Goal: Task Accomplishment & Management: Manage account settings

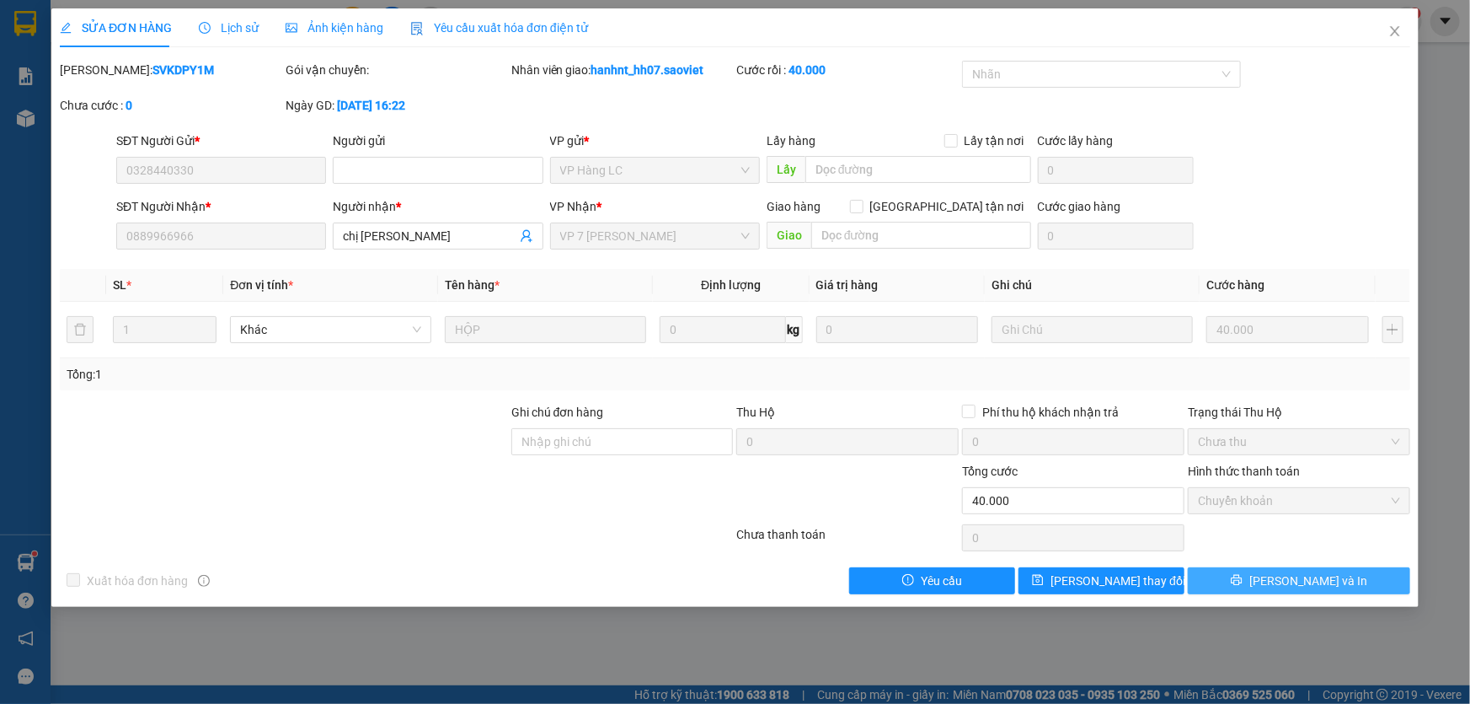
click at [1242, 576] on icon "printer" at bounding box center [1236, 580] width 11 height 11
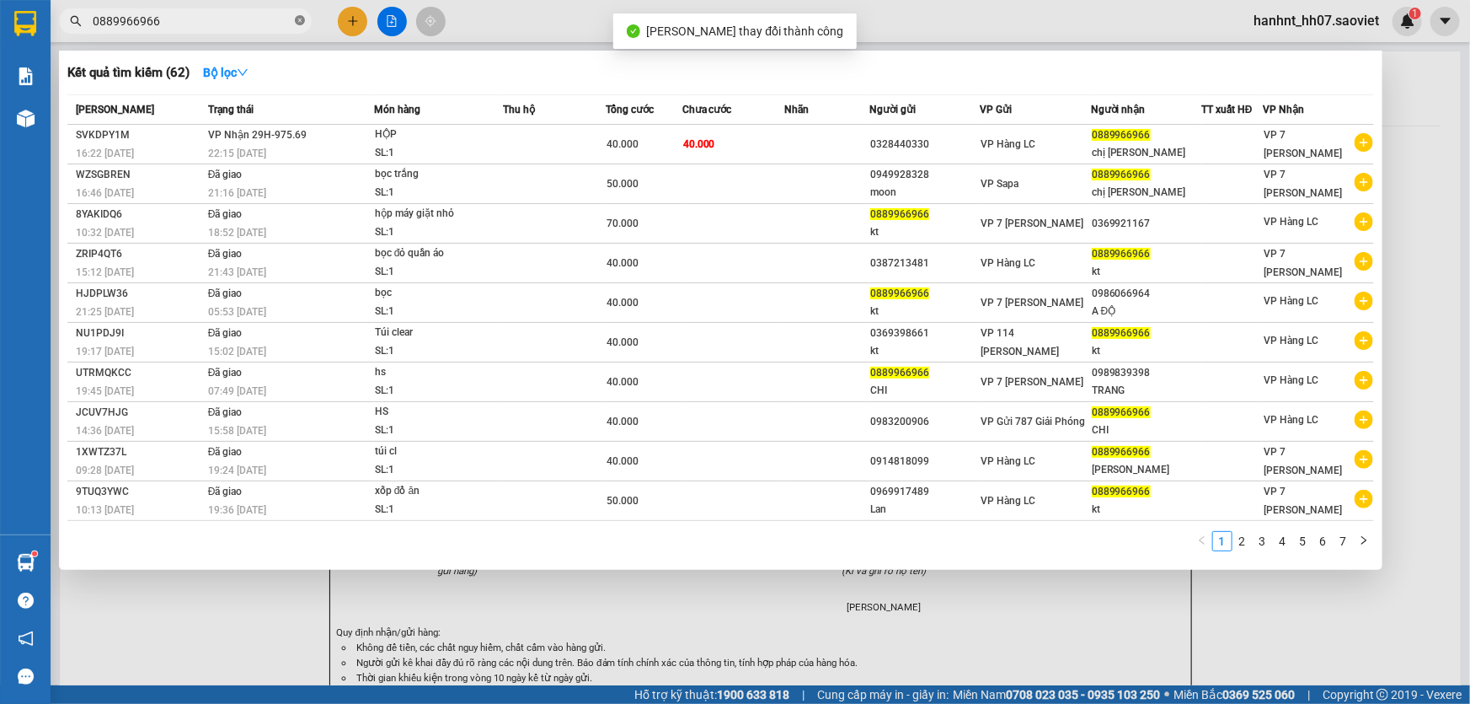
click at [300, 17] on icon "close-circle" at bounding box center [300, 20] width 10 height 10
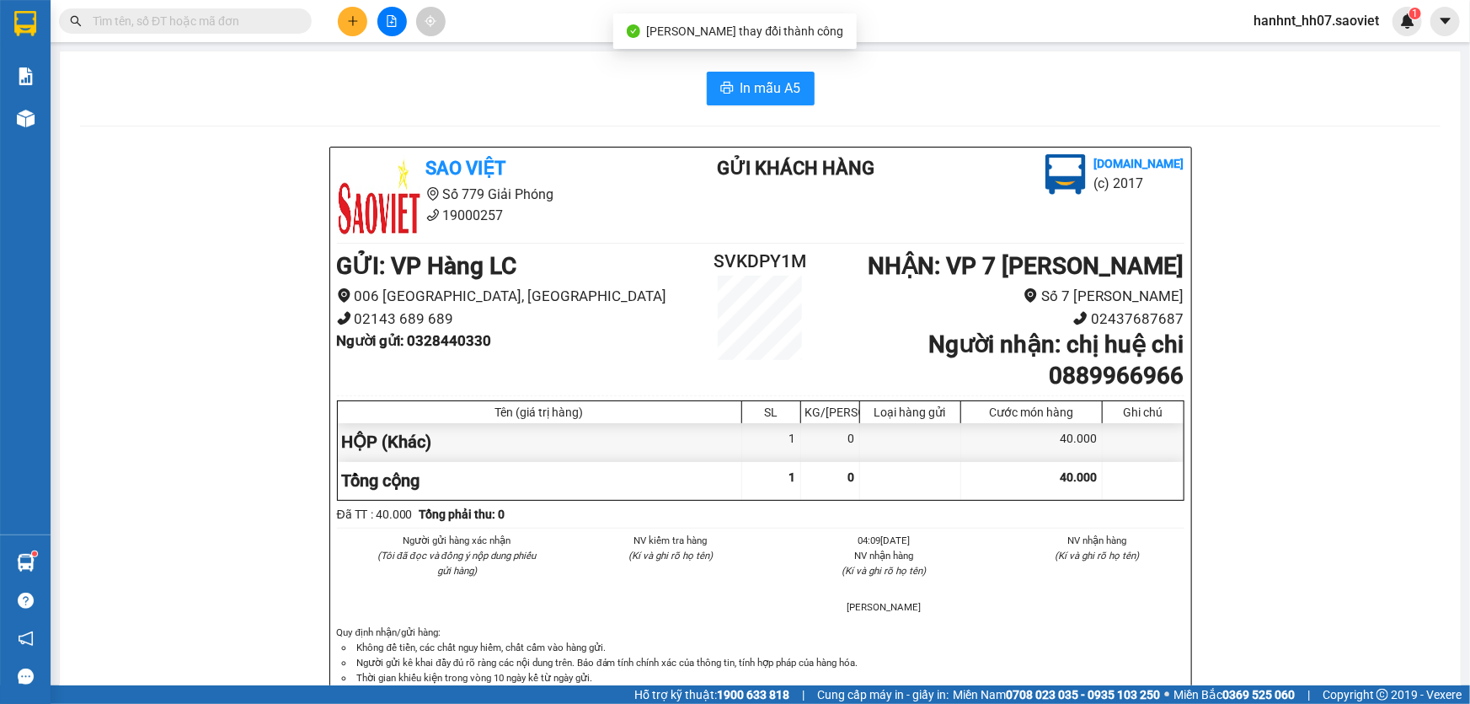
click at [227, 25] on input "text" at bounding box center [192, 21] width 199 height 19
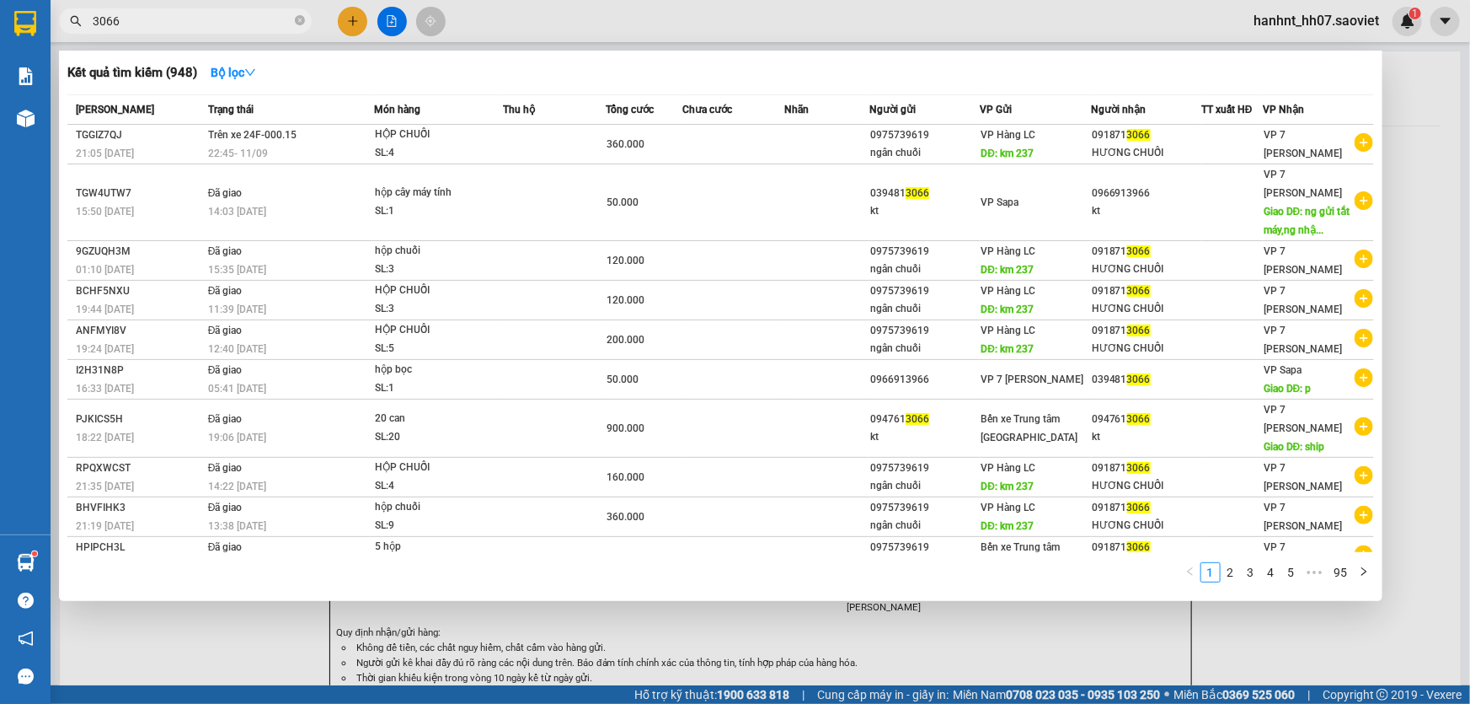
type input "3066"
click at [554, 615] on div at bounding box center [735, 352] width 1470 height 704
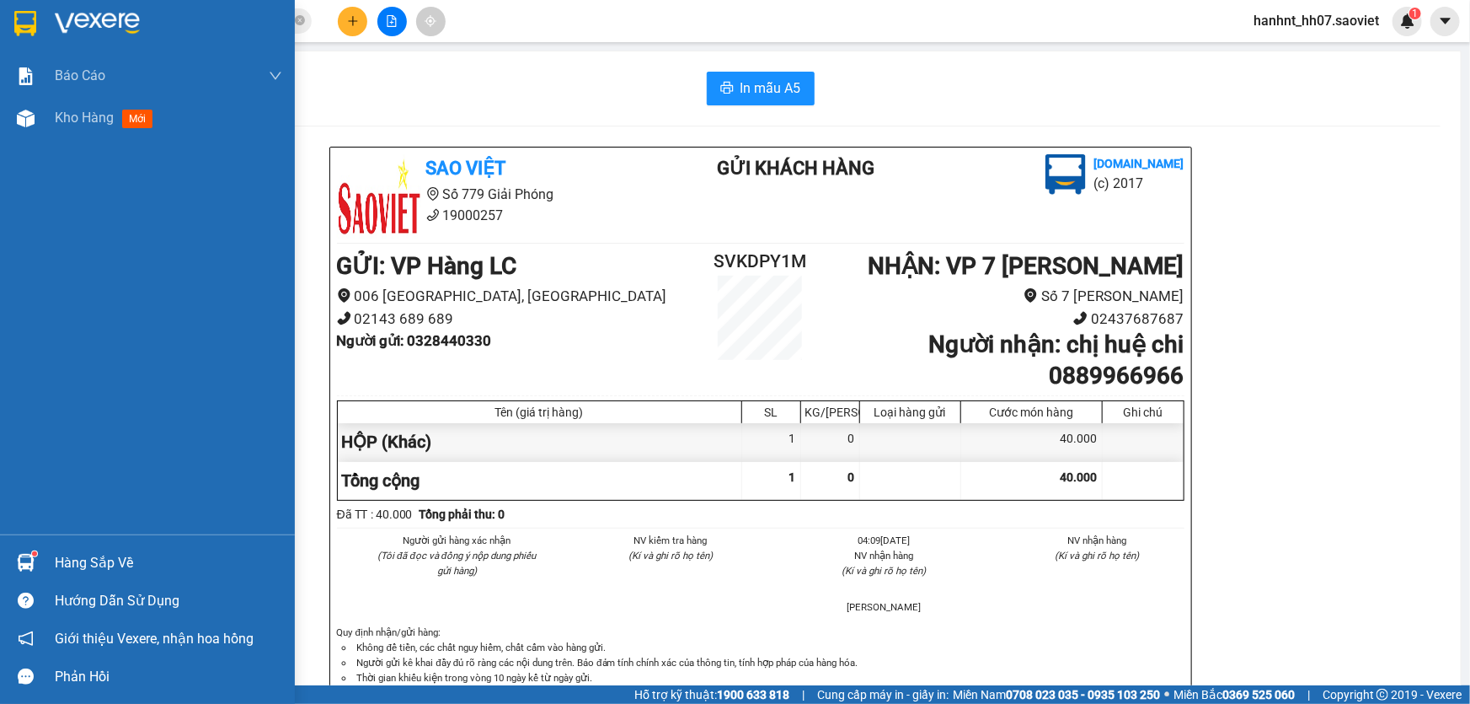
click at [94, 562] on div "Hàng sắp về" at bounding box center [168, 562] width 227 height 25
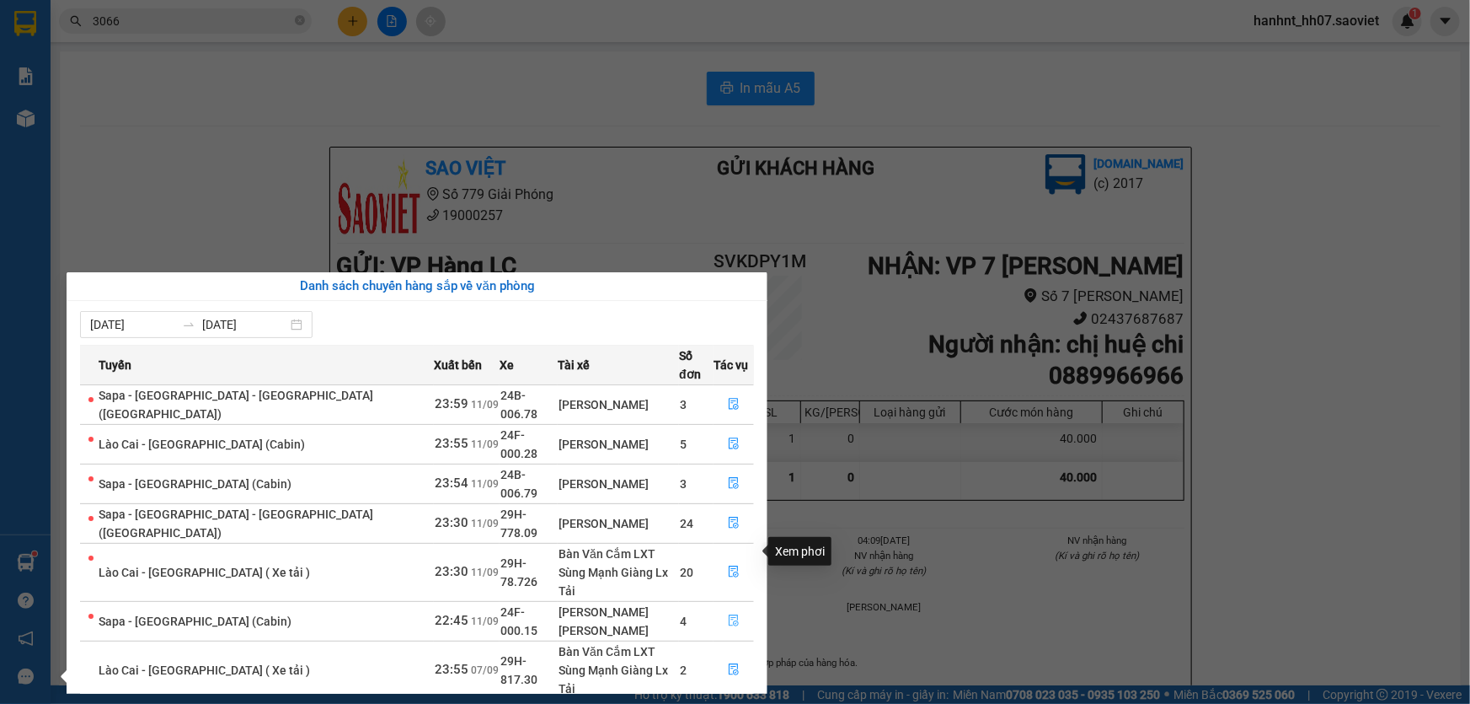
click at [728, 614] on icon "file-done" at bounding box center [734, 620] width 12 height 12
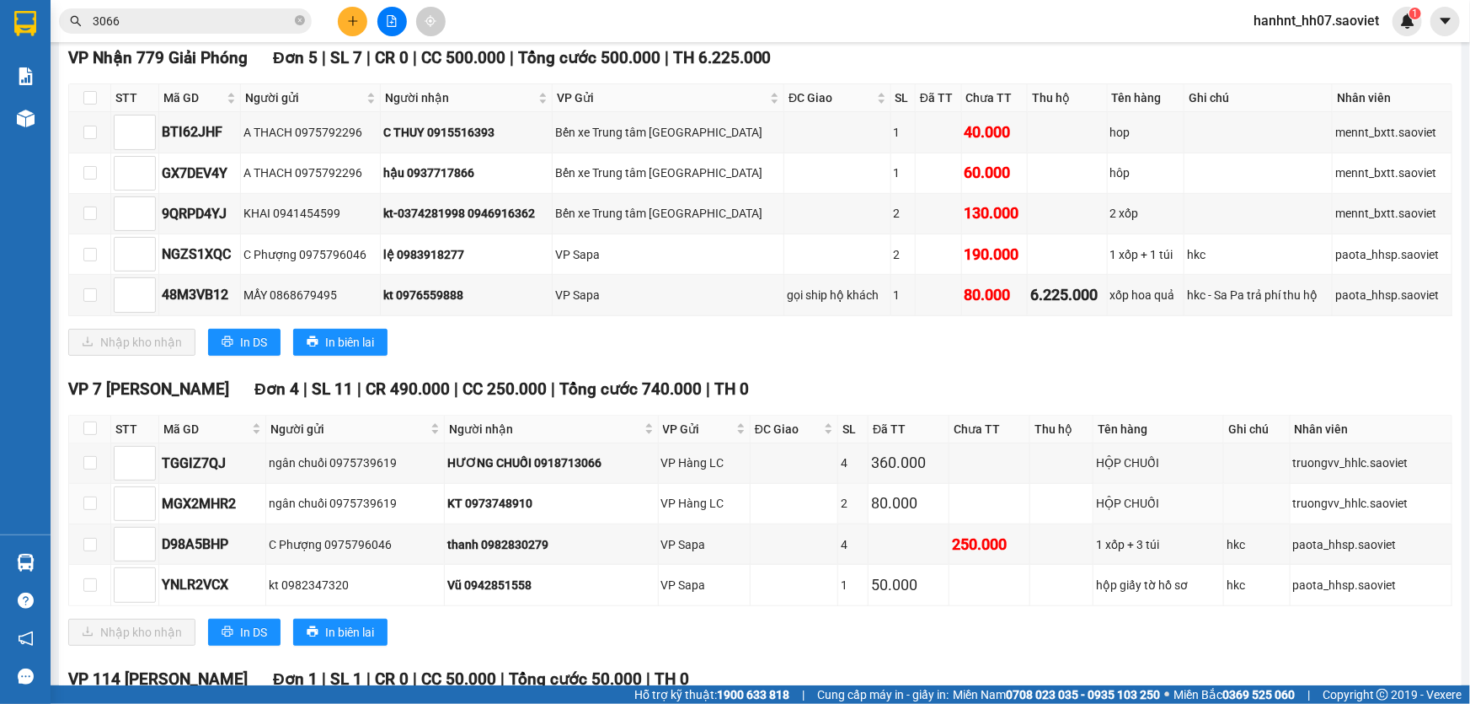
scroll to position [306, 0]
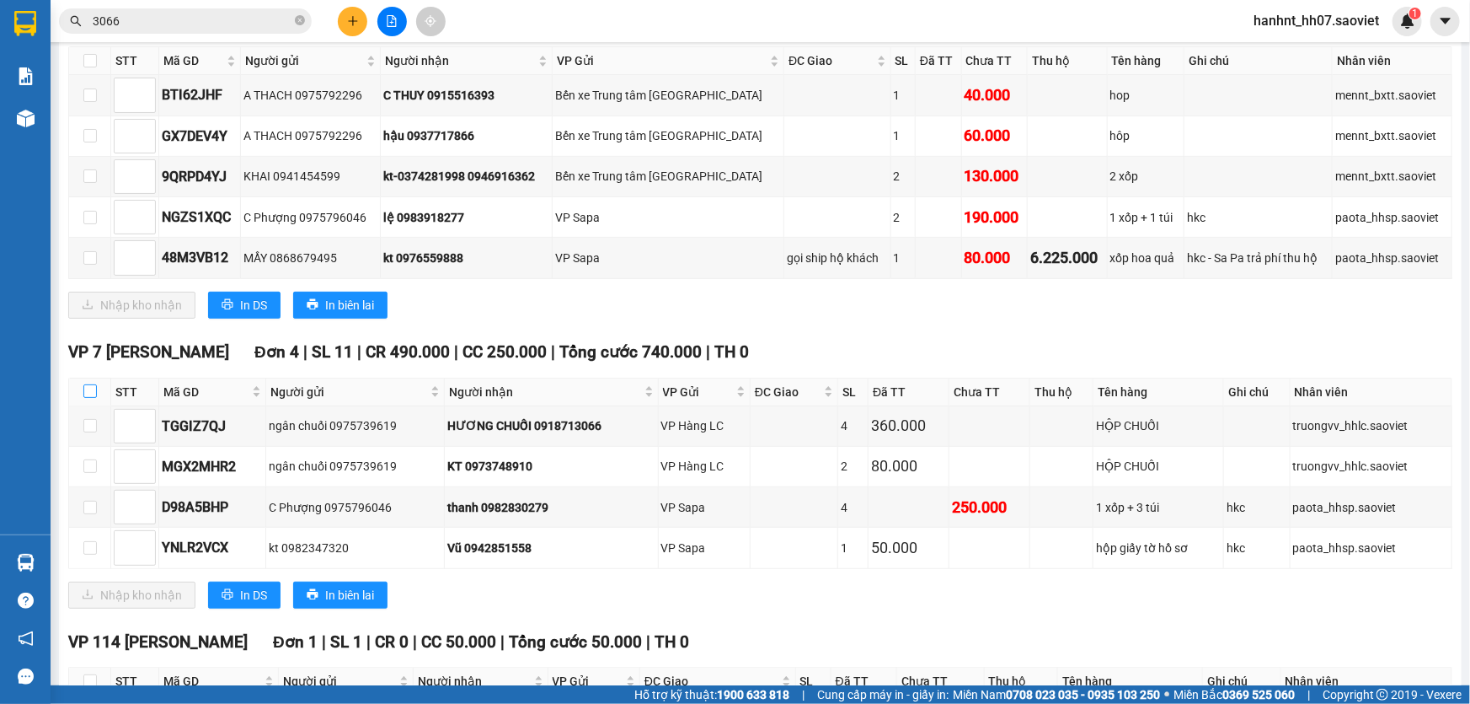
click at [93, 388] on input "checkbox" at bounding box center [89, 390] width 13 height 13
checkbox input "true"
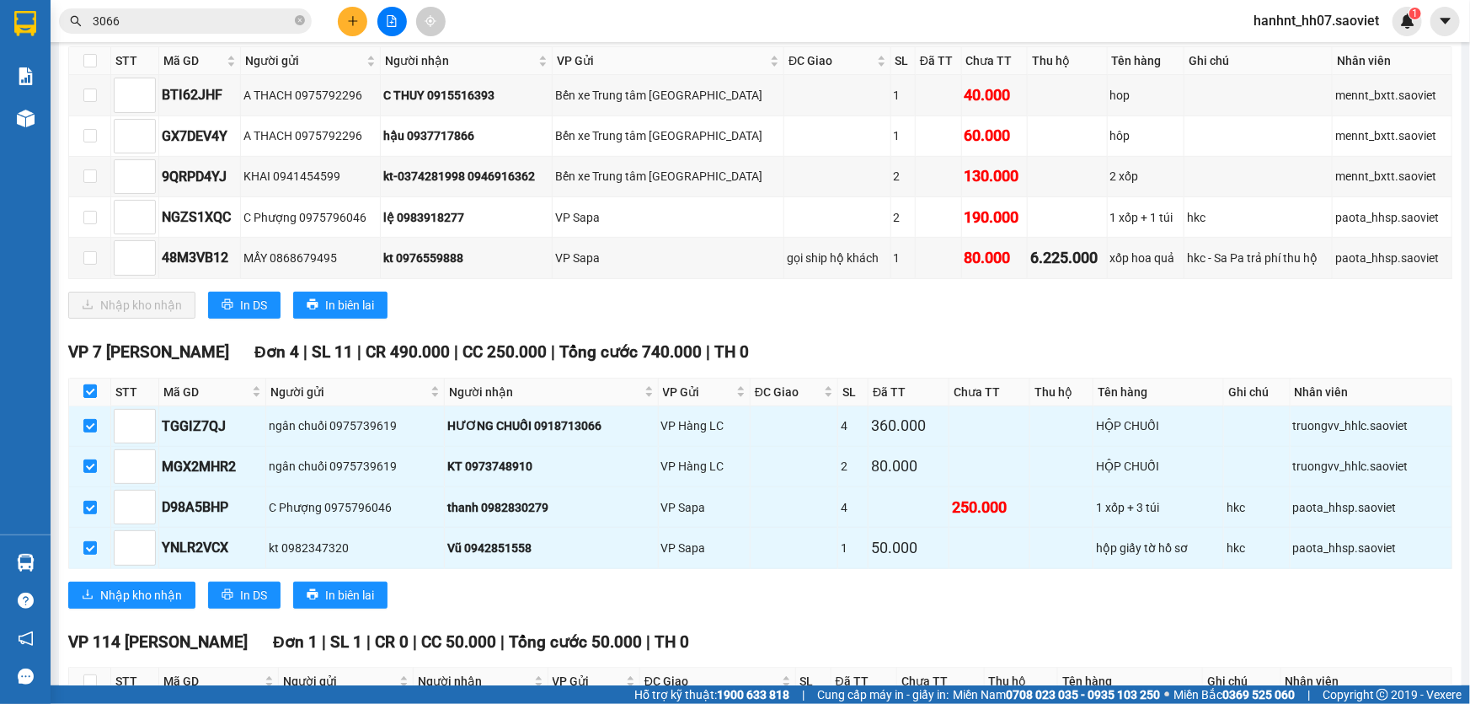
checkbox input "true"
click at [126, 588] on span "Nhập kho nhận" at bounding box center [141, 595] width 82 height 19
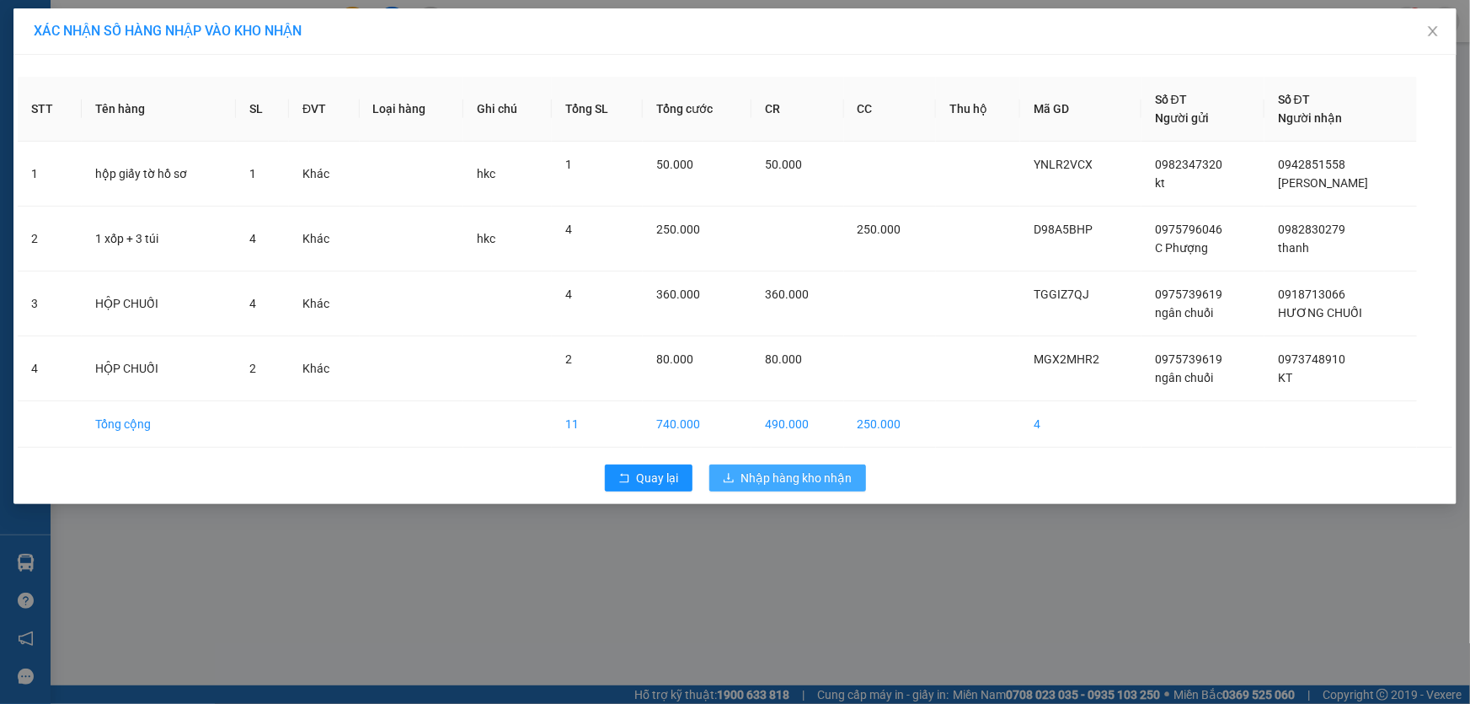
click at [805, 473] on span "Nhập hàng kho nhận" at bounding box center [796, 477] width 111 height 19
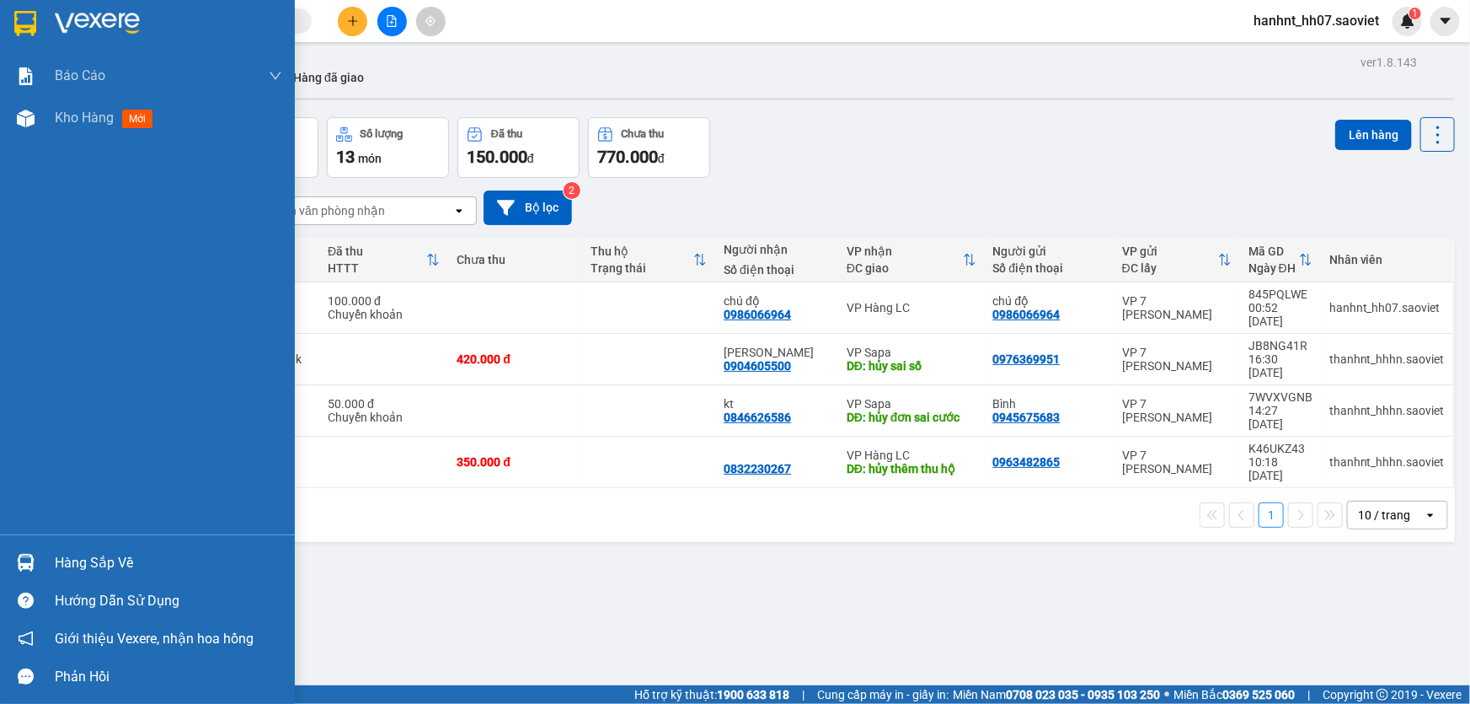
click at [92, 562] on div "Hàng sắp về" at bounding box center [168, 562] width 227 height 25
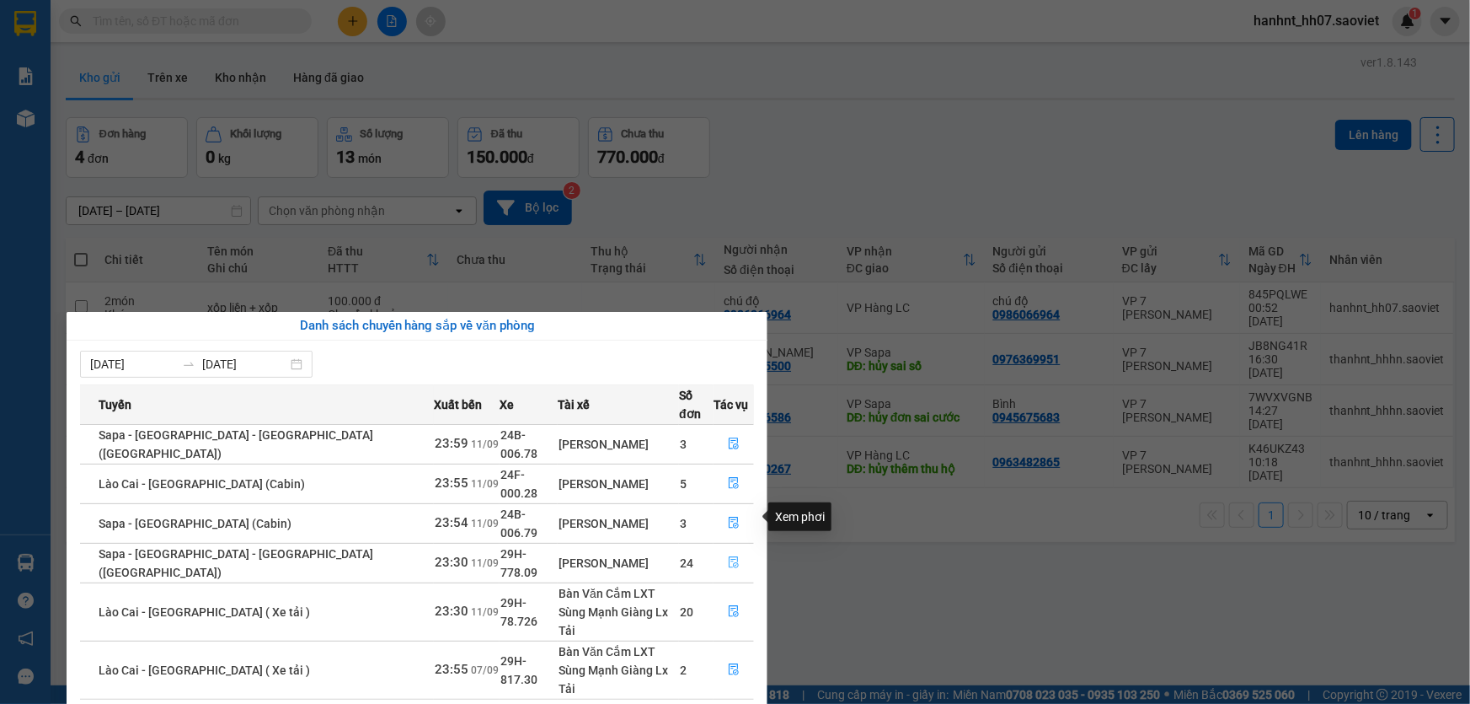
click at [728, 556] on icon "file-done" at bounding box center [734, 562] width 12 height 12
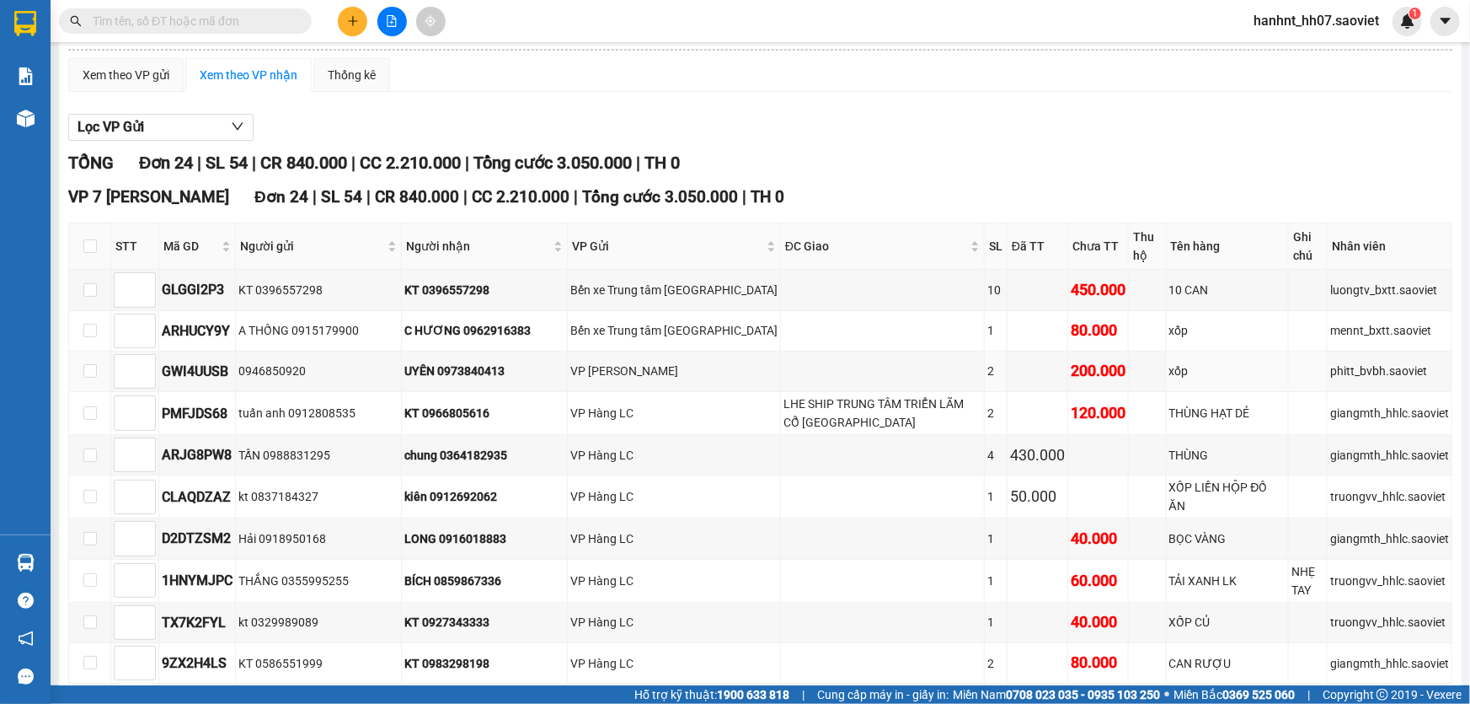
scroll to position [229, 0]
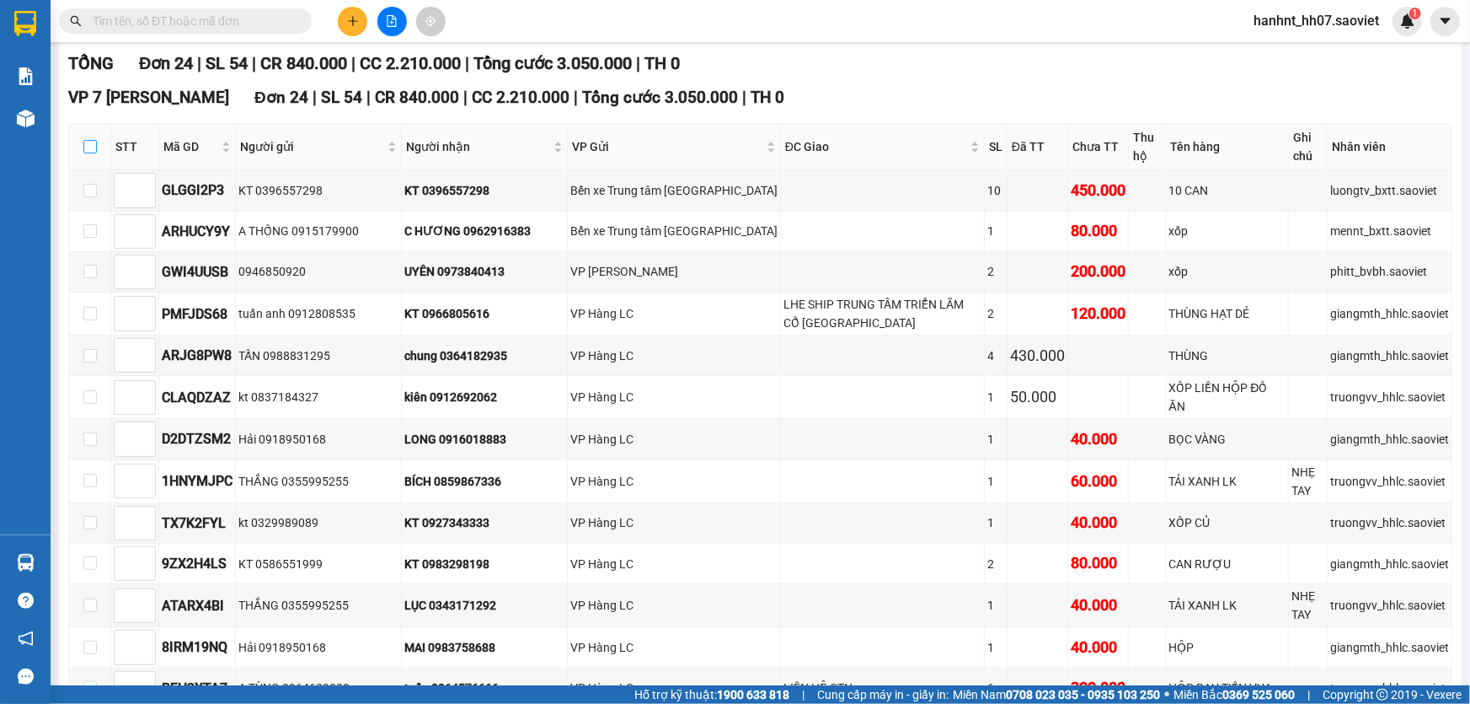
click at [83, 143] on input "checkbox" at bounding box center [89, 146] width 13 height 13
checkbox input "true"
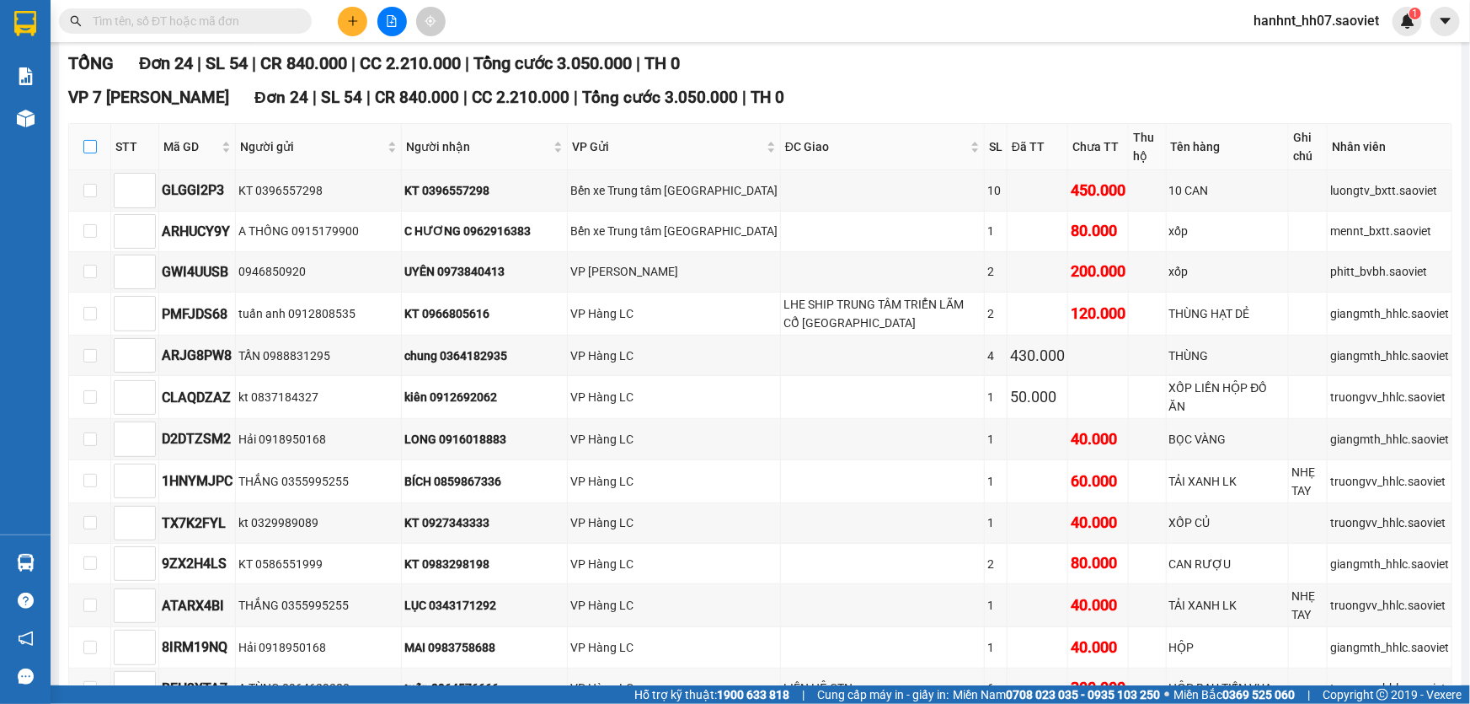
checkbox input "true"
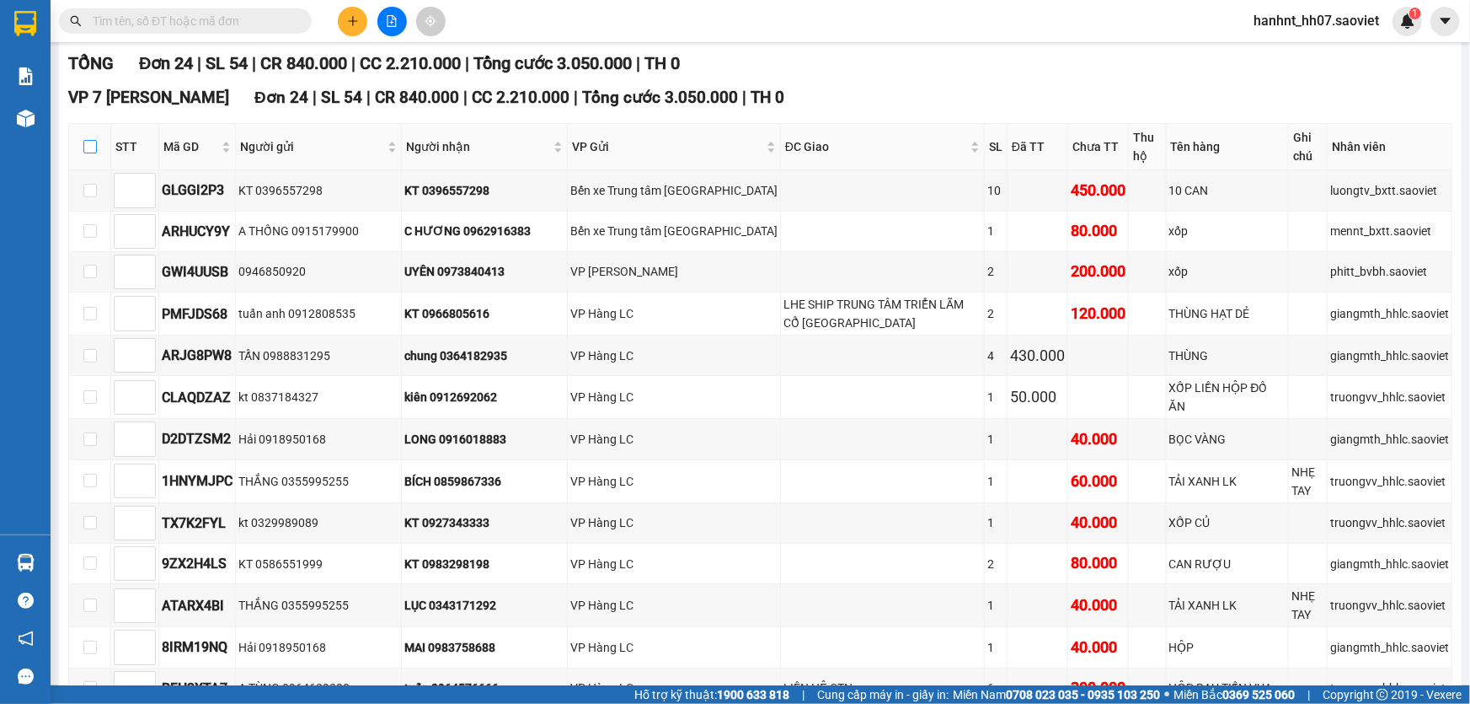
checkbox input "true"
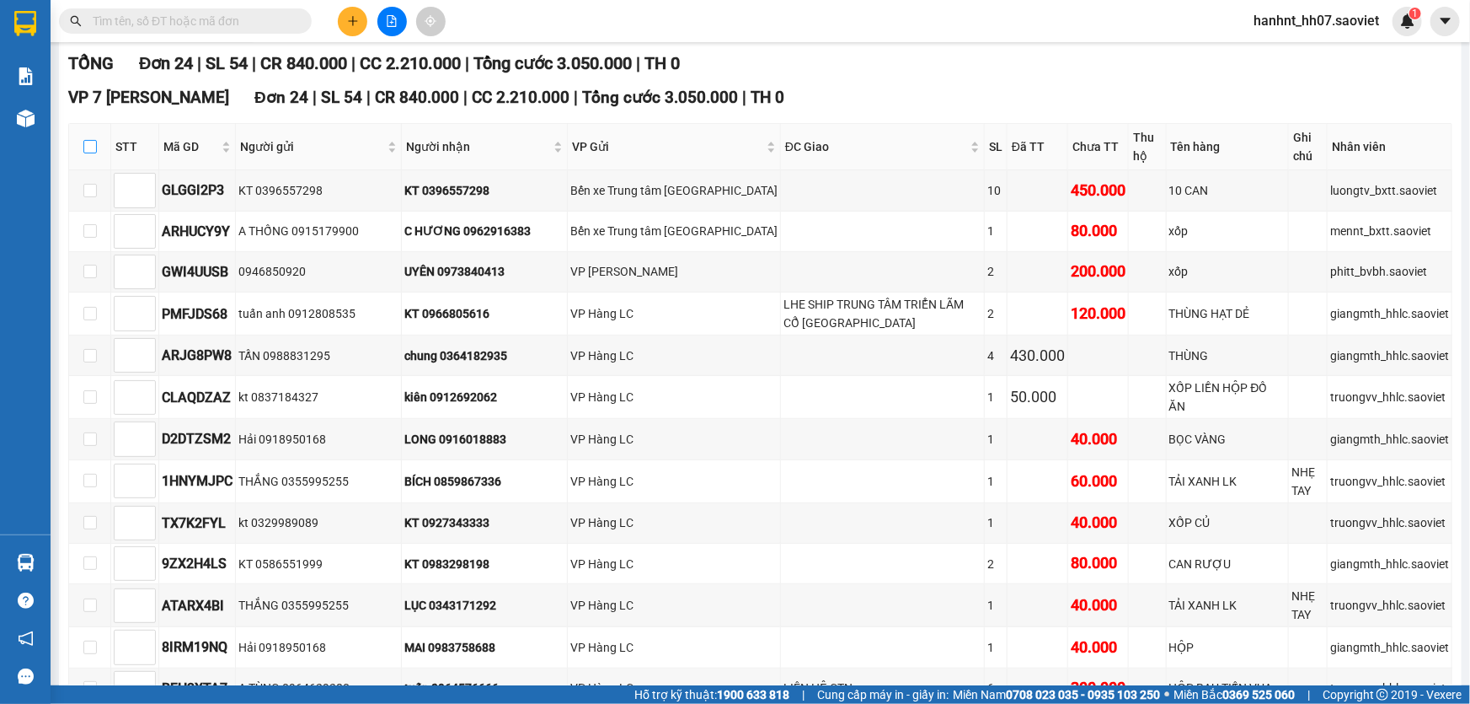
checkbox input "true"
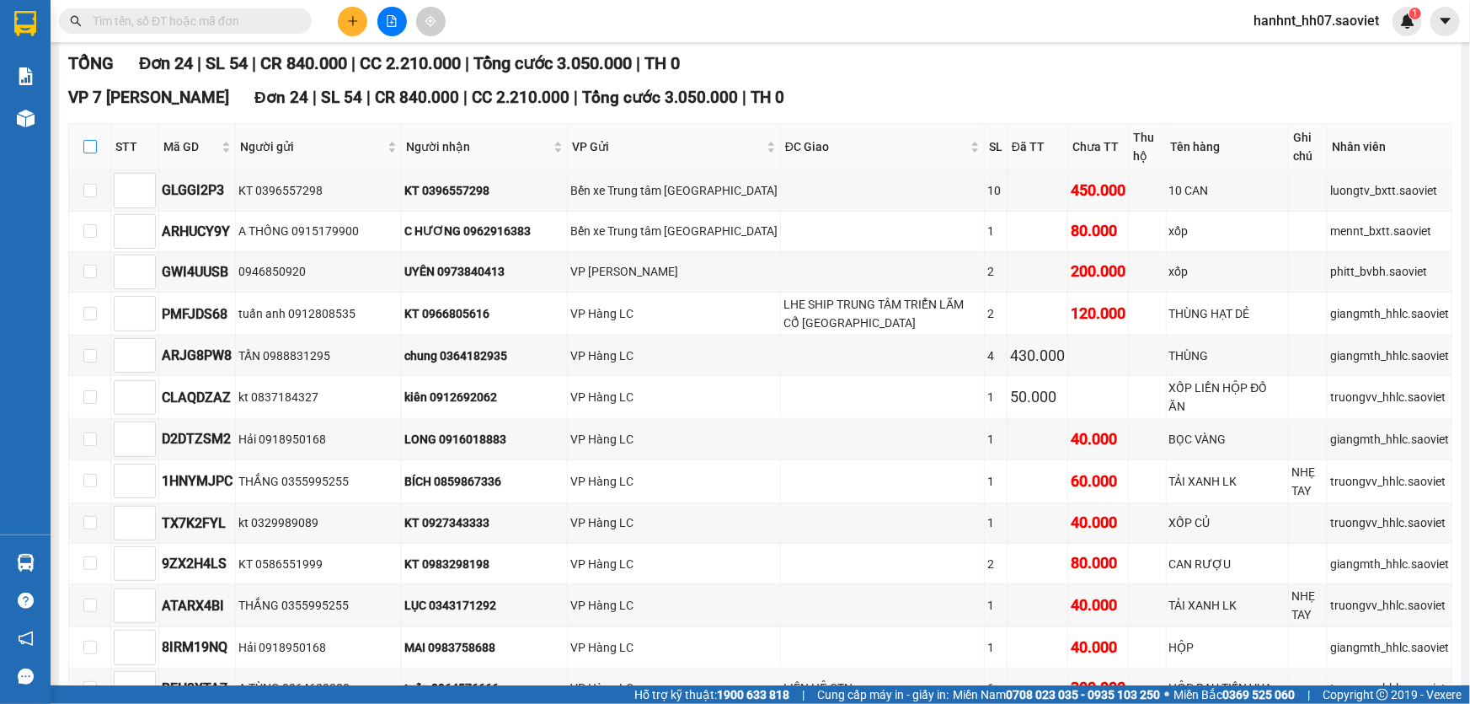
checkbox input "true"
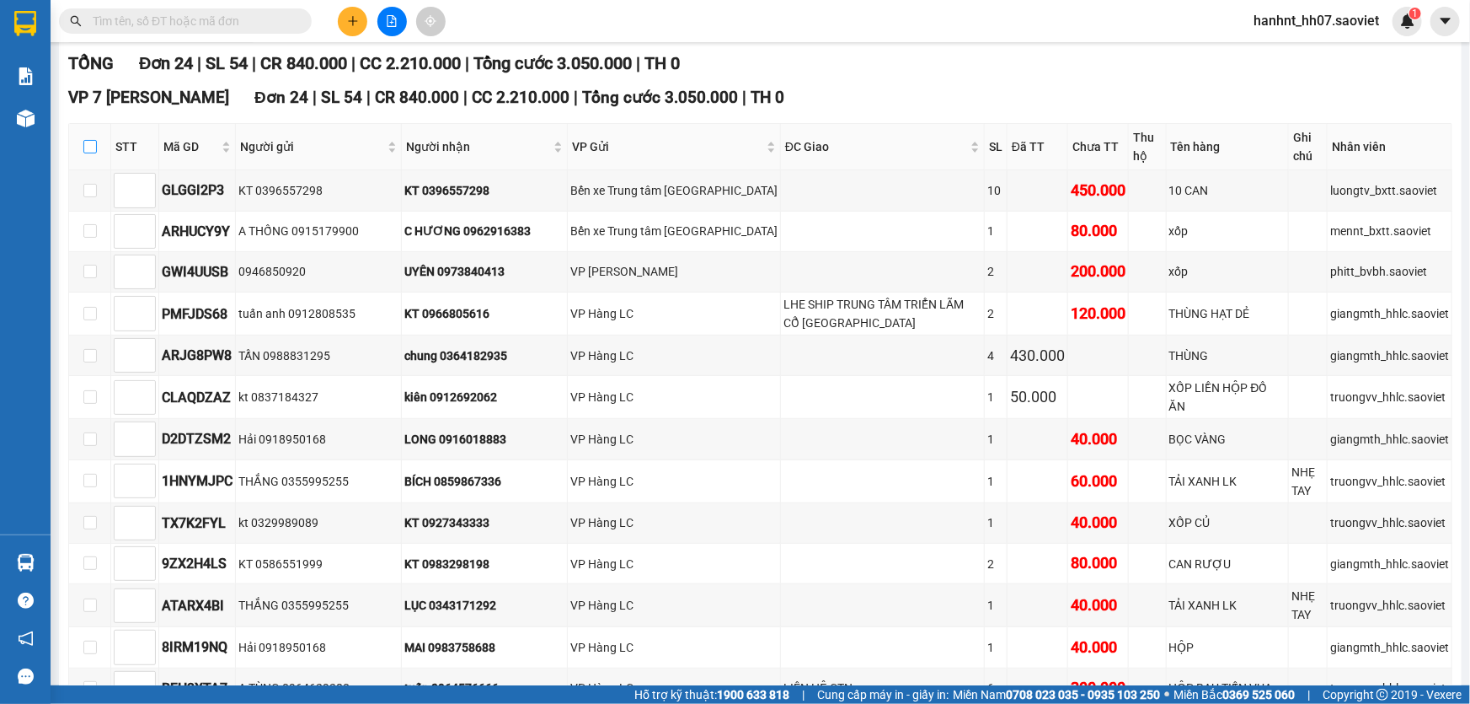
checkbox input "true"
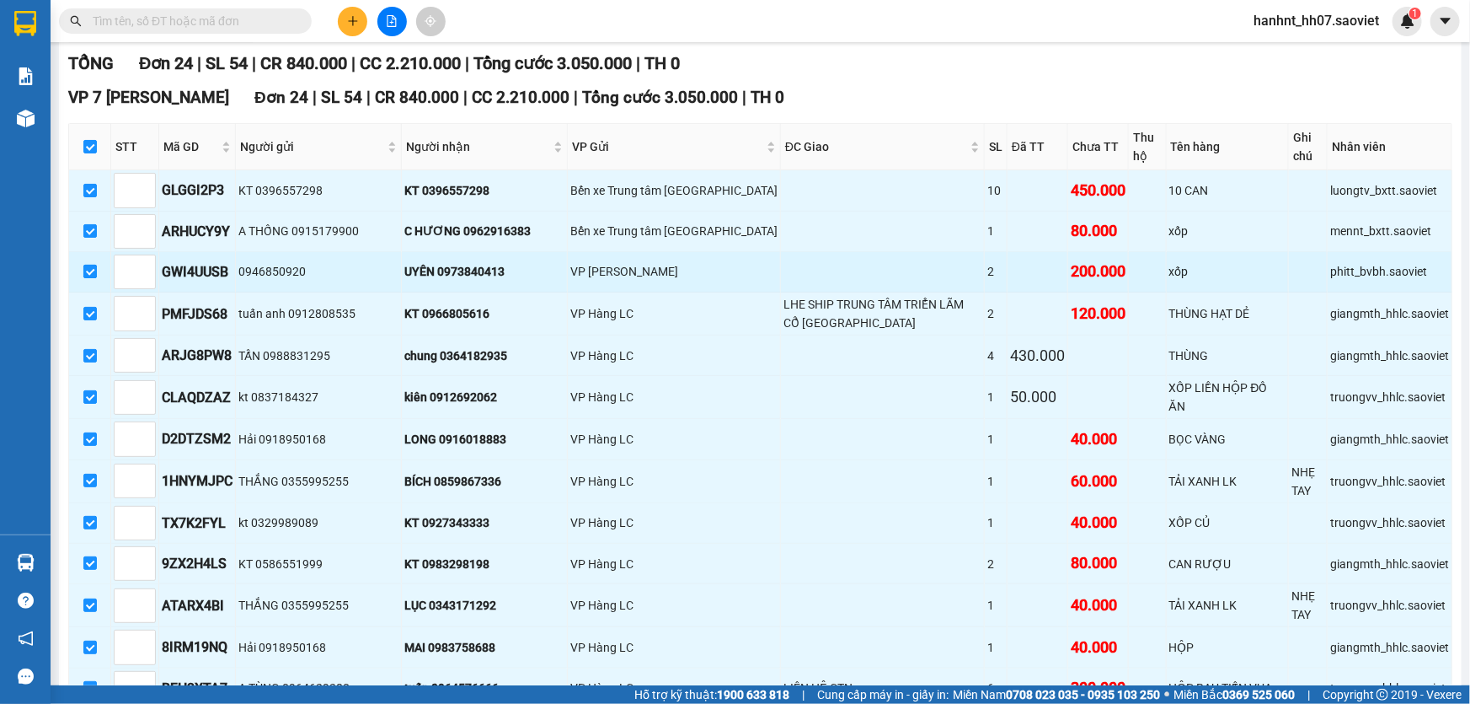
click at [85, 270] on input "checkbox" at bounding box center [89, 271] width 13 height 13
checkbox input "false"
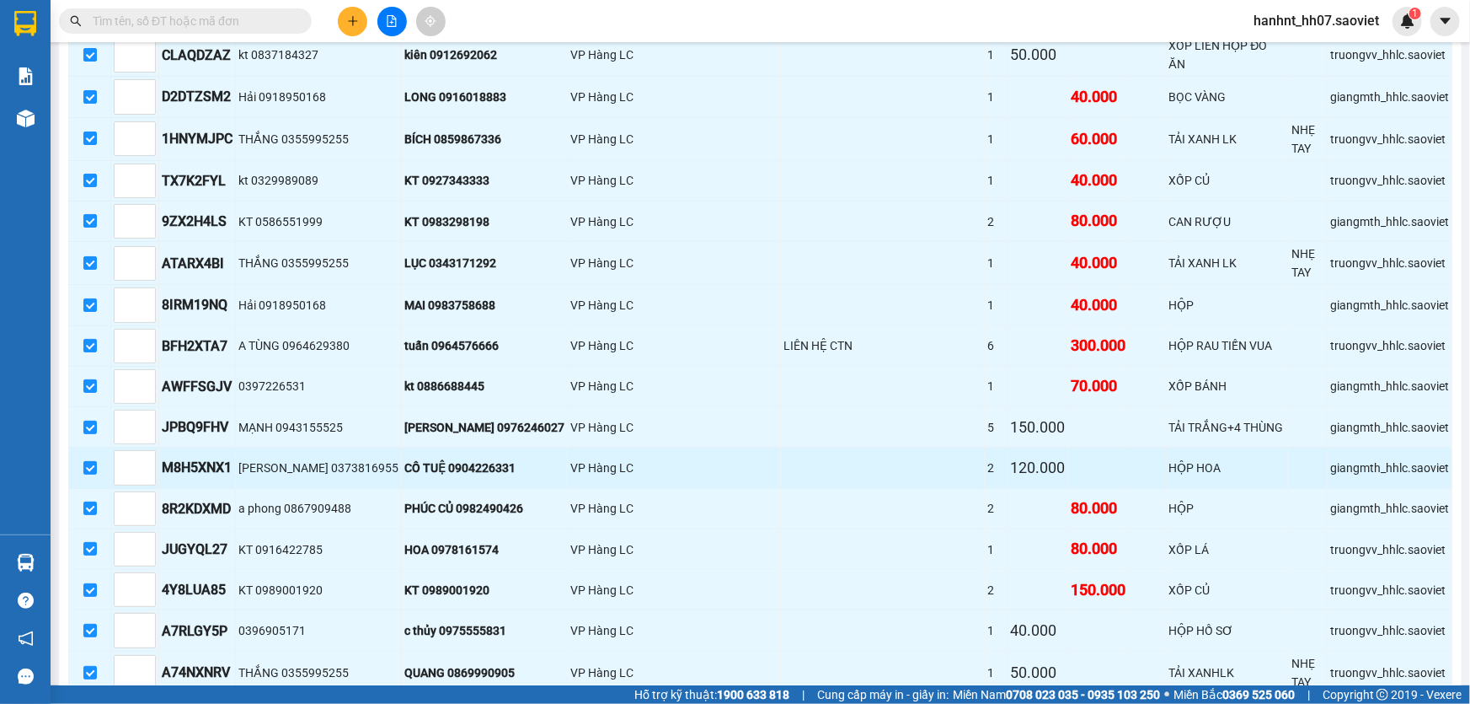
scroll to position [536, 0]
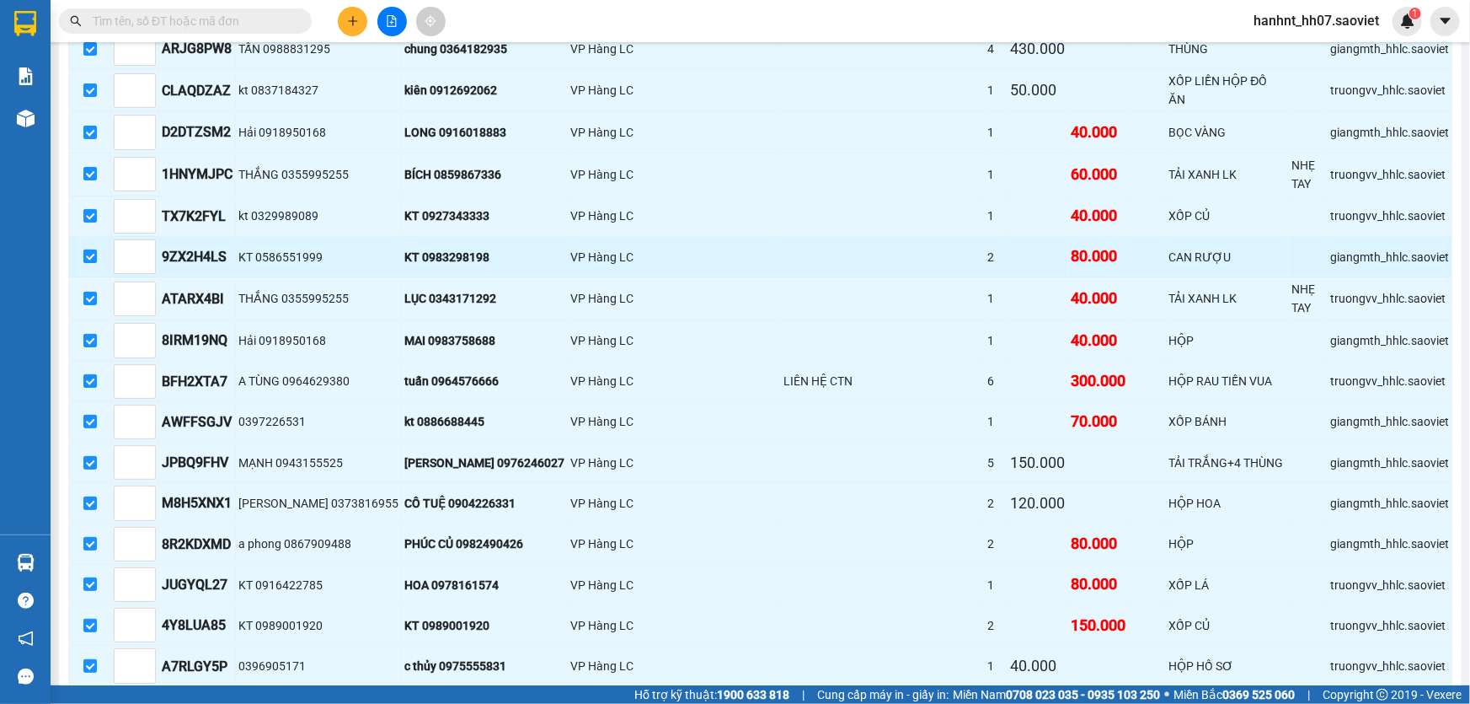
click at [89, 249] on input "checkbox" at bounding box center [89, 255] width 13 height 13
checkbox input "false"
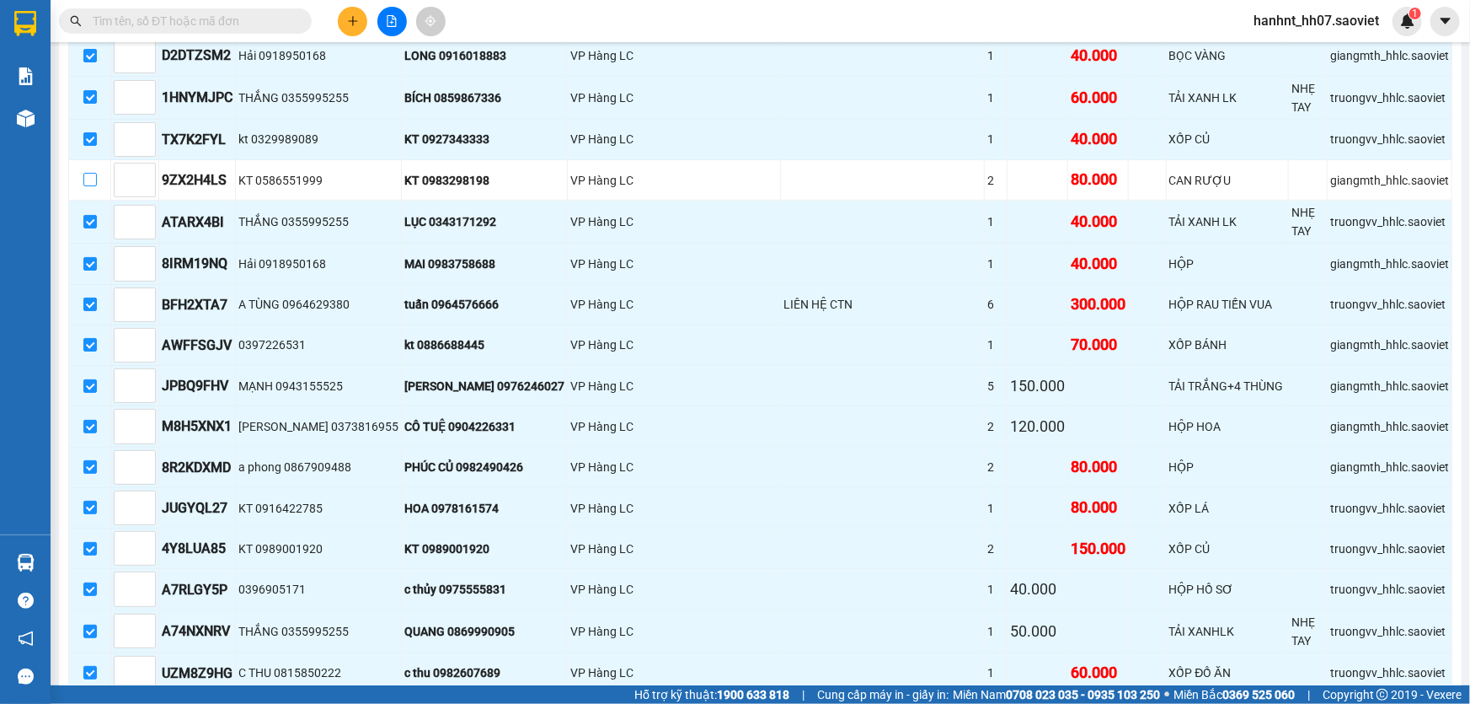
scroll to position [785, 0]
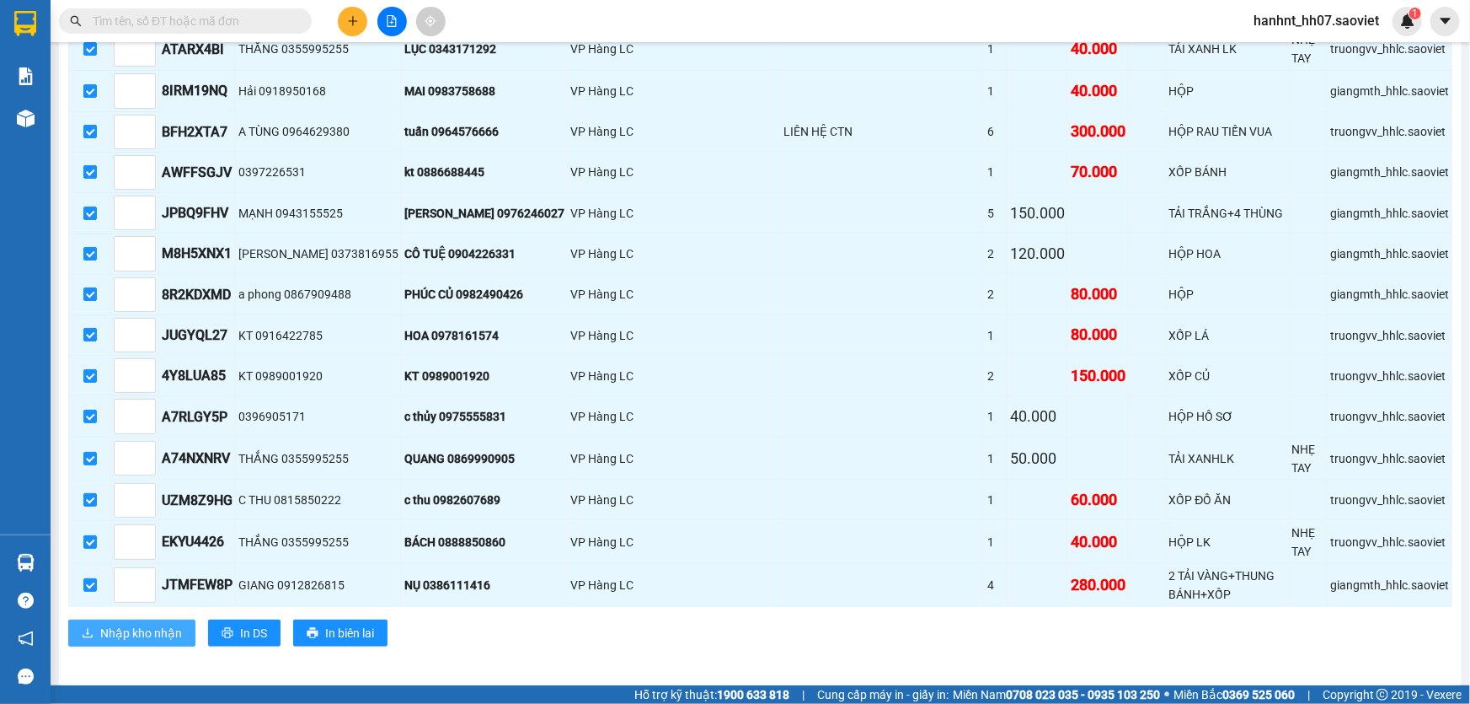
click at [124, 623] on span "Nhập kho nhận" at bounding box center [141, 632] width 82 height 19
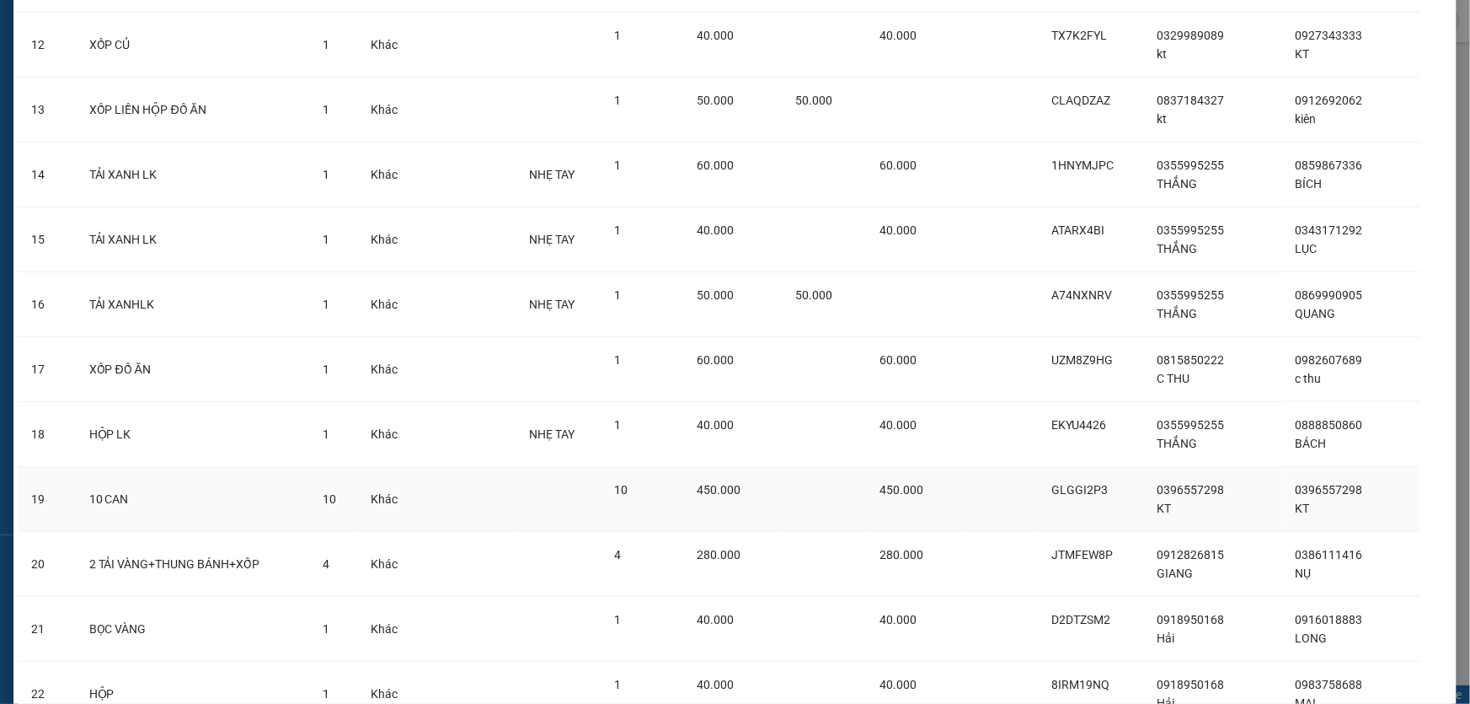
scroll to position [986, 0]
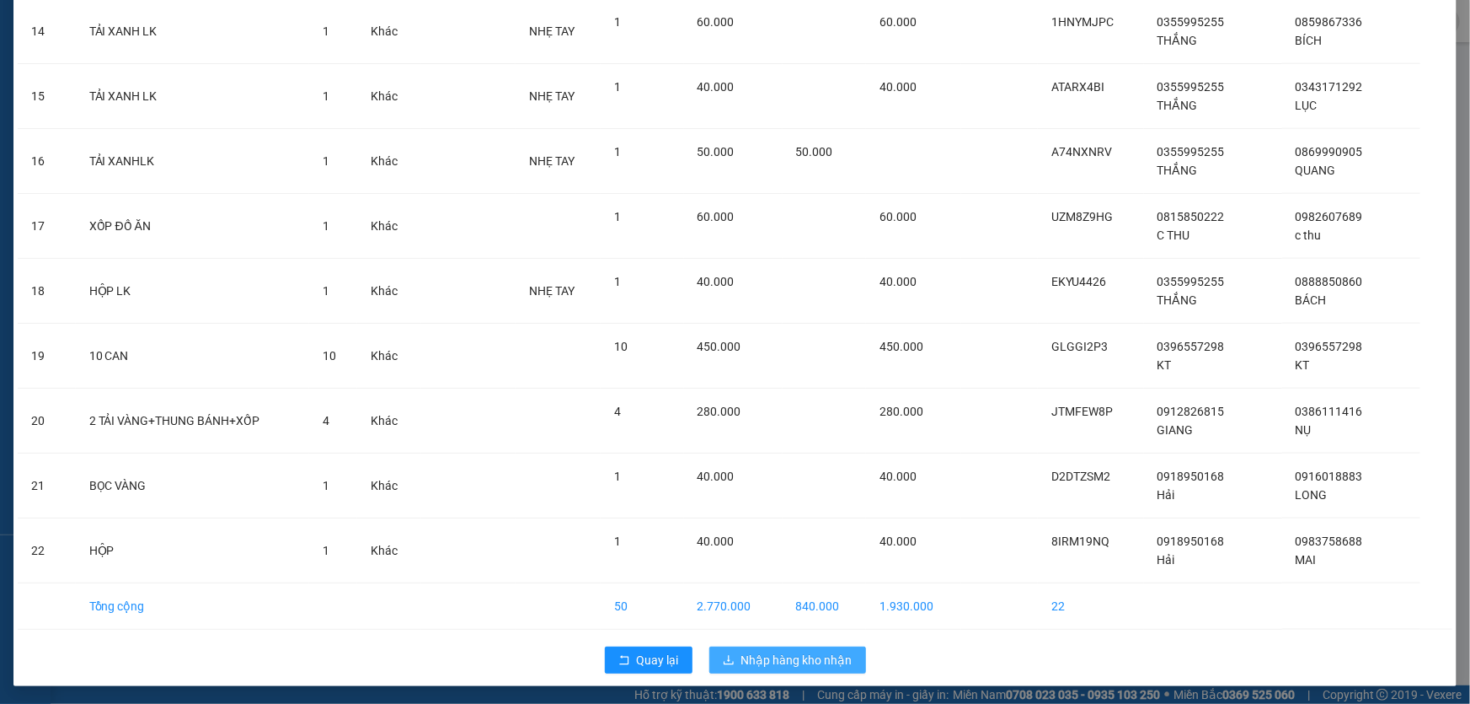
click at [749, 647] on button "Nhập hàng kho nhận" at bounding box center [787, 659] width 157 height 27
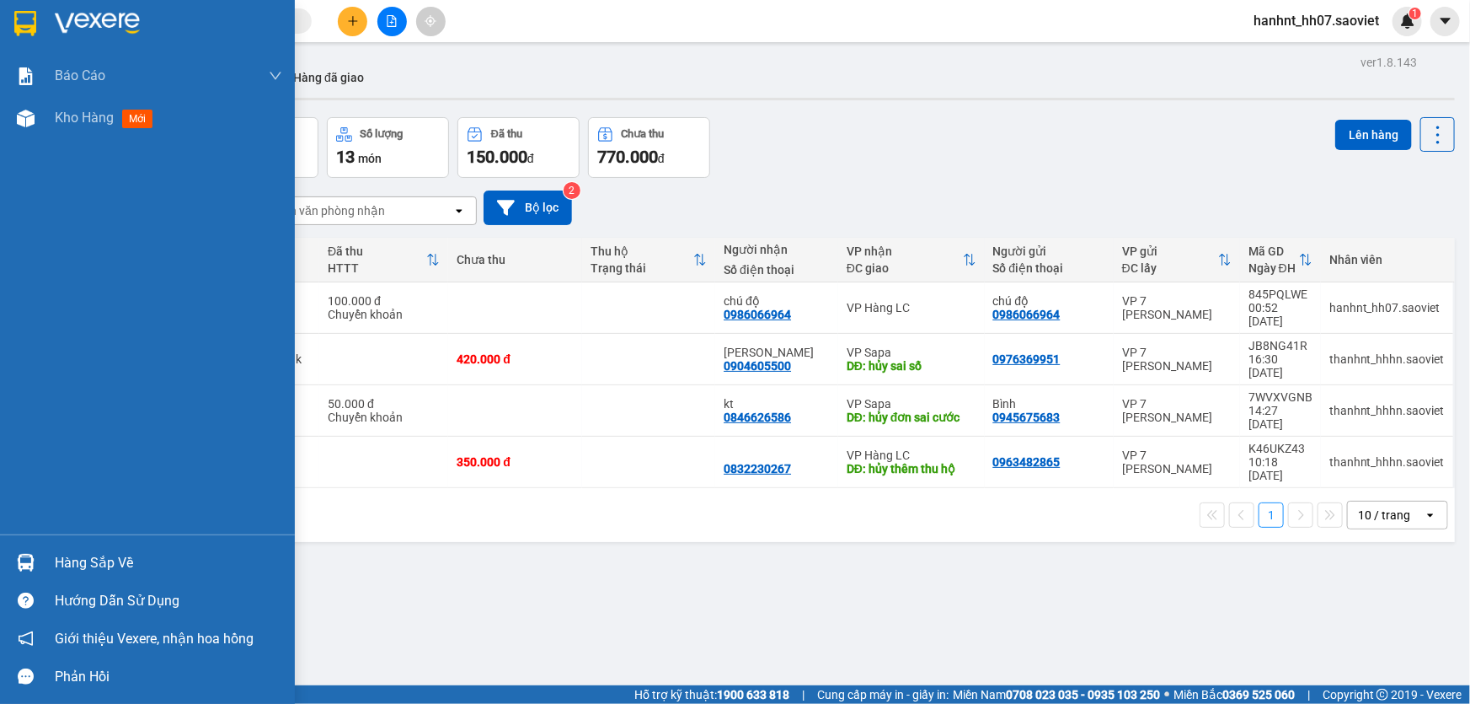
click at [77, 568] on div "Hàng sắp về" at bounding box center [168, 562] width 227 height 25
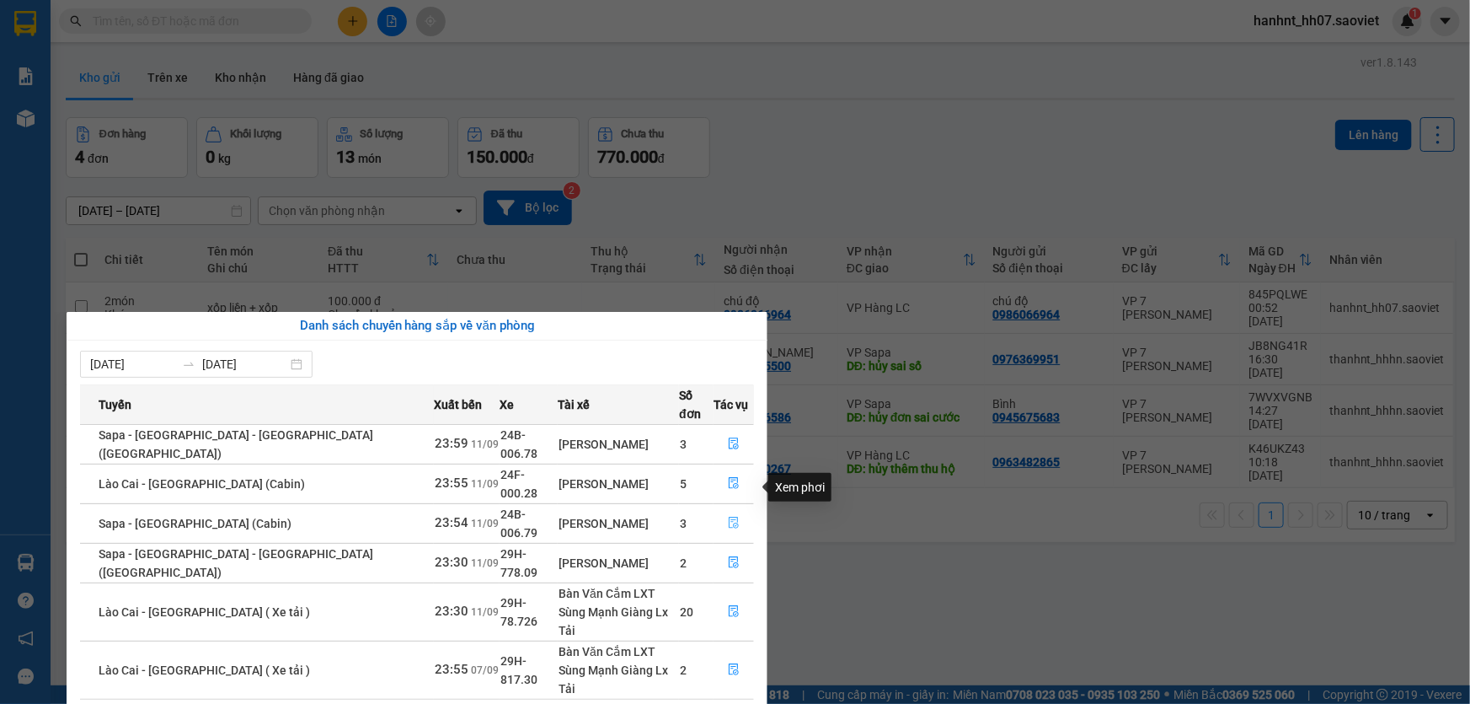
click at [729, 516] on icon "file-done" at bounding box center [734, 522] width 12 height 12
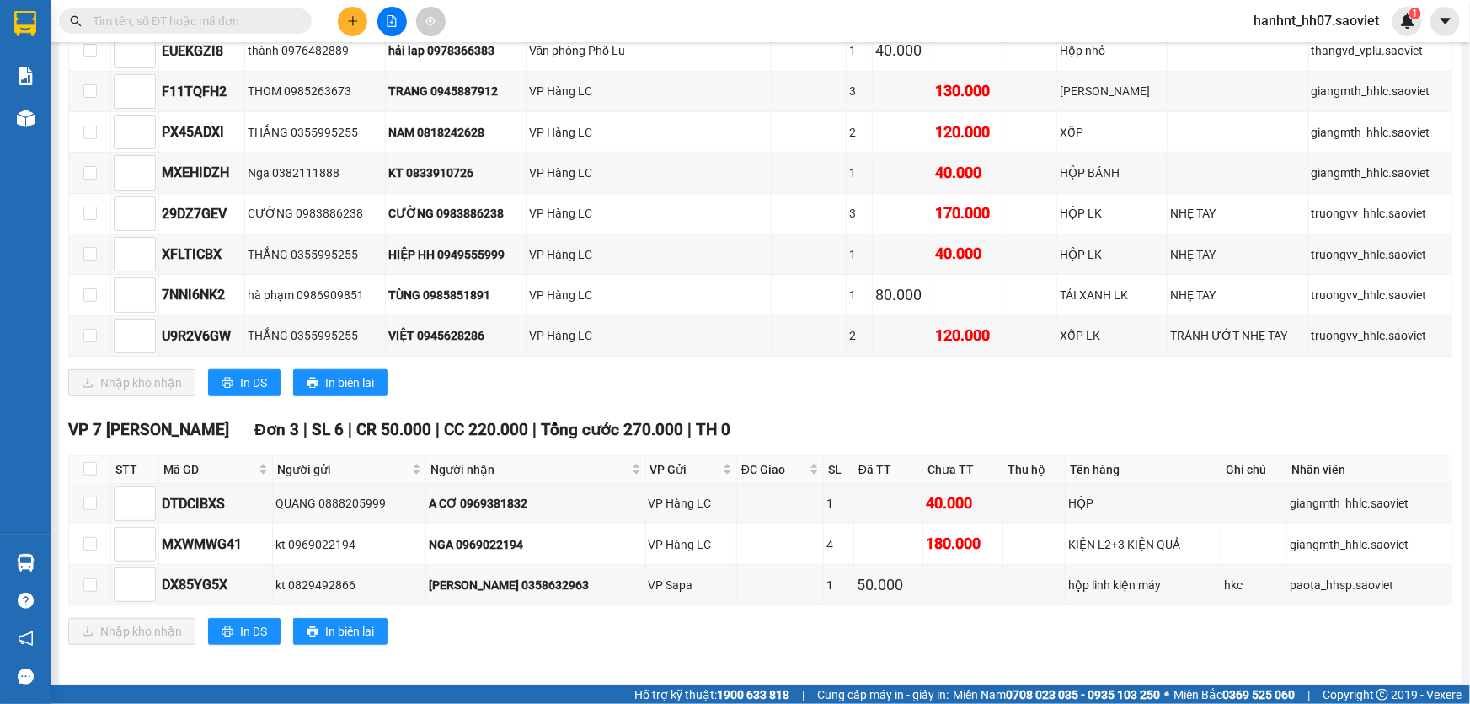
scroll to position [393, 0]
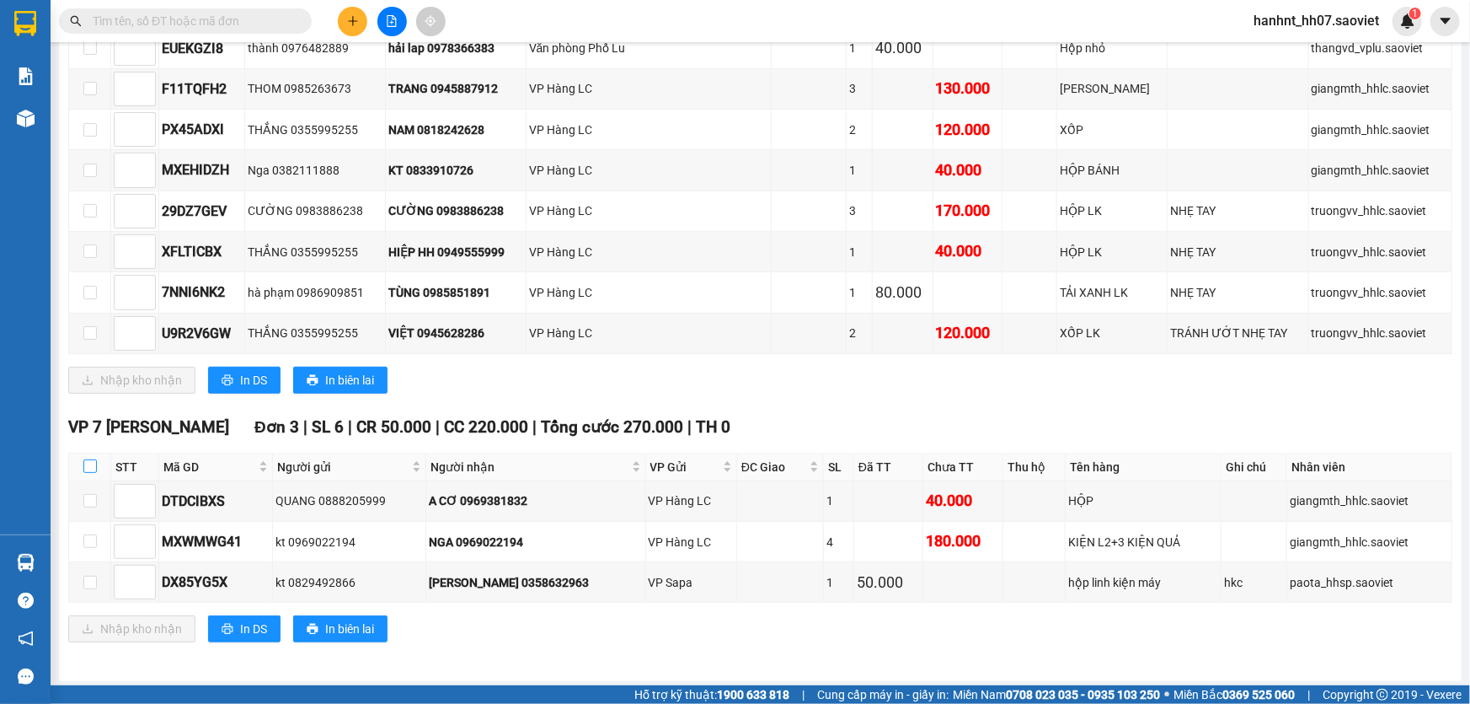
click at [94, 463] on input "checkbox" at bounding box center [89, 465] width 13 height 13
checkbox input "true"
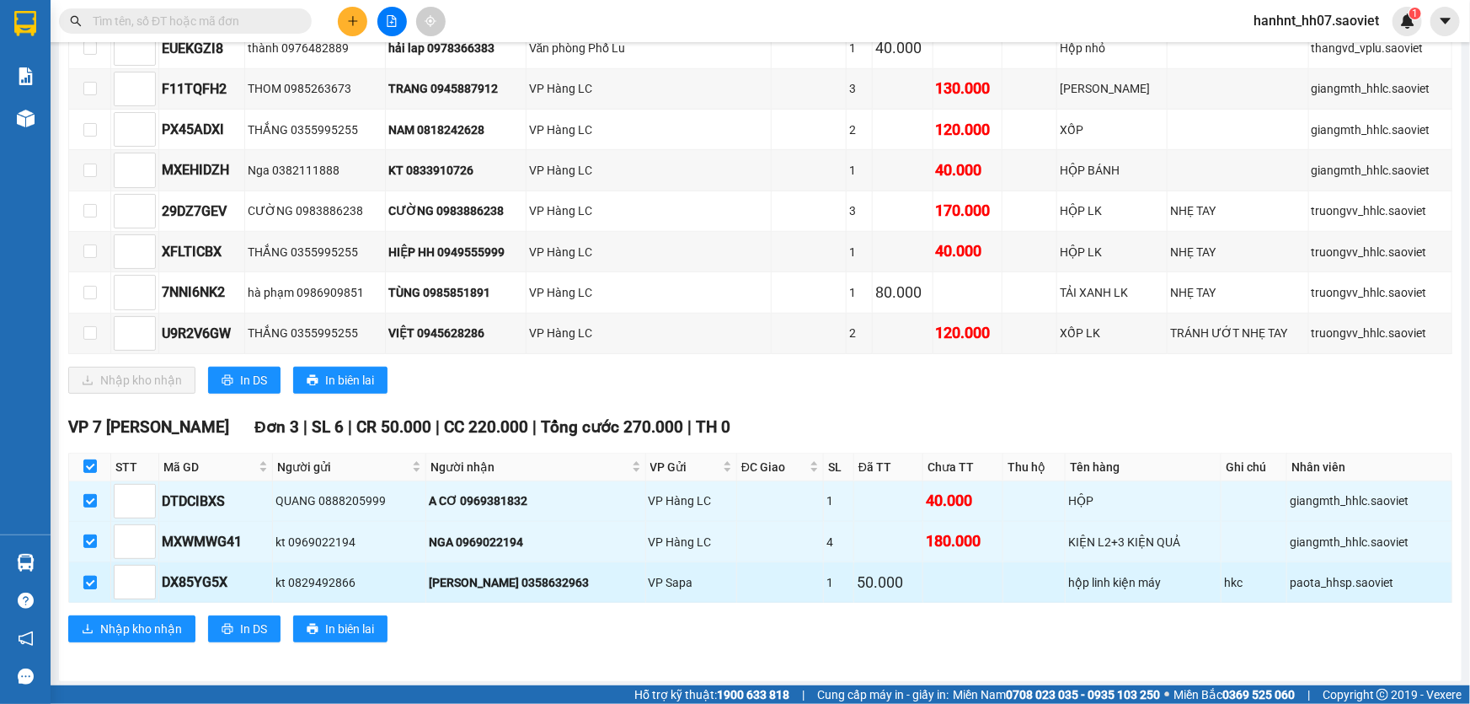
click at [94, 575] on input "checkbox" at bounding box center [89, 581] width 13 height 13
checkbox input "false"
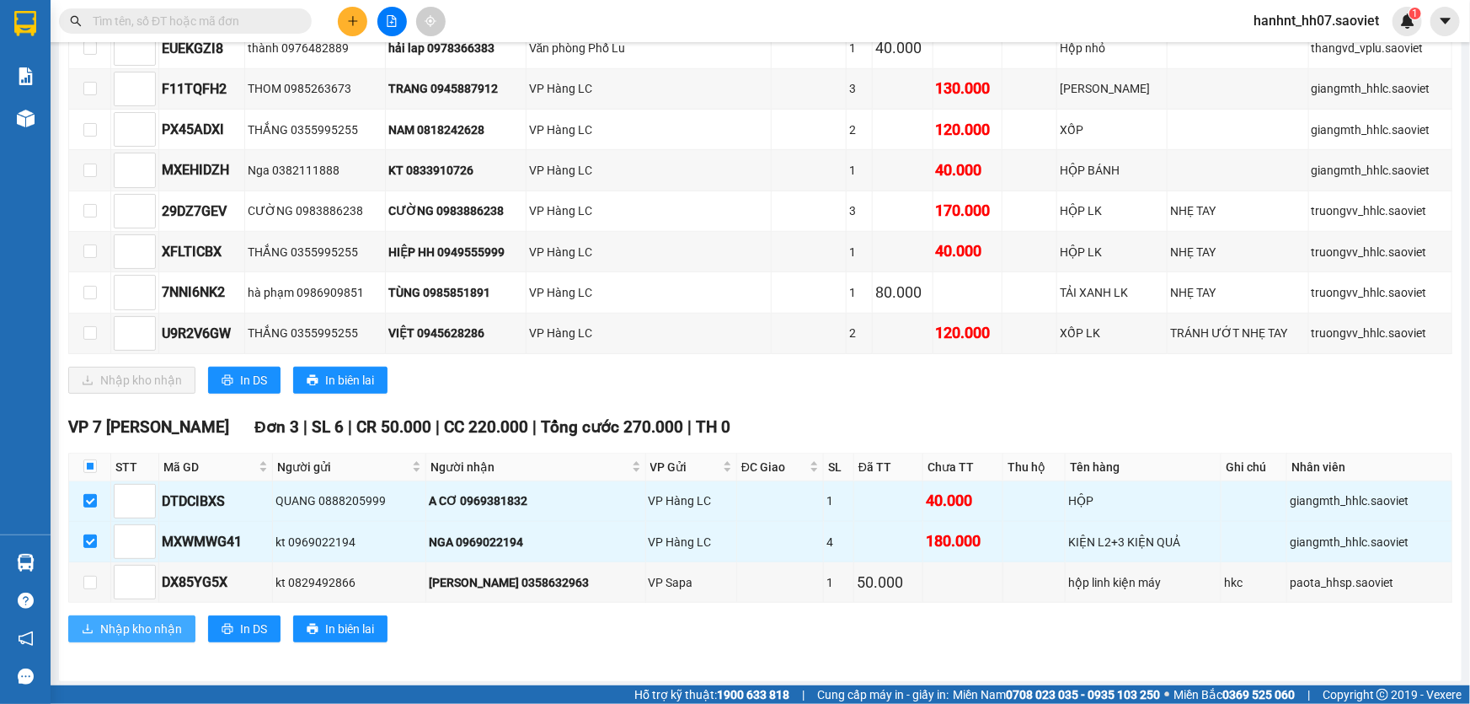
click at [140, 619] on span "Nhập kho nhận" at bounding box center [141, 628] width 82 height 19
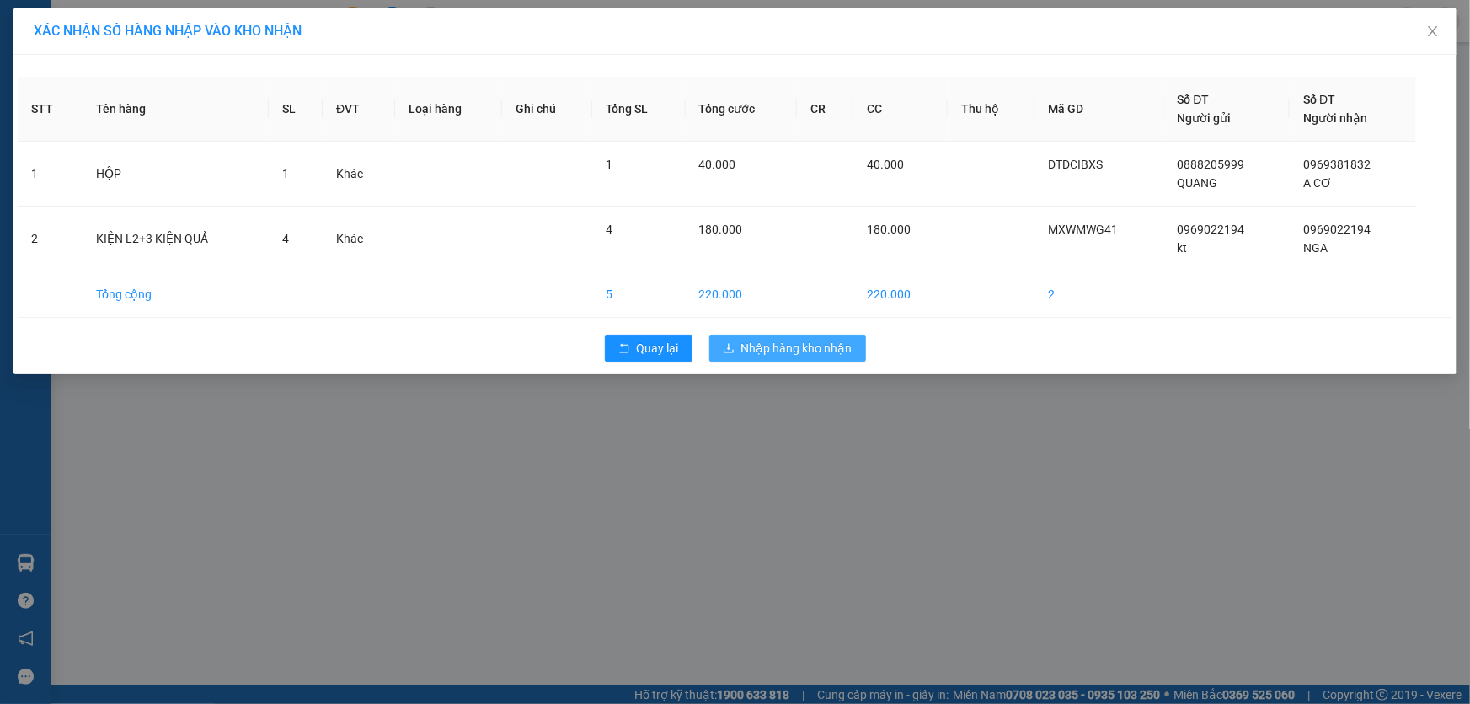
click at [779, 345] on span "Nhập hàng kho nhận" at bounding box center [796, 348] width 111 height 19
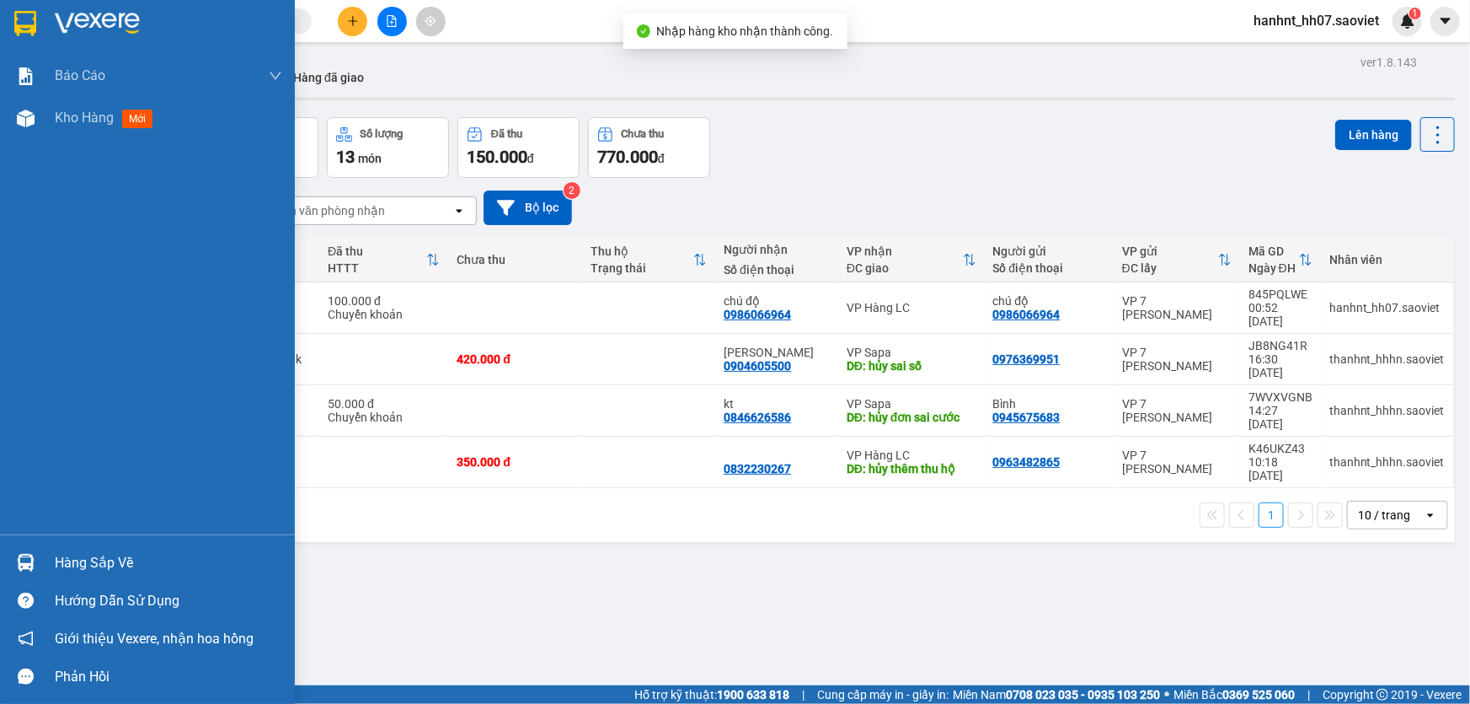
click at [94, 554] on div "Hàng sắp về" at bounding box center [168, 562] width 227 height 25
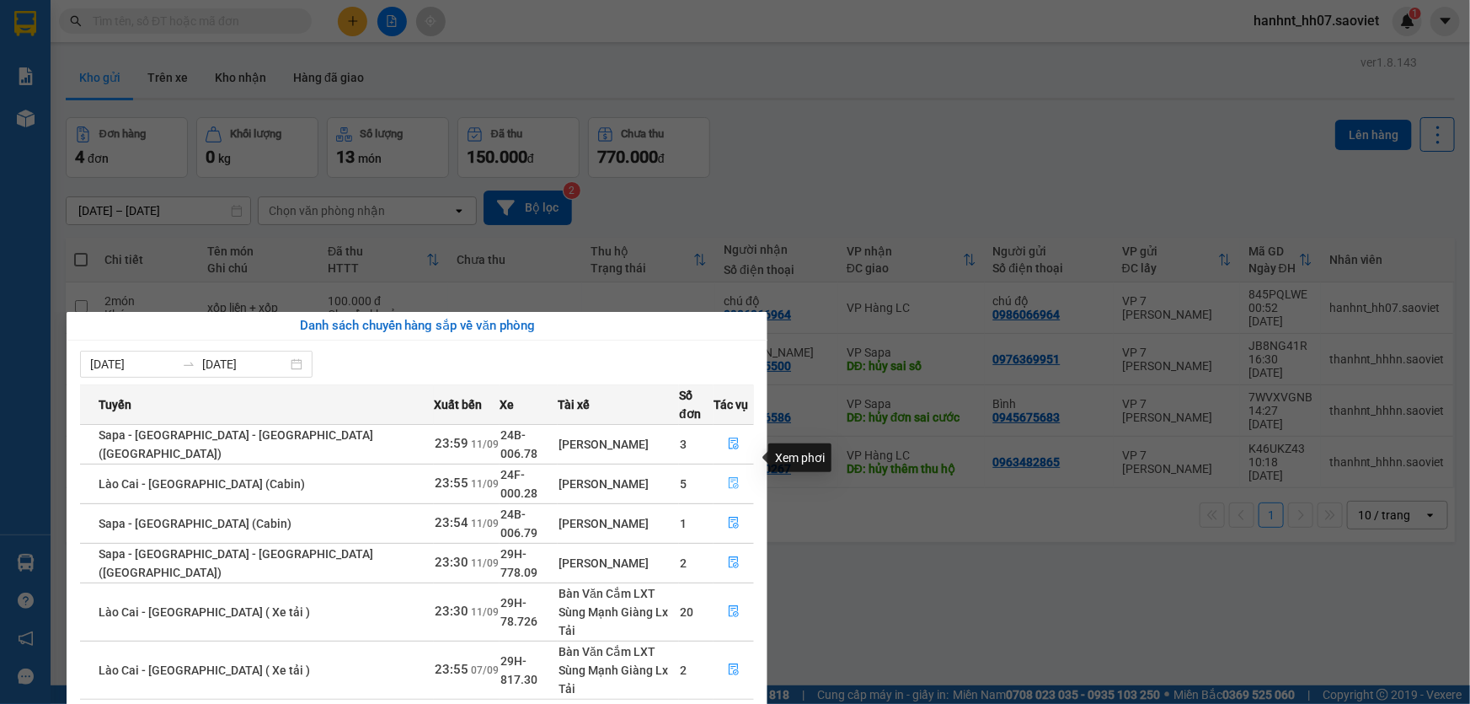
click at [729, 477] on icon "file-done" at bounding box center [734, 483] width 12 height 12
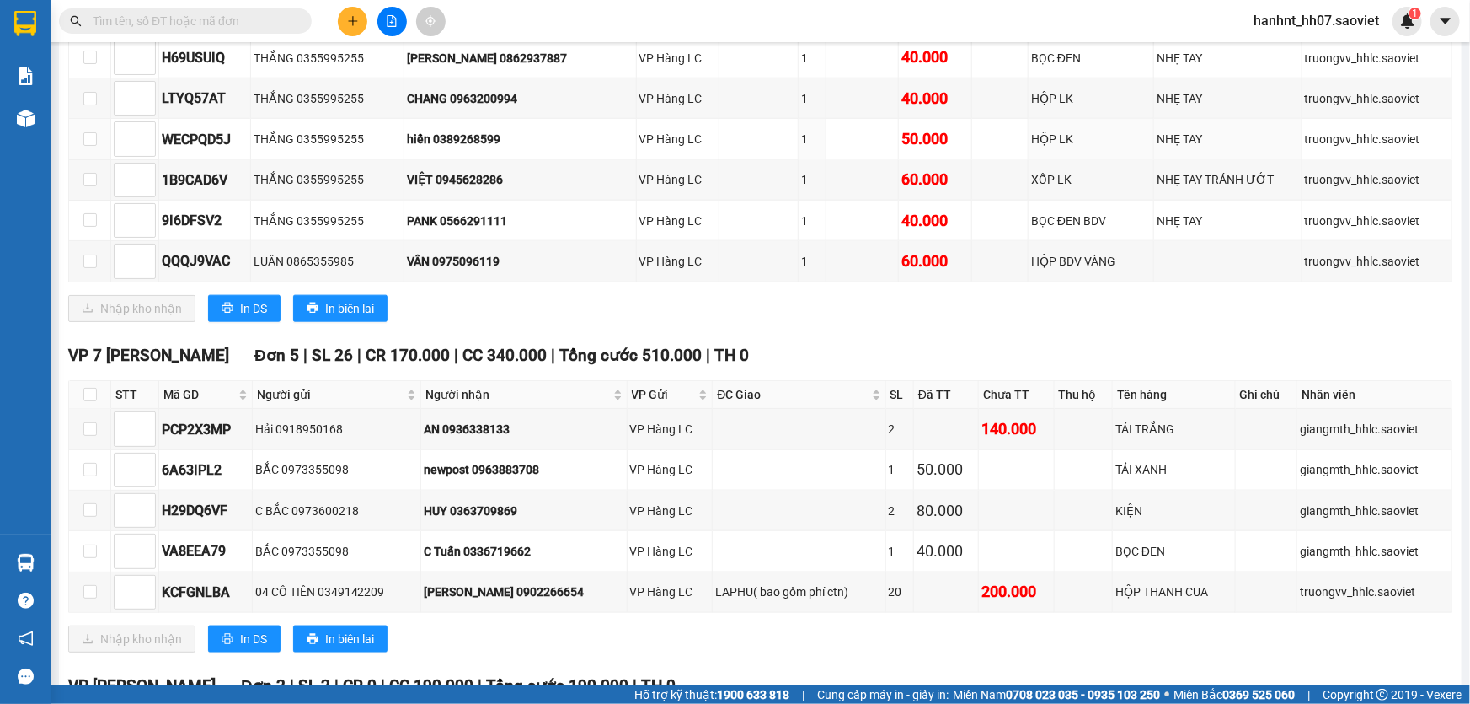
scroll to position [918, 0]
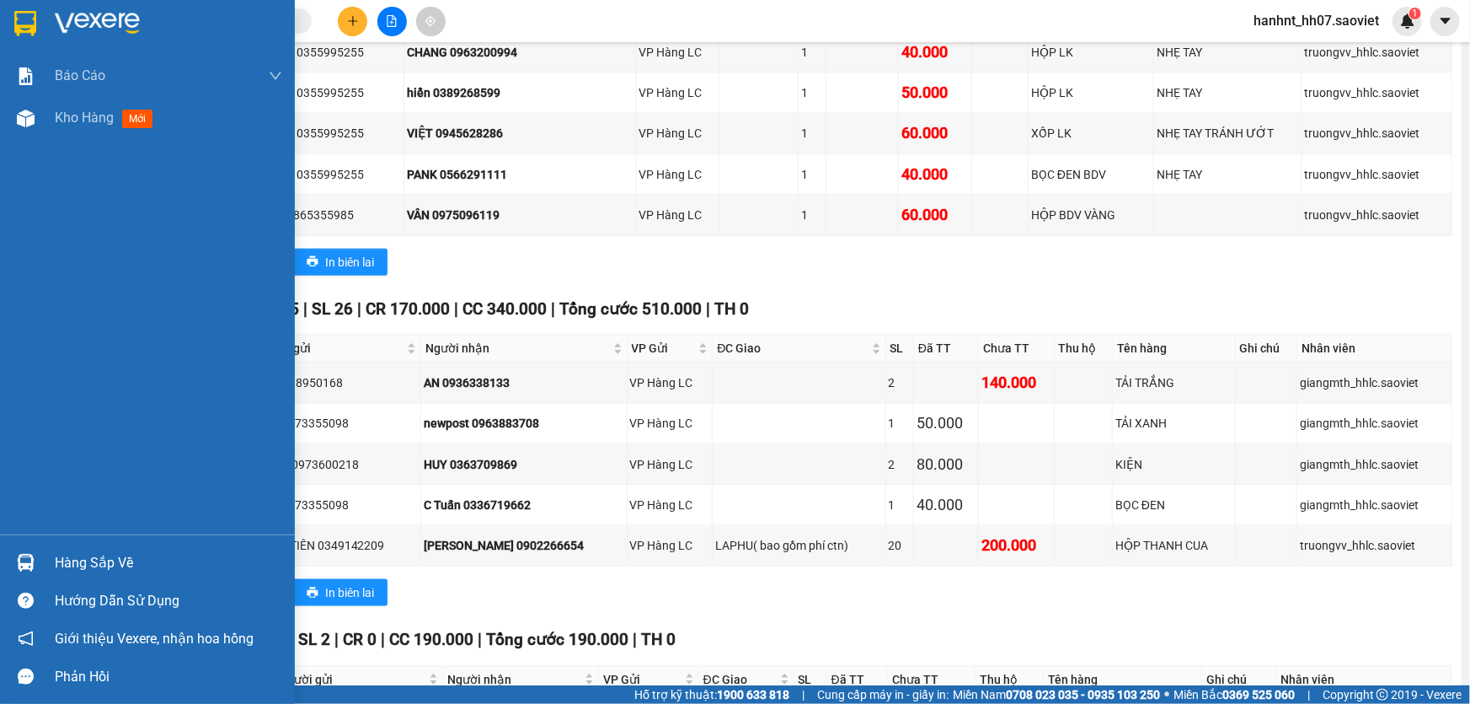
click at [82, 556] on div "Hàng sắp về" at bounding box center [168, 562] width 227 height 25
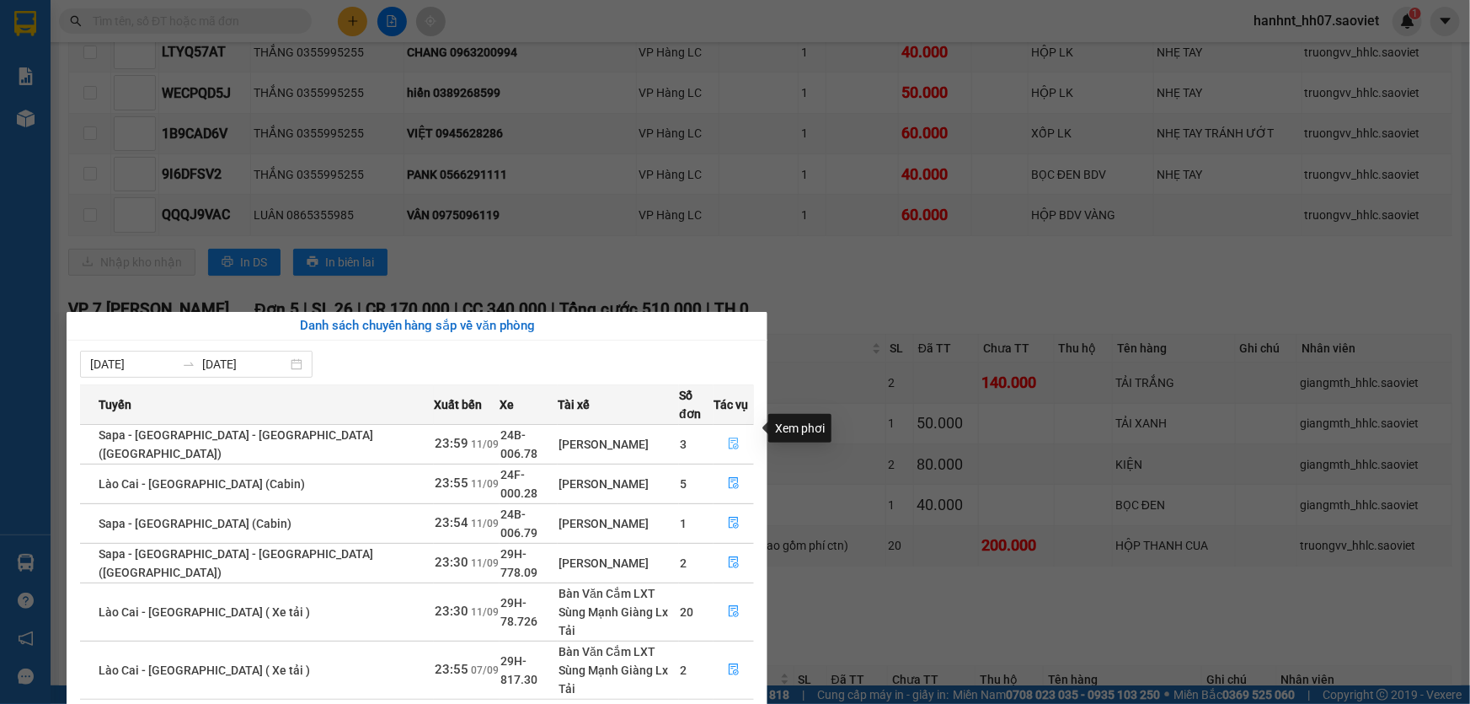
click at [729, 437] on icon "file-done" at bounding box center [734, 443] width 10 height 12
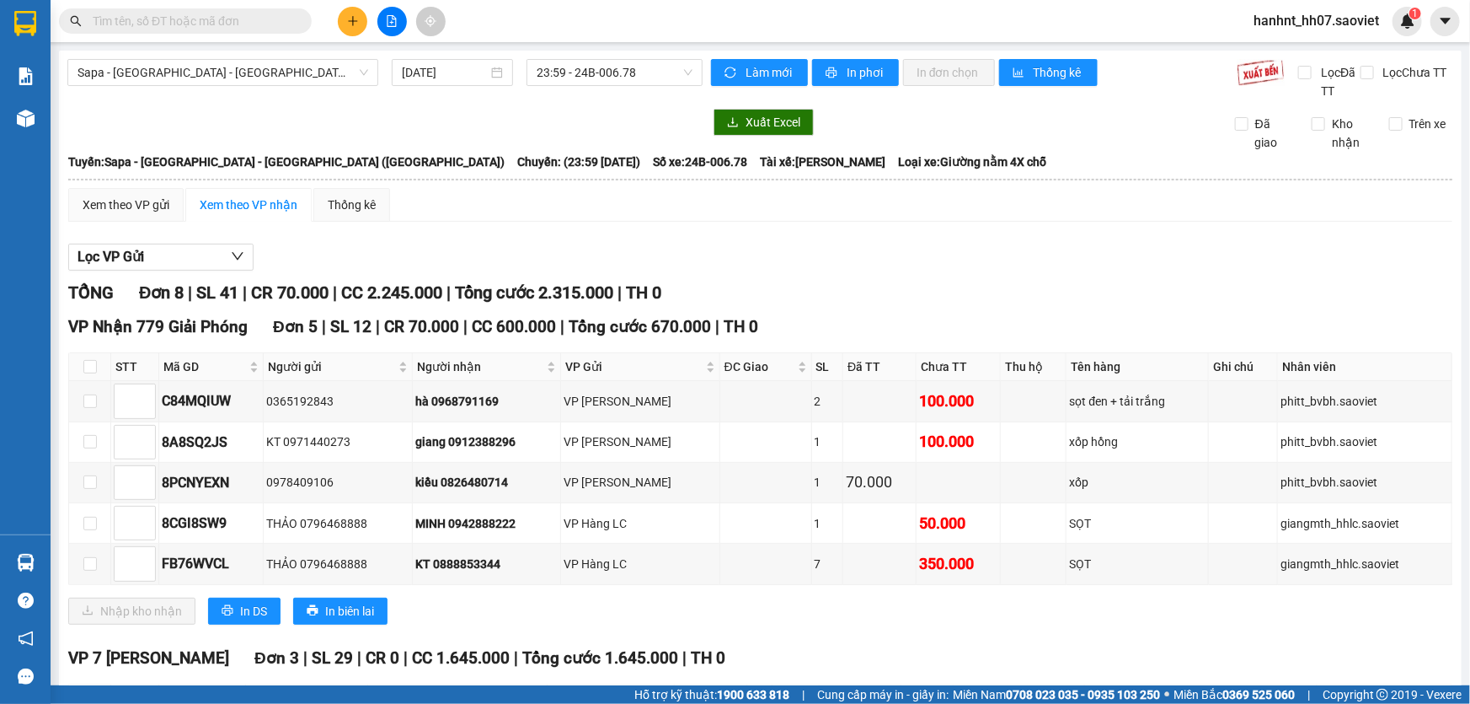
click at [219, 24] on input "text" at bounding box center [192, 21] width 199 height 19
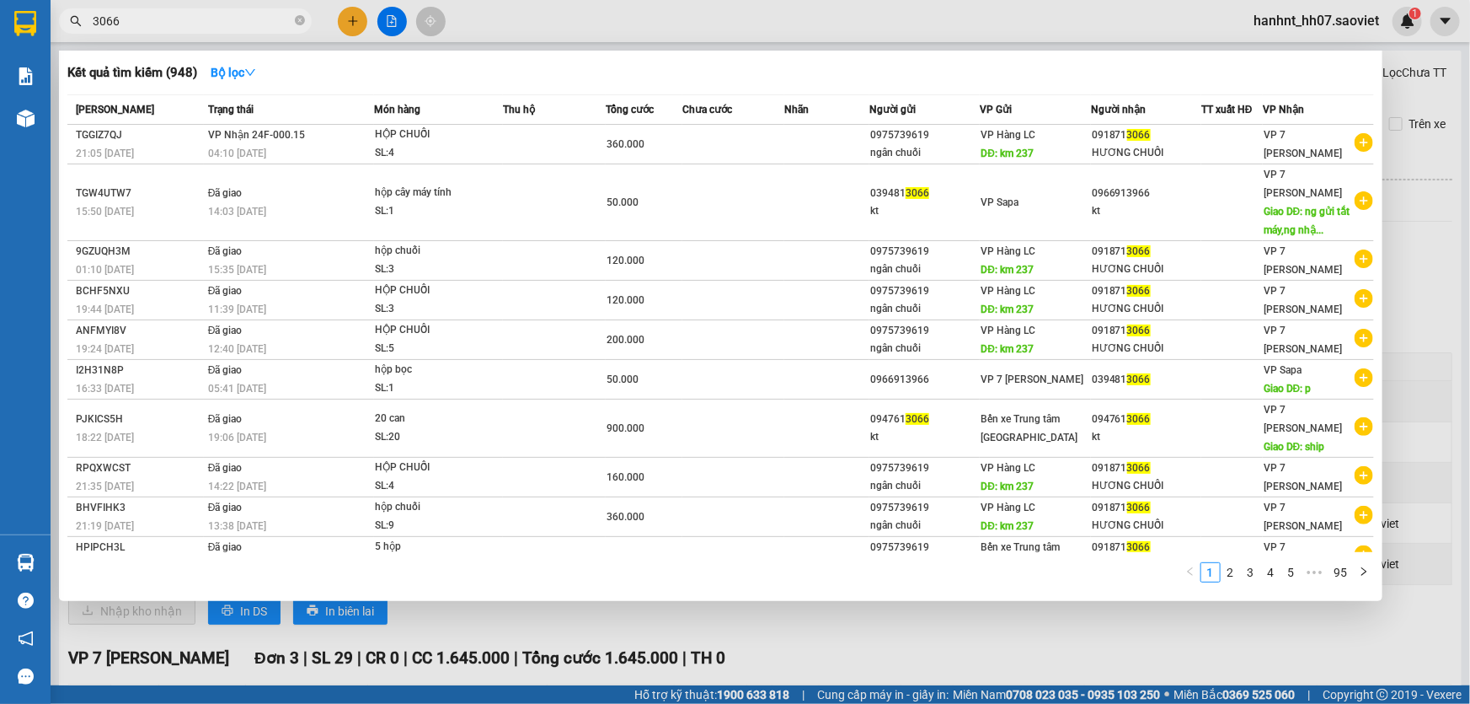
type input "3066"
click at [756, 629] on div at bounding box center [735, 352] width 1470 height 704
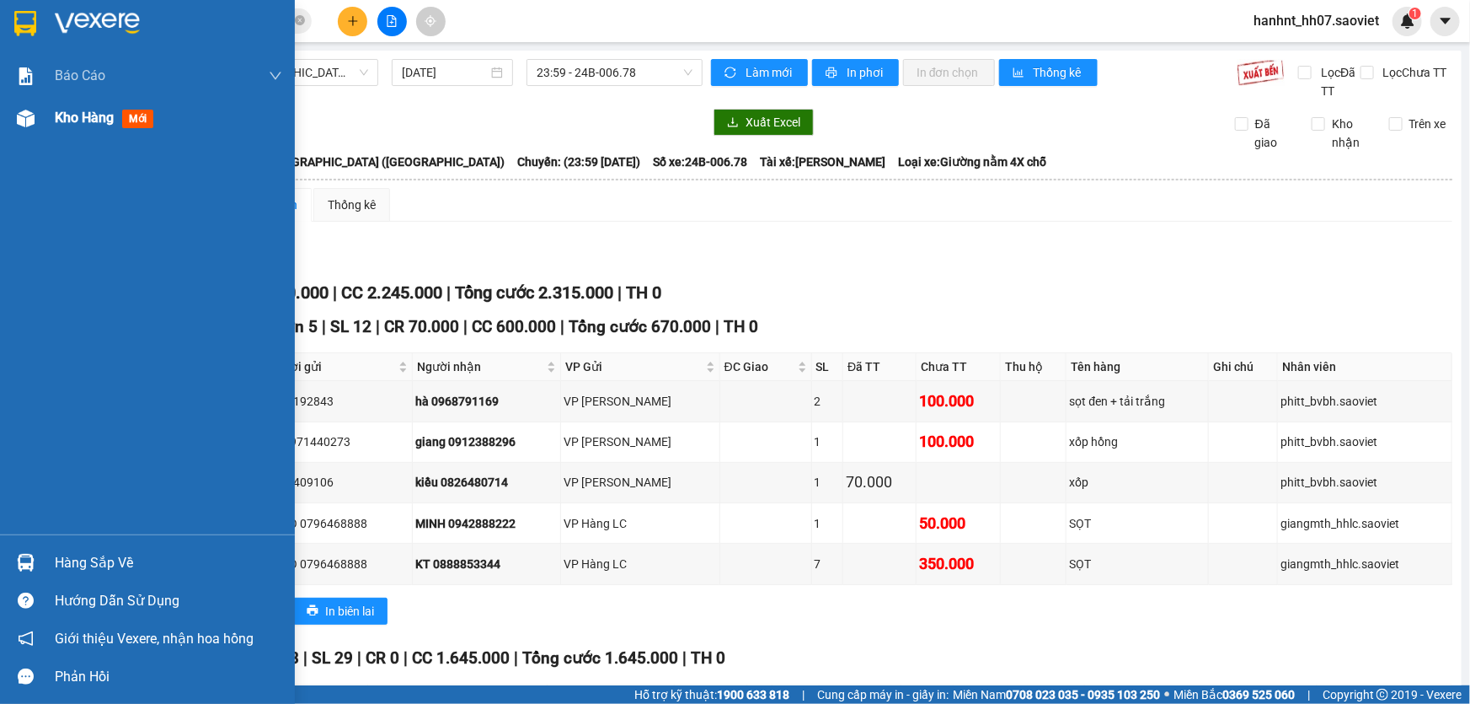
click at [143, 120] on span "mới" at bounding box center [137, 119] width 31 height 19
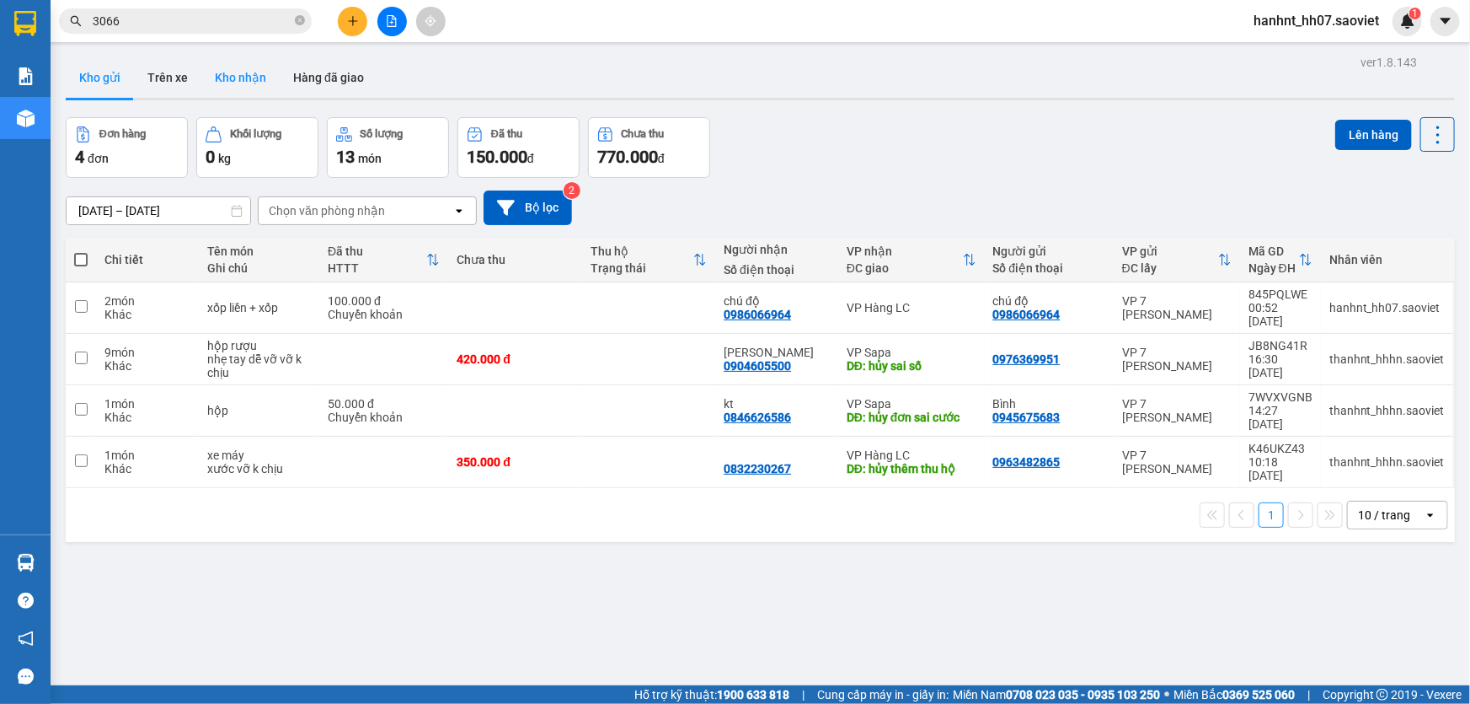
click at [254, 73] on button "Kho nhận" at bounding box center [240, 77] width 78 height 40
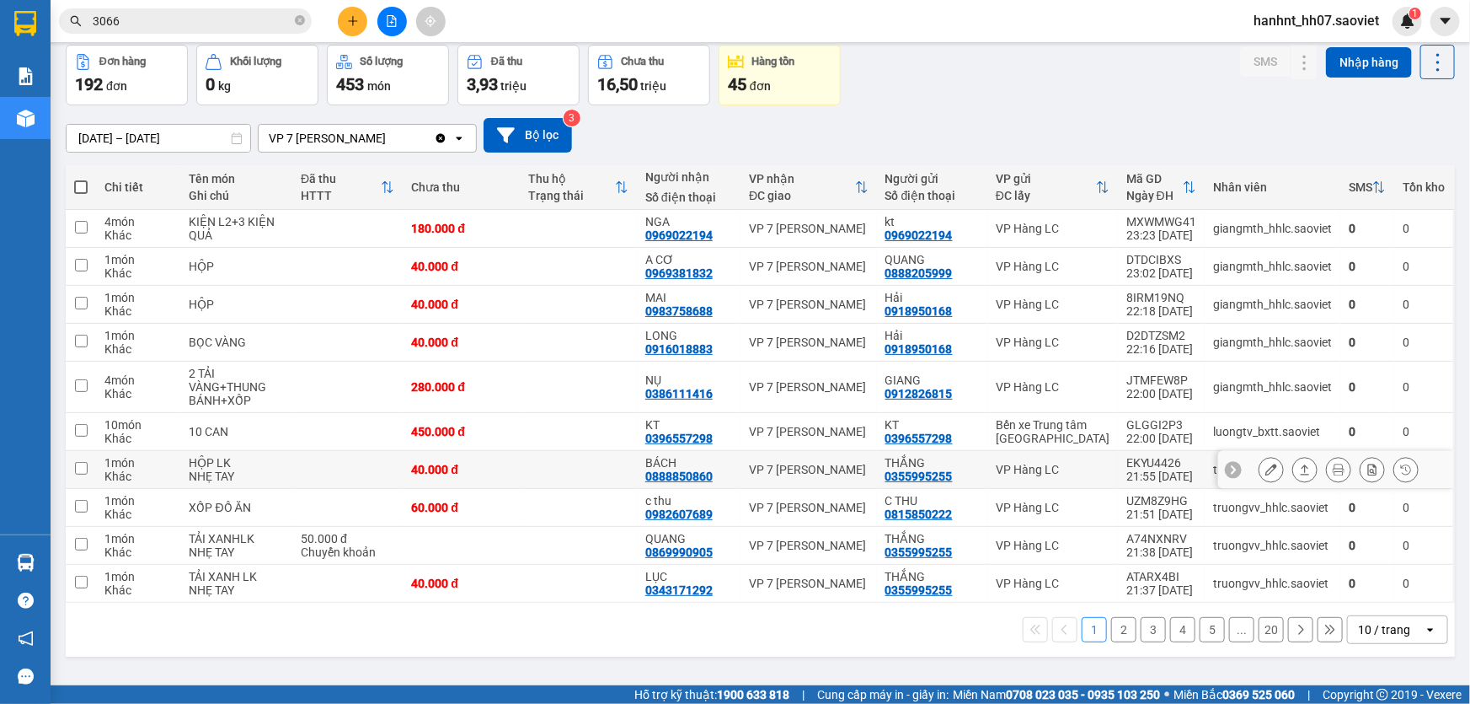
scroll to position [77, 0]
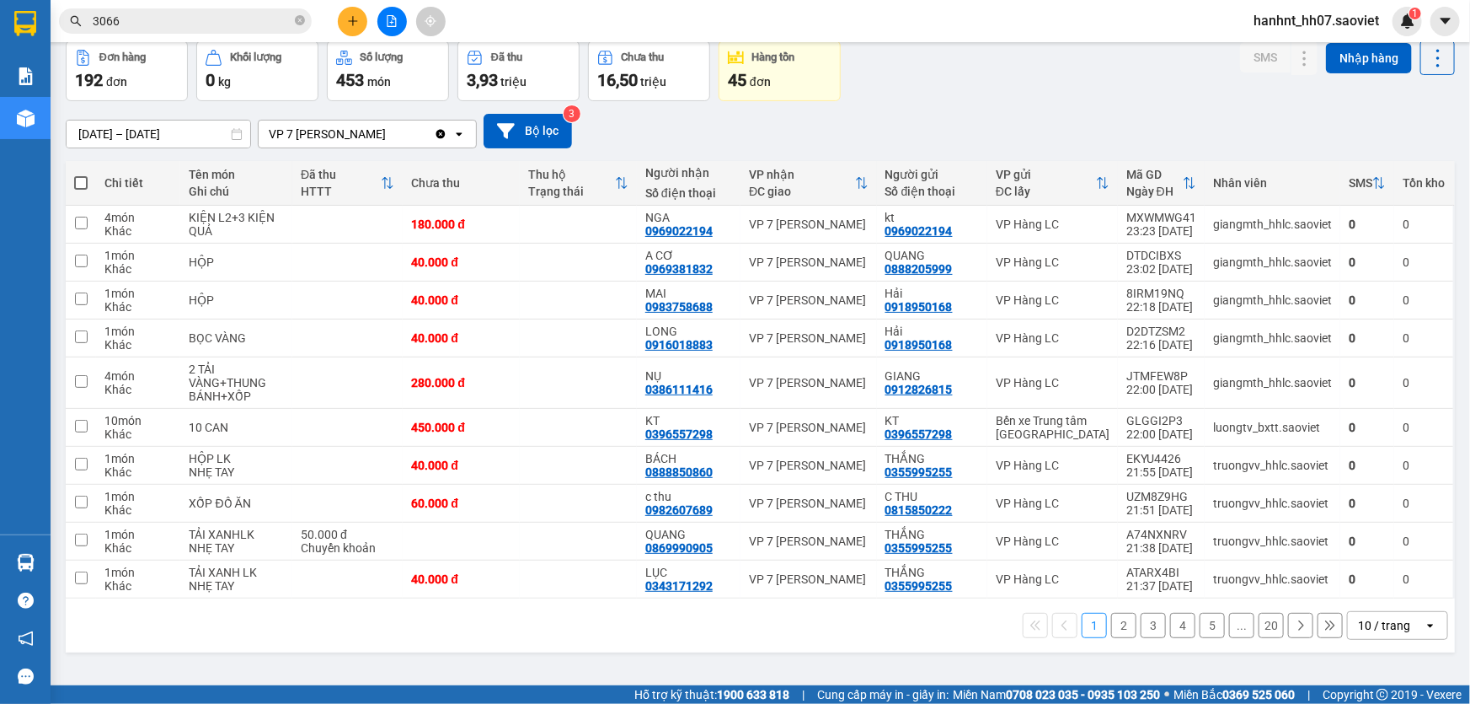
click at [1365, 622] on div "10 / trang" at bounding box center [1384, 625] width 52 height 17
click at [1366, 589] on span "100 / trang" at bounding box center [1379, 587] width 61 height 17
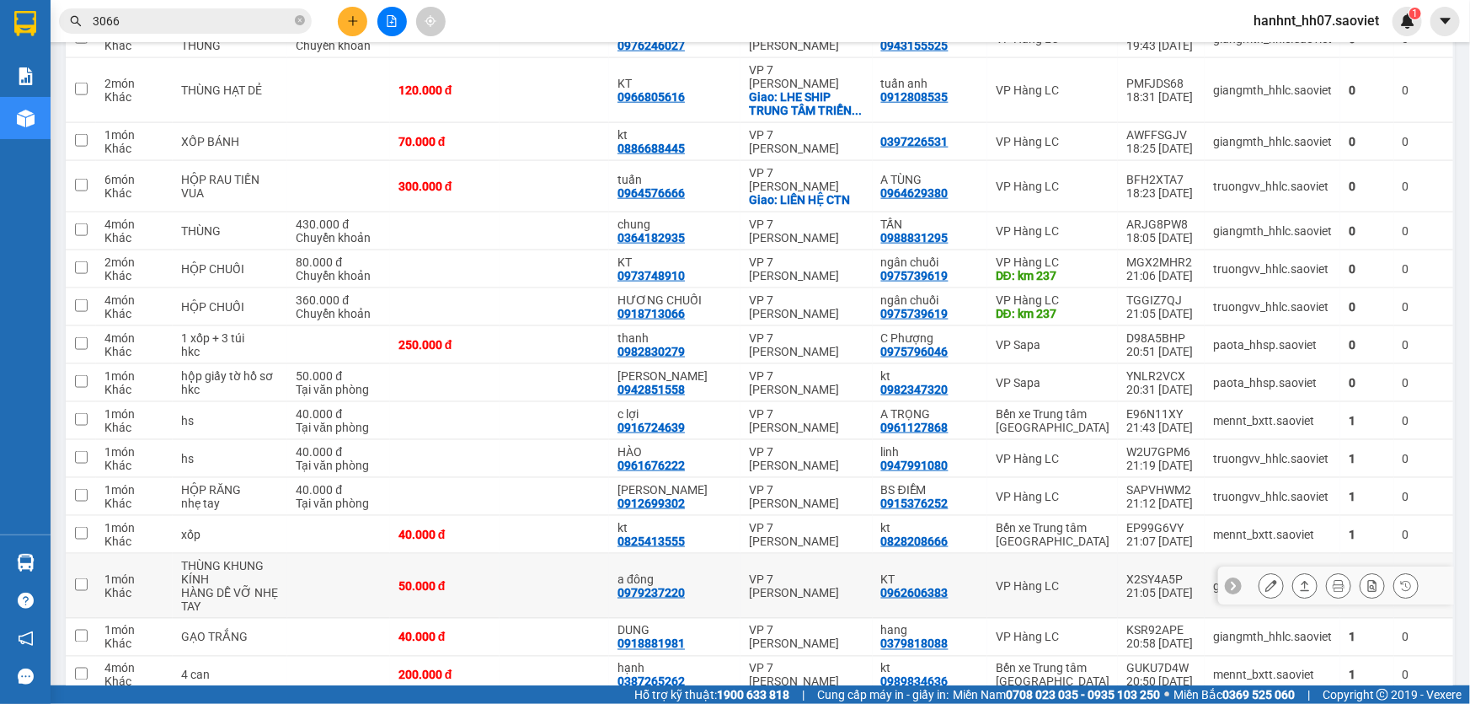
scroll to position [843, 0]
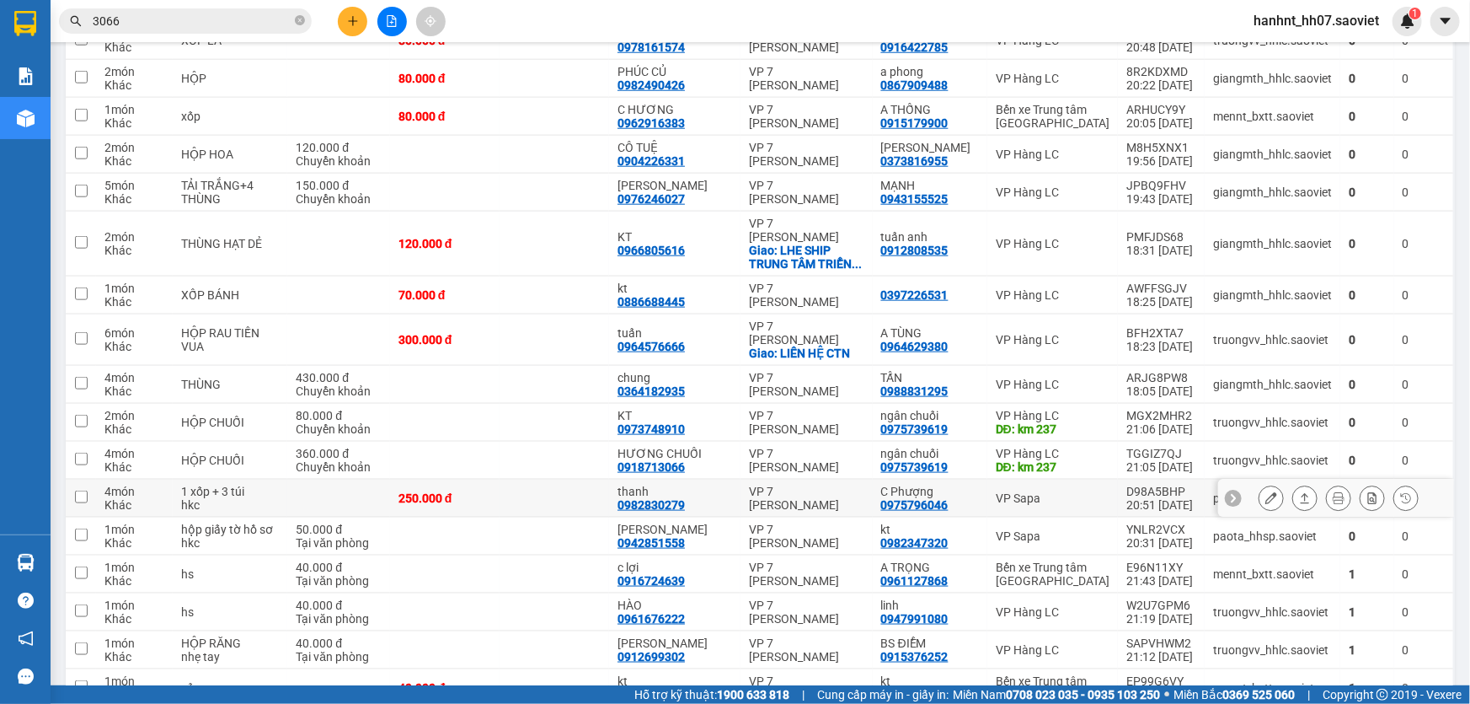
click at [124, 498] on div "Khác" at bounding box center [134, 504] width 60 height 13
checkbox input "true"
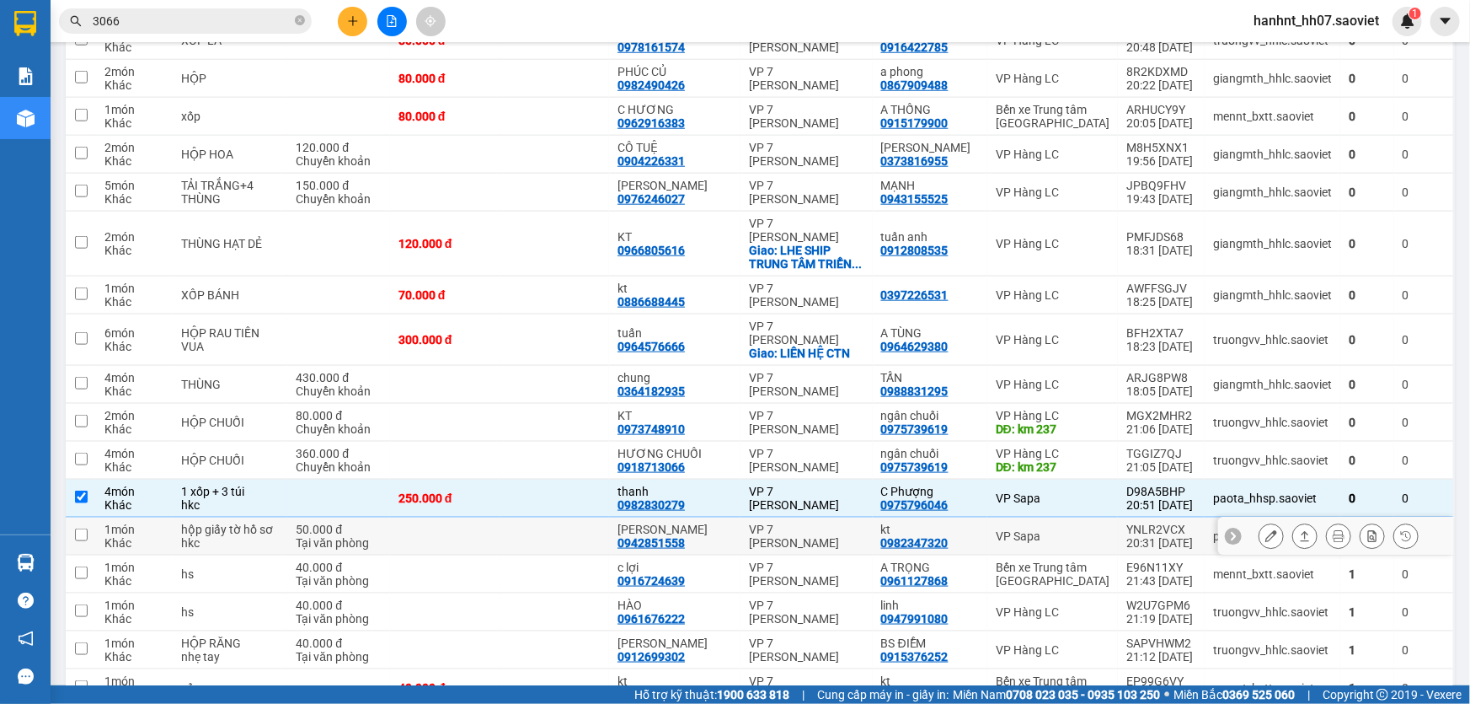
click at [113, 522] on div "1 món" at bounding box center [134, 528] width 60 height 13
checkbox input "true"
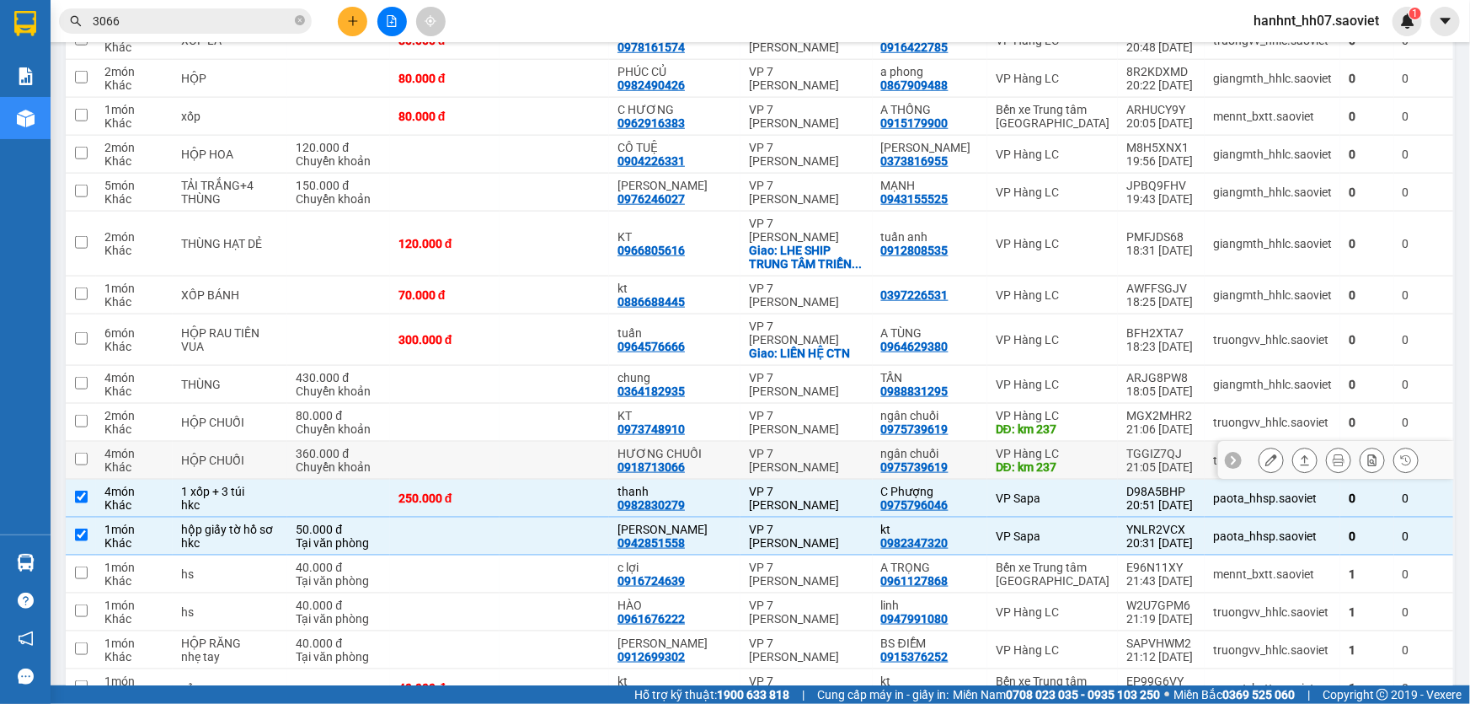
click at [107, 447] on div "4 món" at bounding box center [134, 453] width 60 height 13
checkbox input "true"
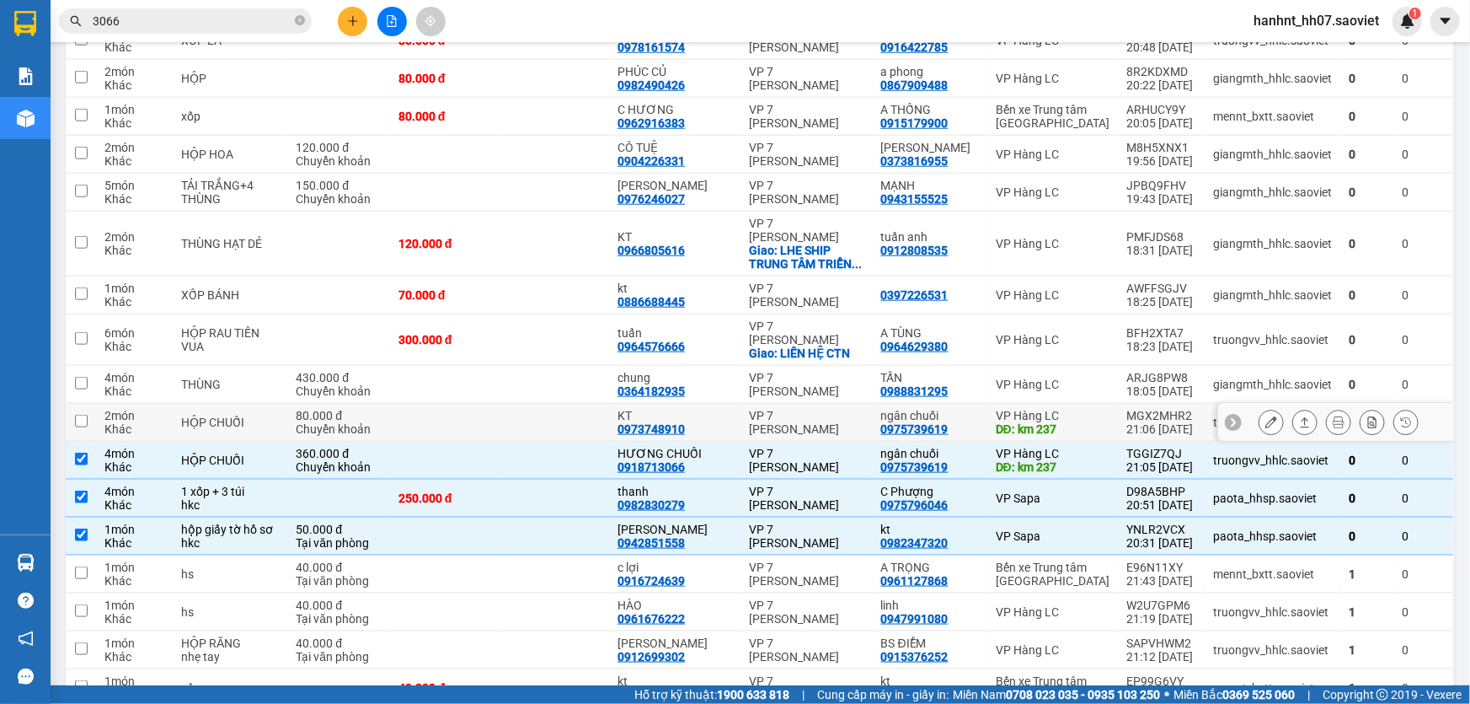
click at [113, 422] on div "Khác" at bounding box center [134, 428] width 60 height 13
checkbox input "true"
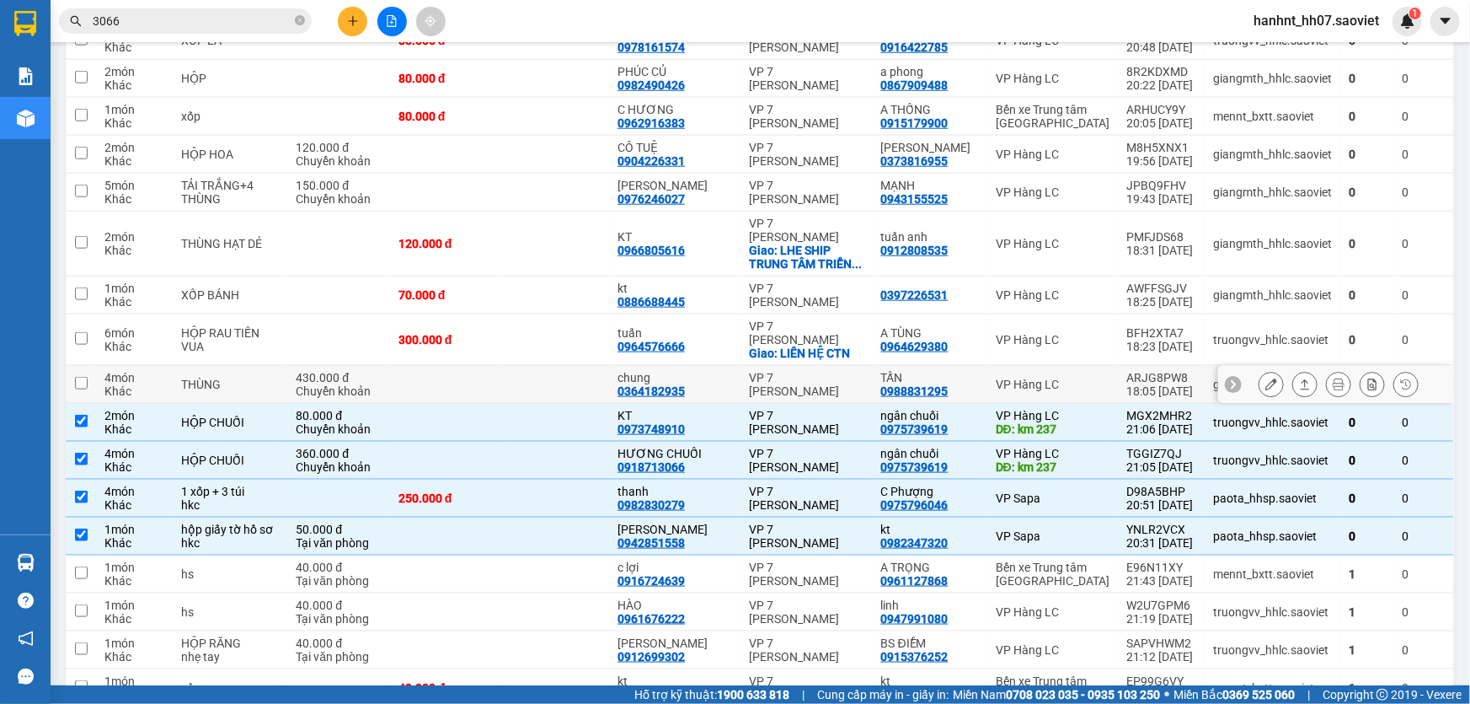
click at [121, 384] on div "Khác" at bounding box center [134, 390] width 60 height 13
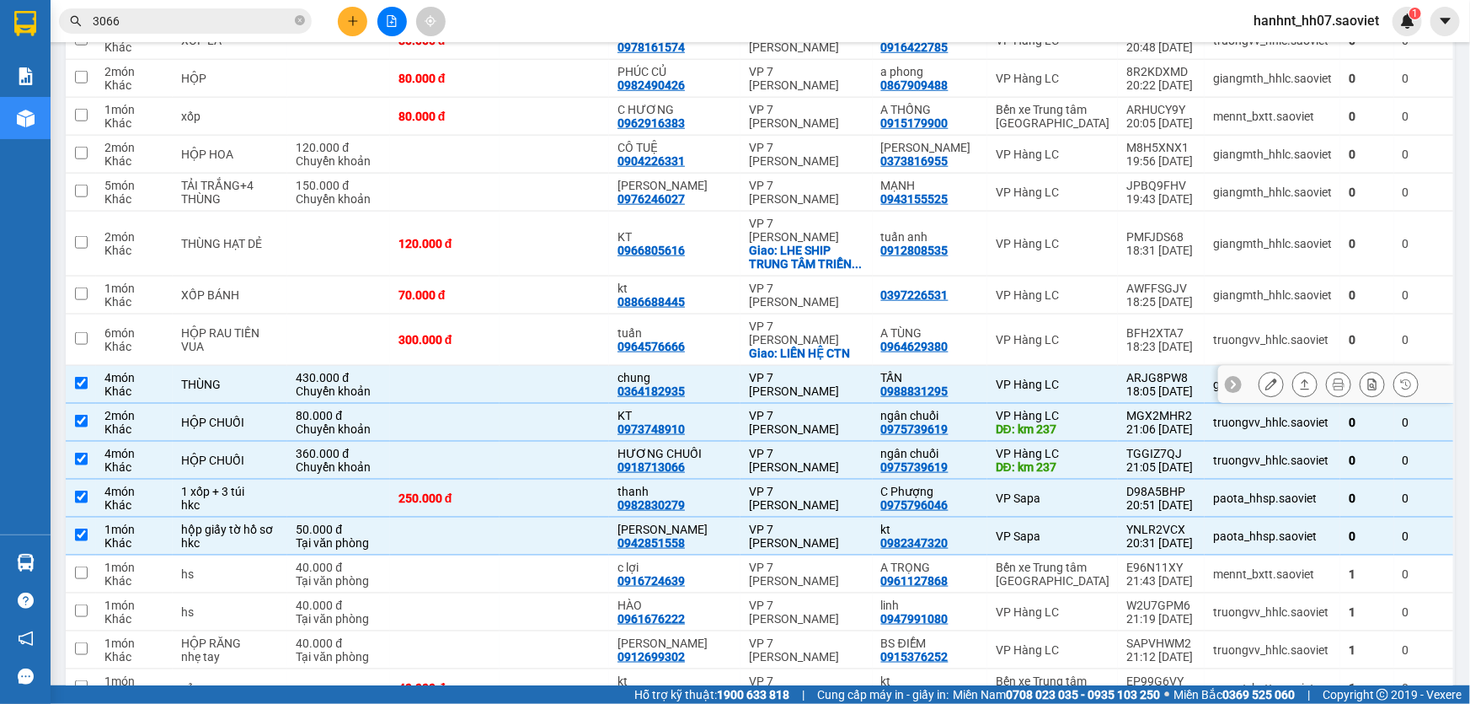
checkbox input "true"
click at [124, 340] on div "Khác" at bounding box center [134, 346] width 60 height 13
checkbox input "true"
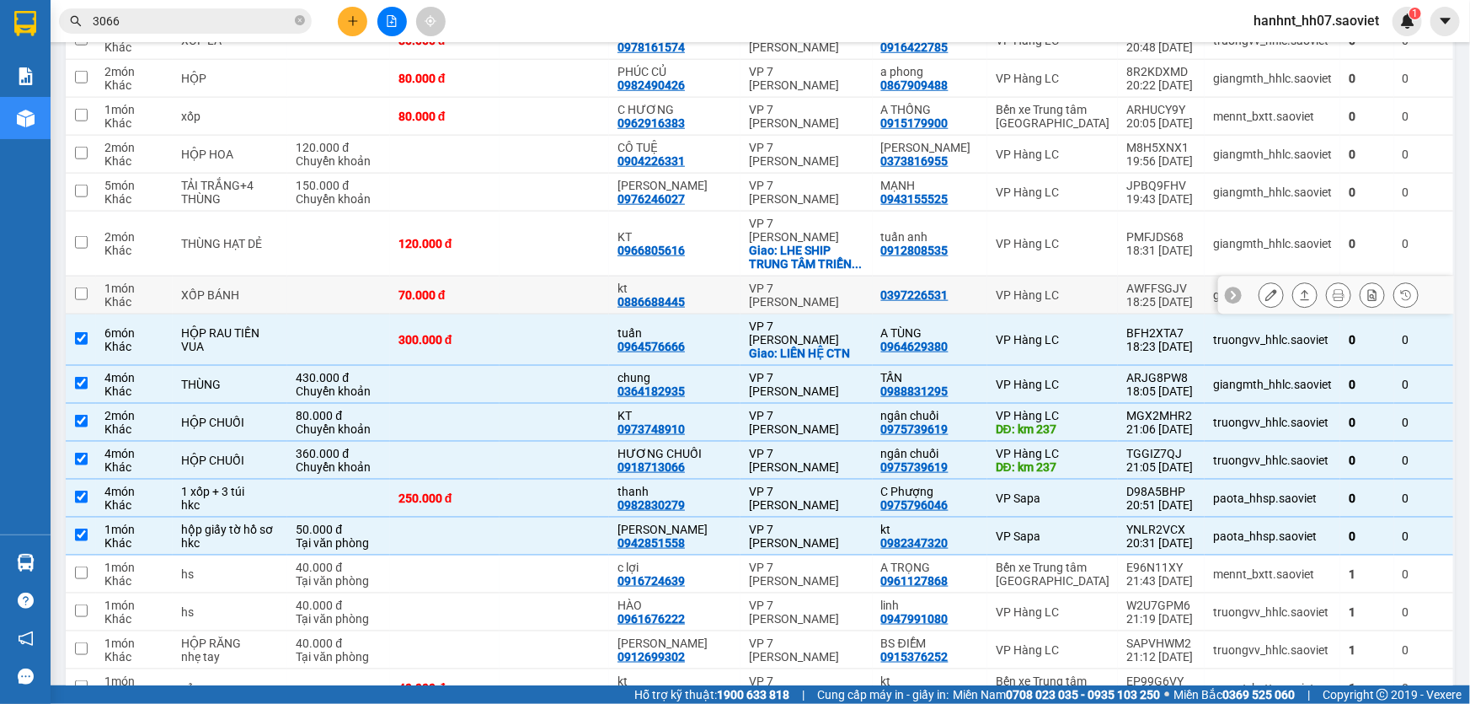
click at [126, 295] on div "Khác" at bounding box center [134, 301] width 60 height 13
checkbox input "true"
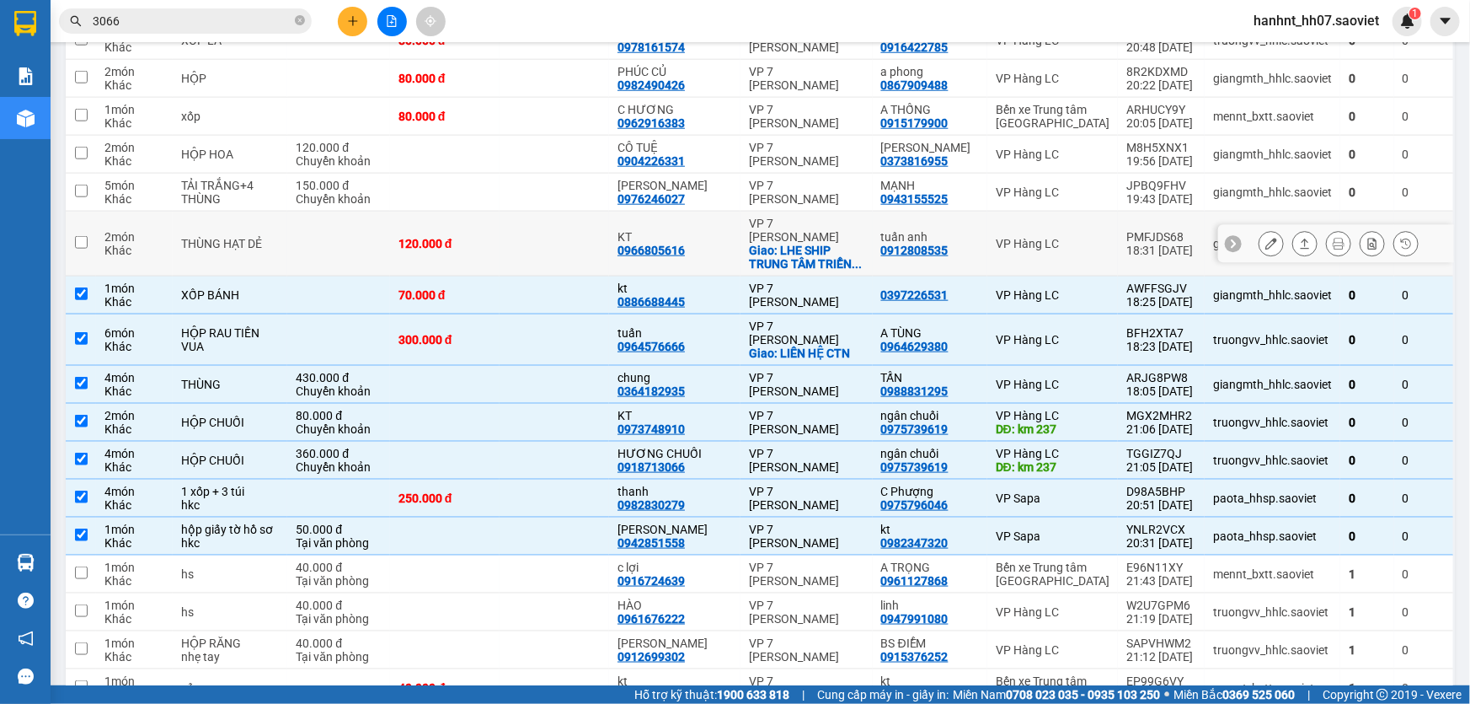
click at [140, 232] on div "2 món" at bounding box center [134, 236] width 60 height 13
checkbox input "true"
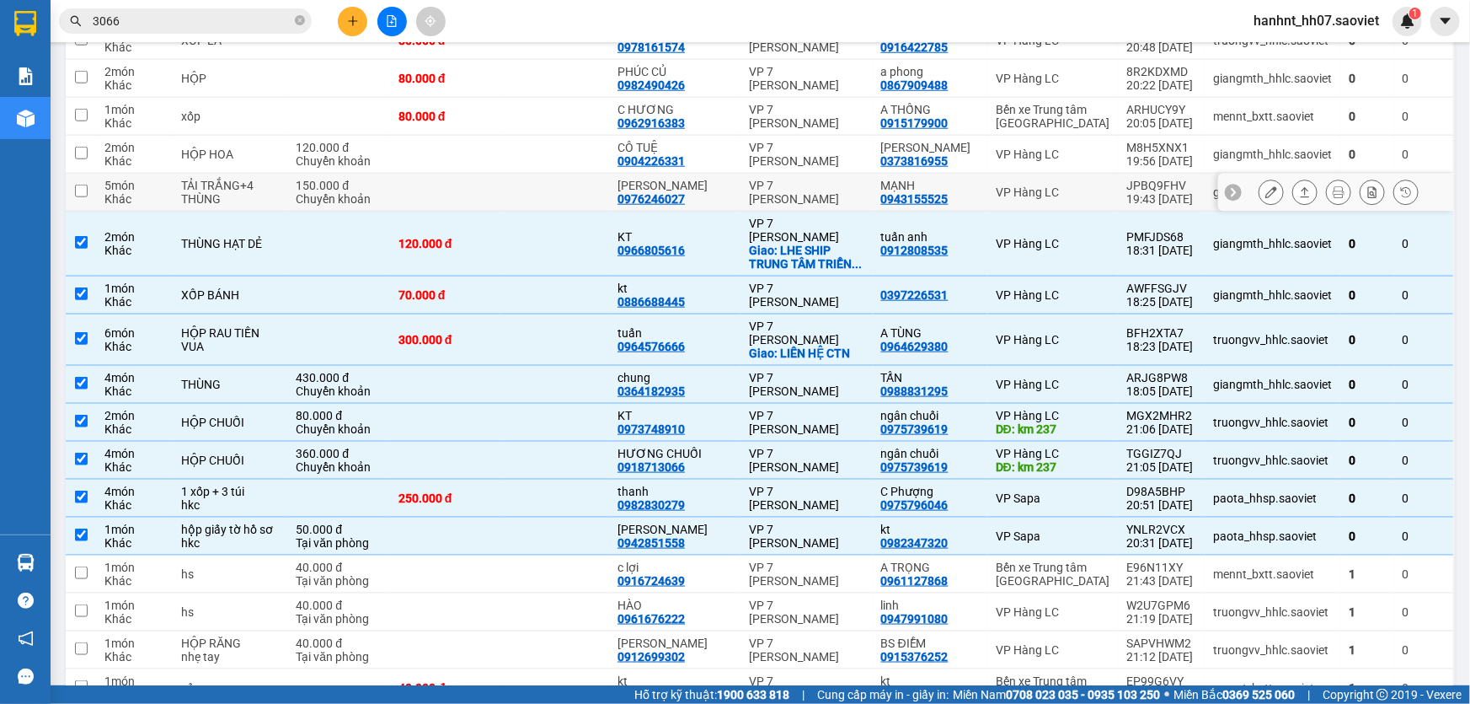
click at [140, 197] on div "Khác" at bounding box center [134, 198] width 60 height 13
checkbox input "true"
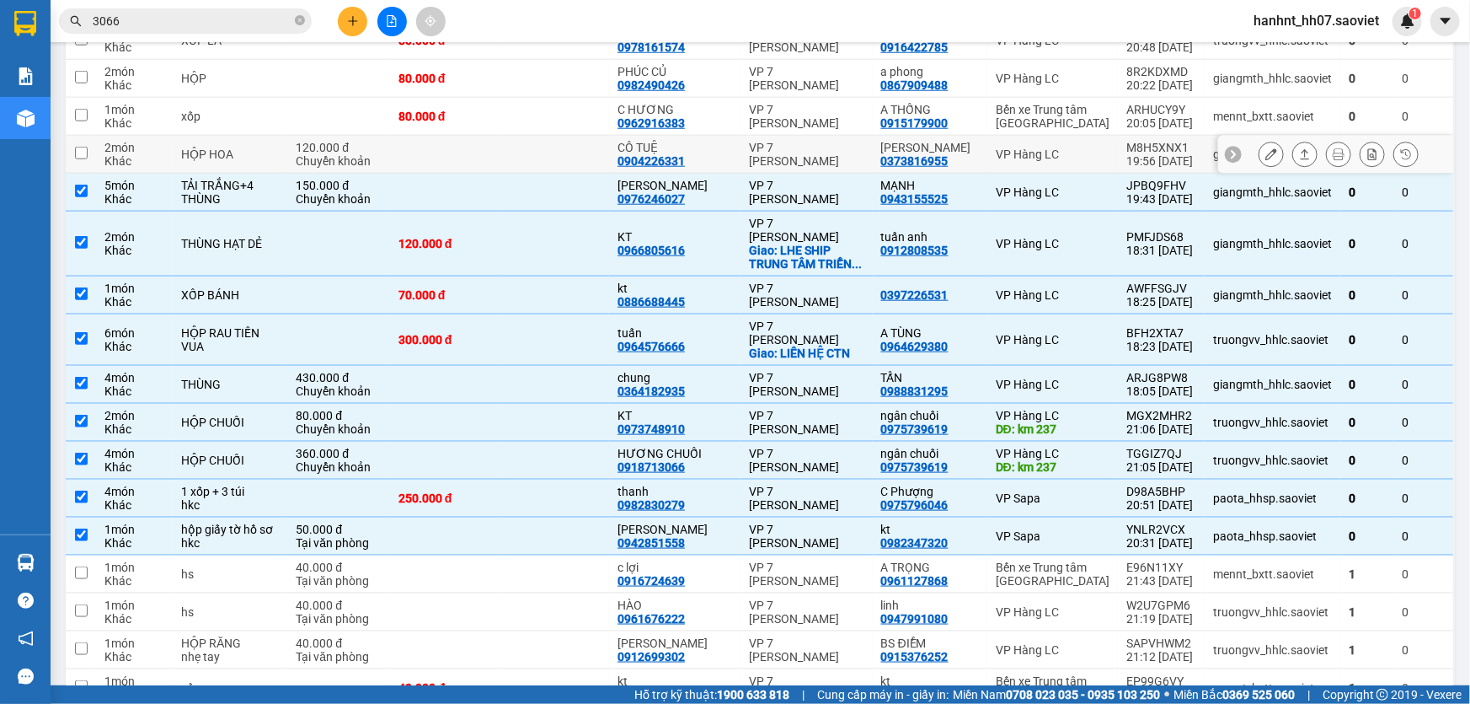
click at [134, 163] on div "Khác" at bounding box center [134, 160] width 60 height 13
checkbox input "true"
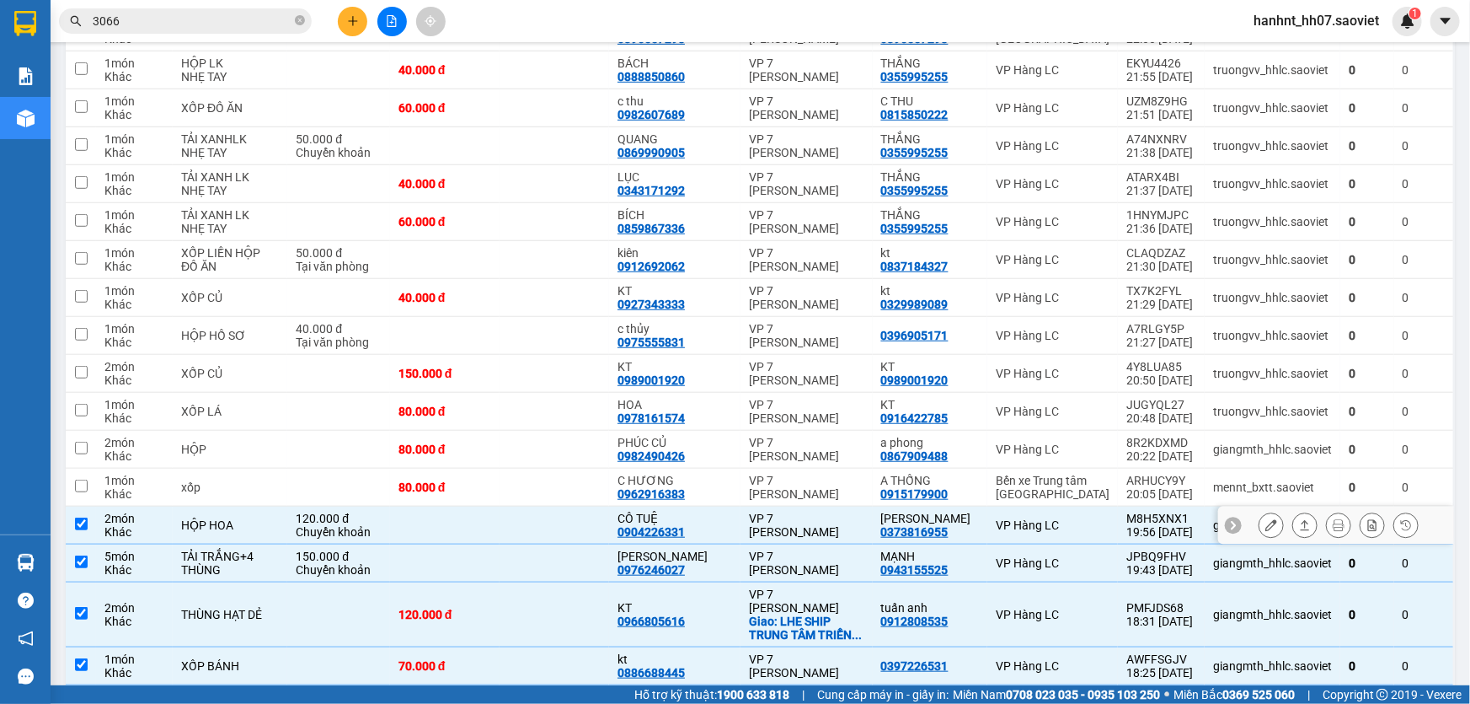
scroll to position [460, 0]
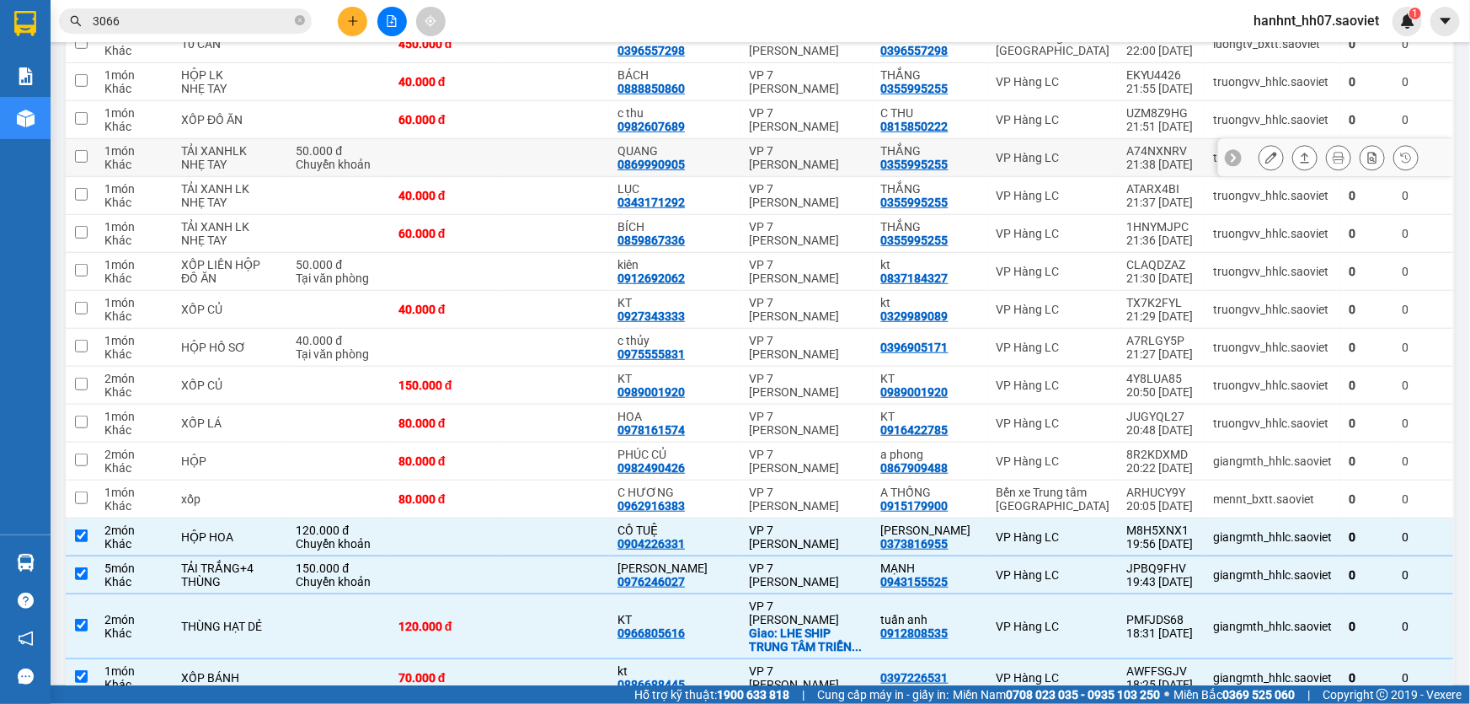
click at [133, 166] on div "Khác" at bounding box center [134, 164] width 60 height 13
checkbox input "true"
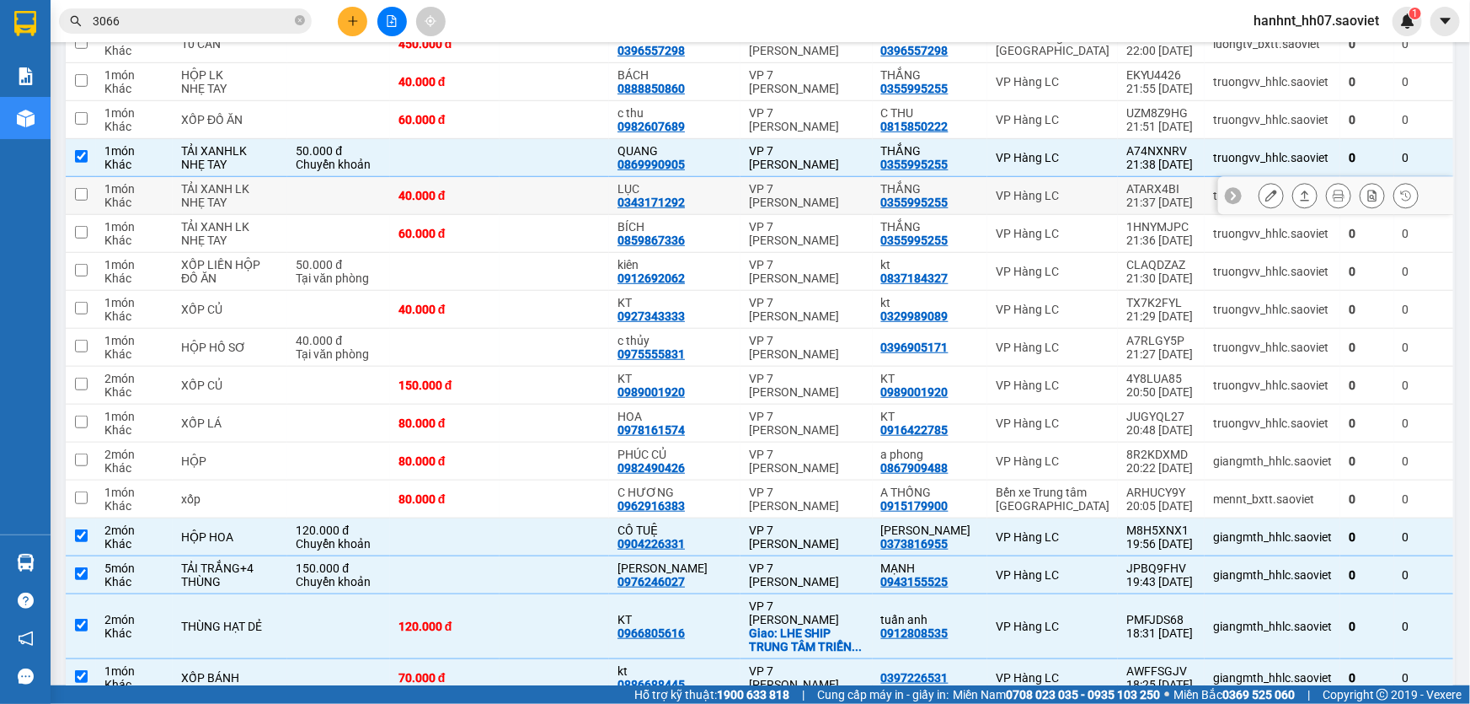
click at [126, 199] on div "Khác" at bounding box center [134, 201] width 60 height 13
checkbox input "true"
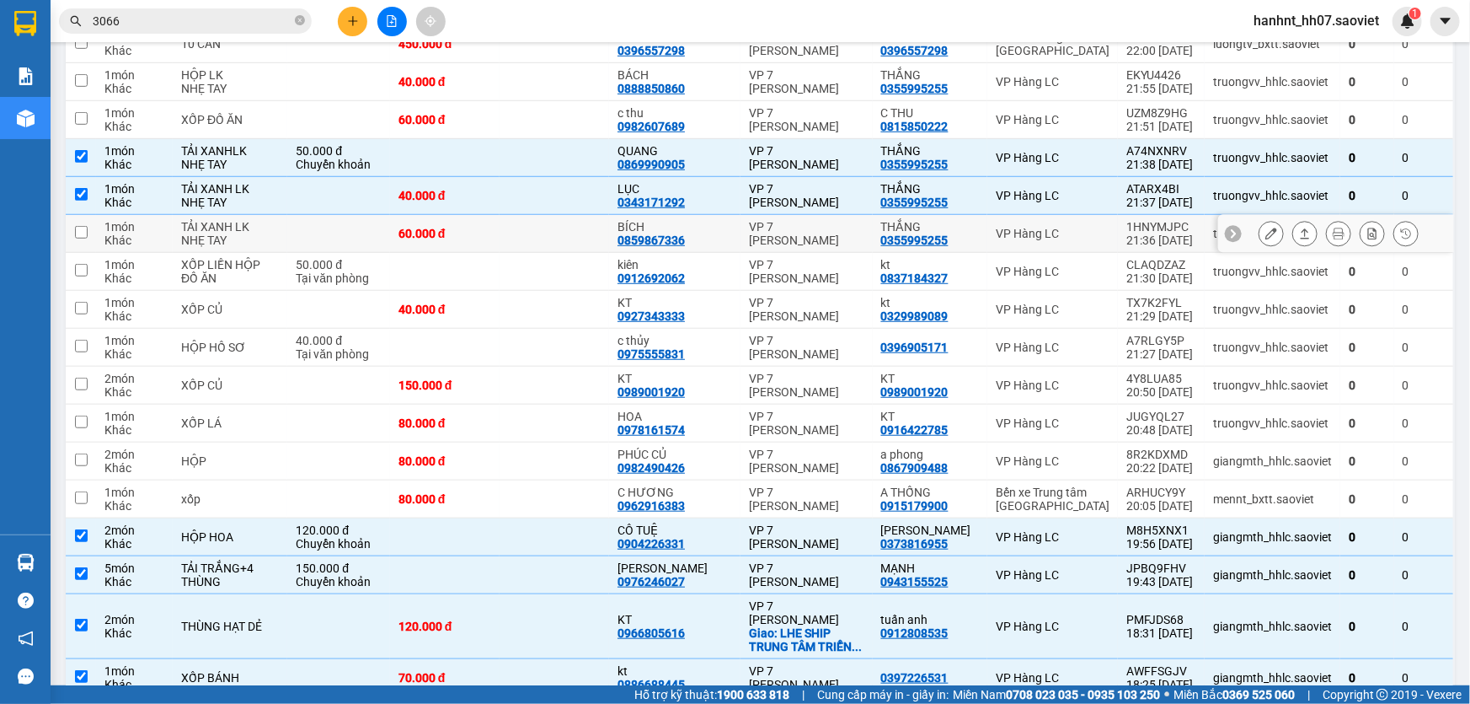
drag, startPoint x: 134, startPoint y: 224, endPoint x: 137, endPoint y: 233, distance: 9.1
click at [135, 224] on div "1 món" at bounding box center [134, 226] width 60 height 13
checkbox input "true"
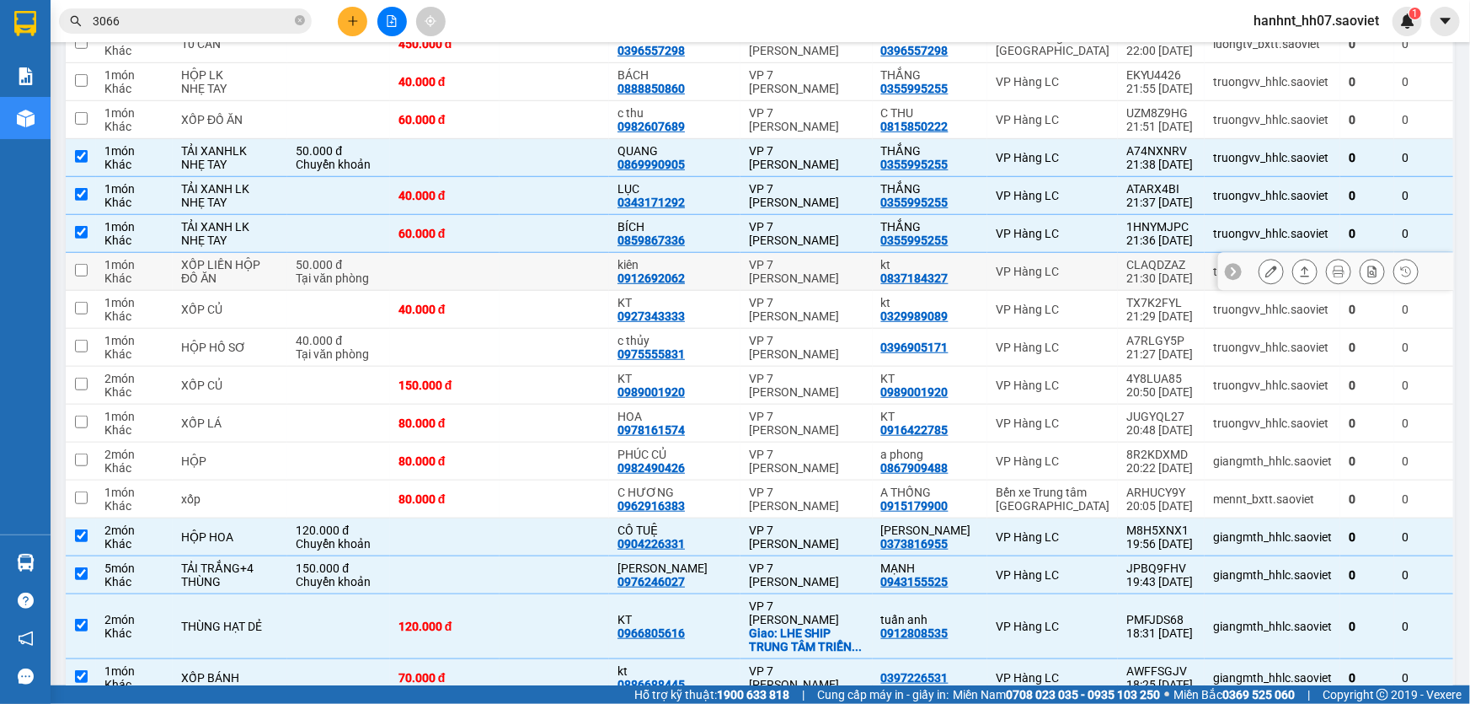
click at [129, 265] on div "1 món" at bounding box center [134, 264] width 60 height 13
checkbox input "true"
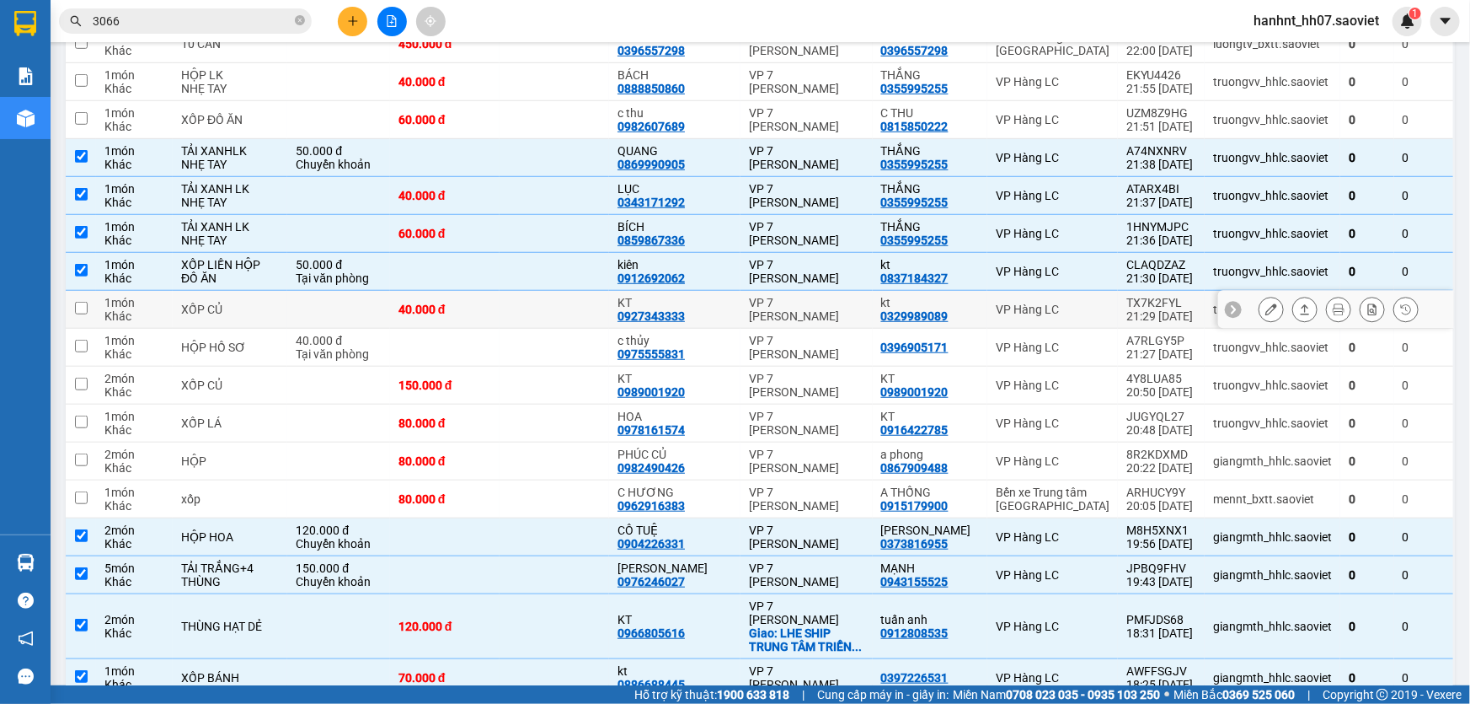
click at [127, 299] on div "1 món" at bounding box center [134, 302] width 60 height 13
checkbox input "true"
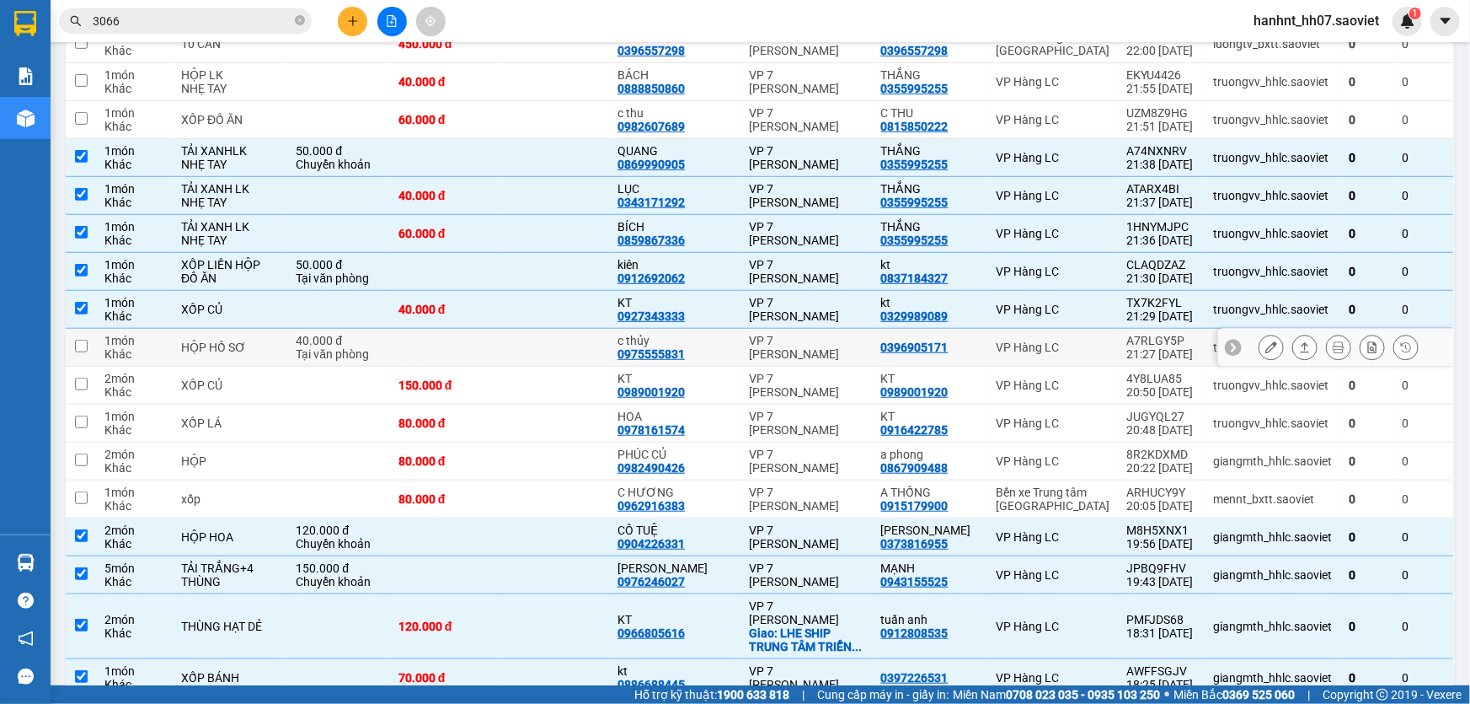
click at [121, 347] on div "Khác" at bounding box center [134, 353] width 60 height 13
checkbox input "true"
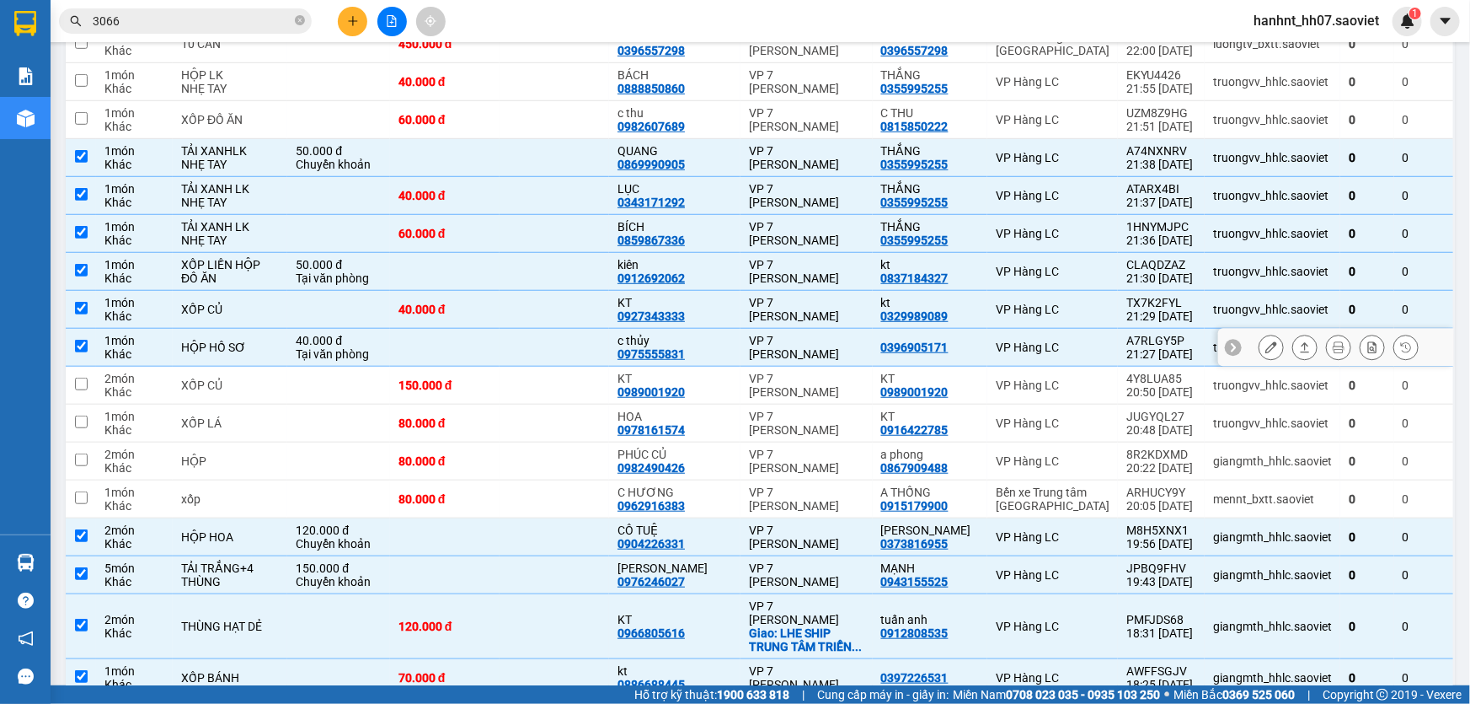
click at [120, 380] on div "2 món" at bounding box center [134, 378] width 60 height 13
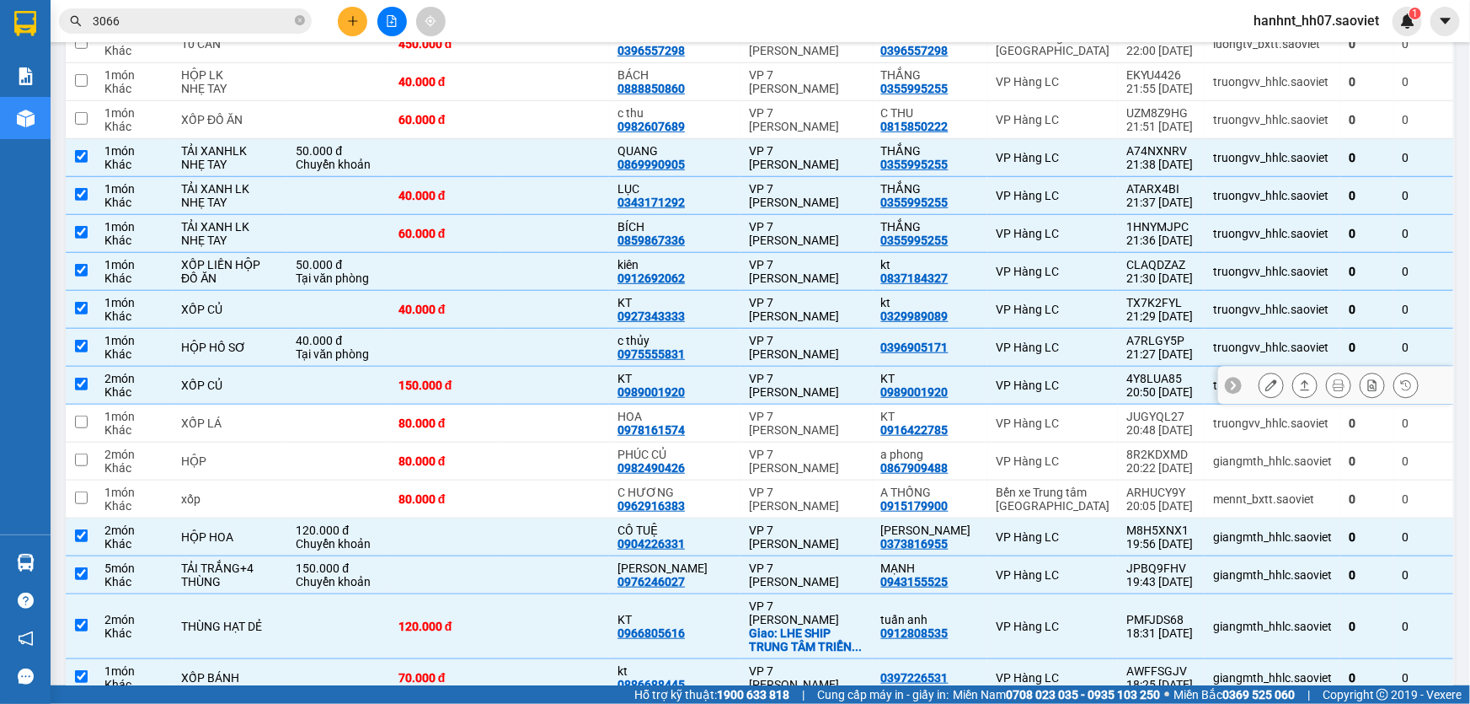
checkbox input "true"
click at [118, 412] on div "1 món" at bounding box center [134, 415] width 60 height 13
checkbox input "true"
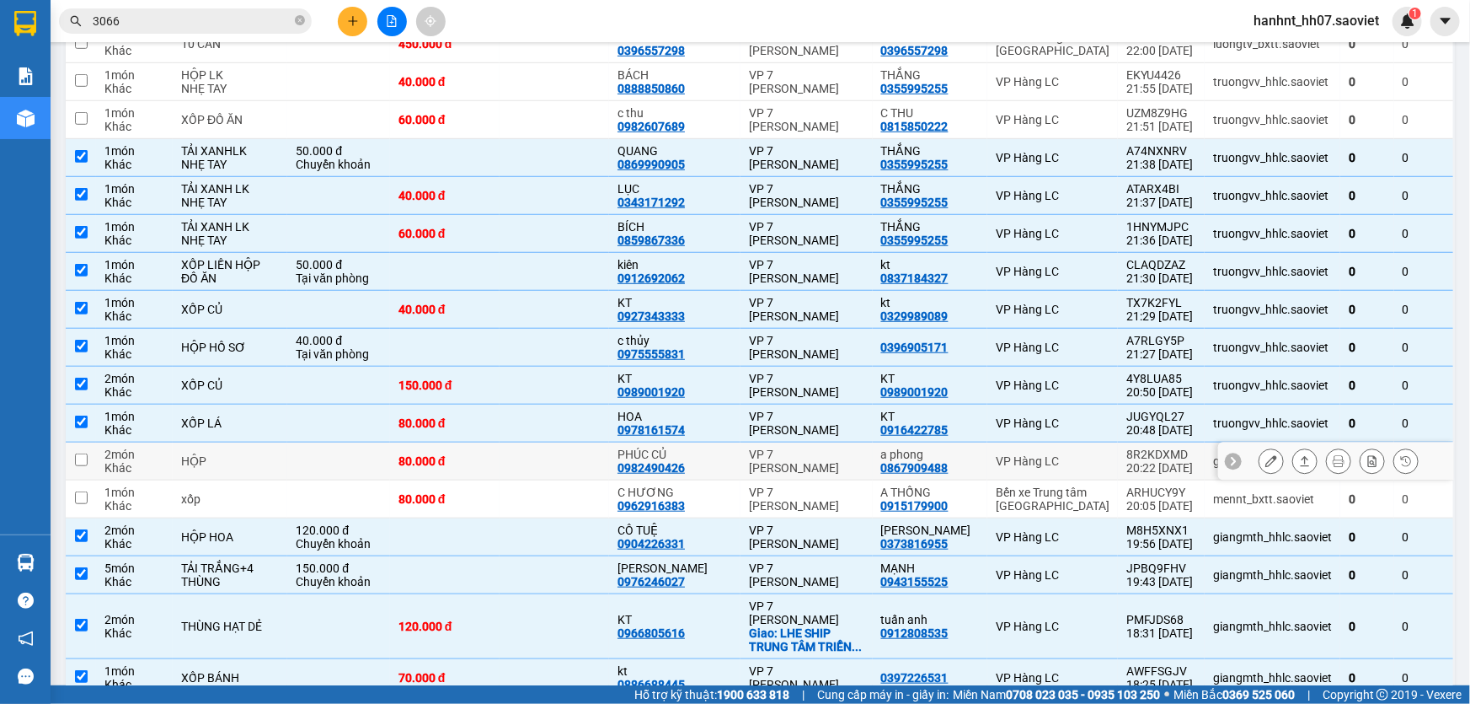
click at [105, 468] on div "Khác" at bounding box center [134, 467] width 60 height 13
checkbox input "true"
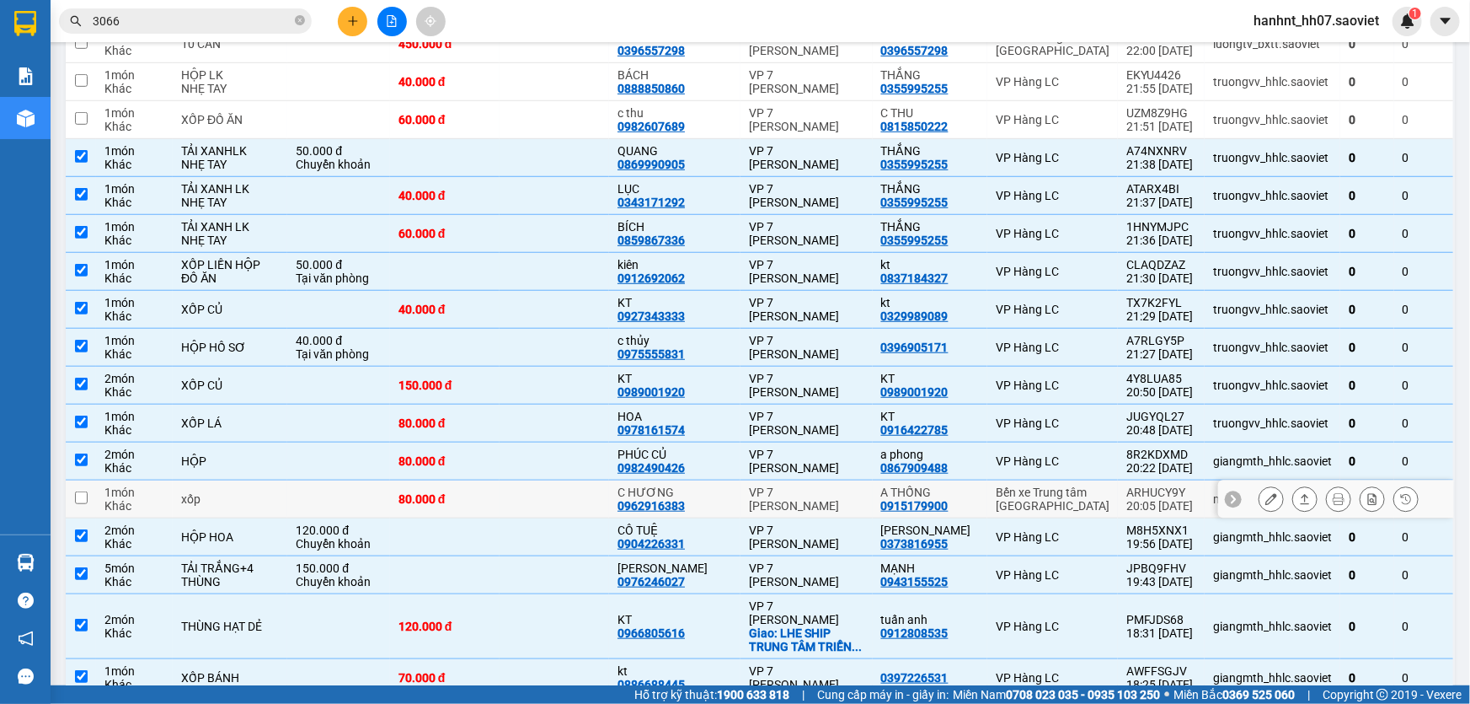
click at [109, 494] on div "1 món" at bounding box center [134, 491] width 60 height 13
checkbox input "true"
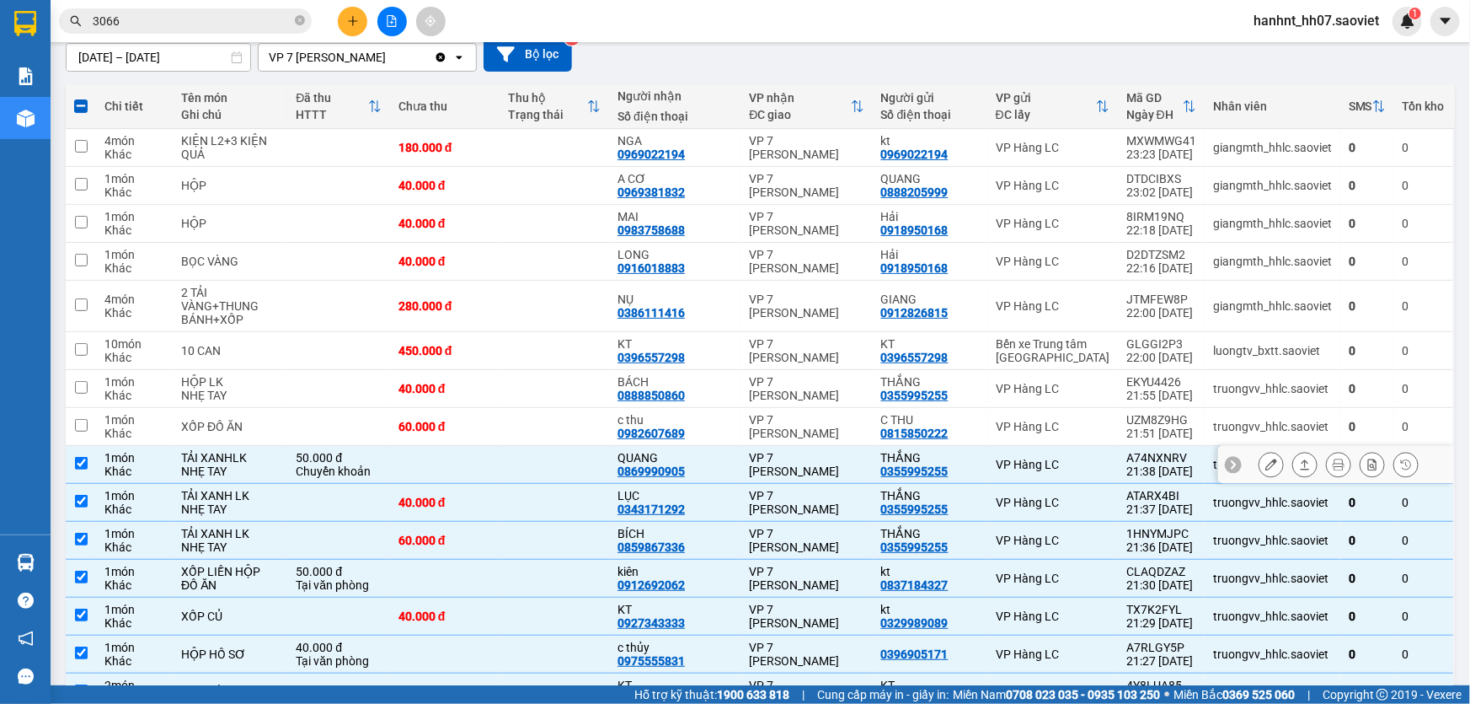
scroll to position [0, 0]
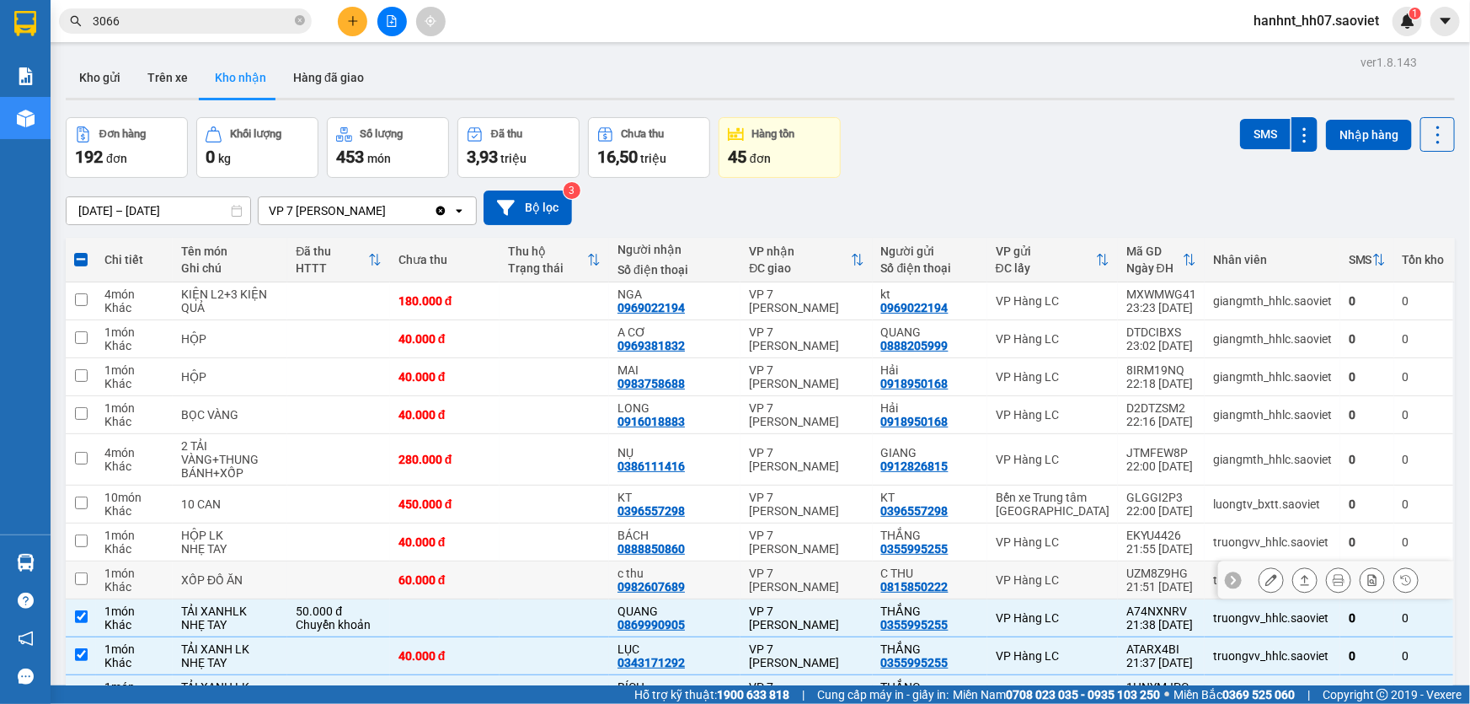
click at [105, 583] on div "Khác" at bounding box center [134, 586] width 60 height 13
checkbox input "true"
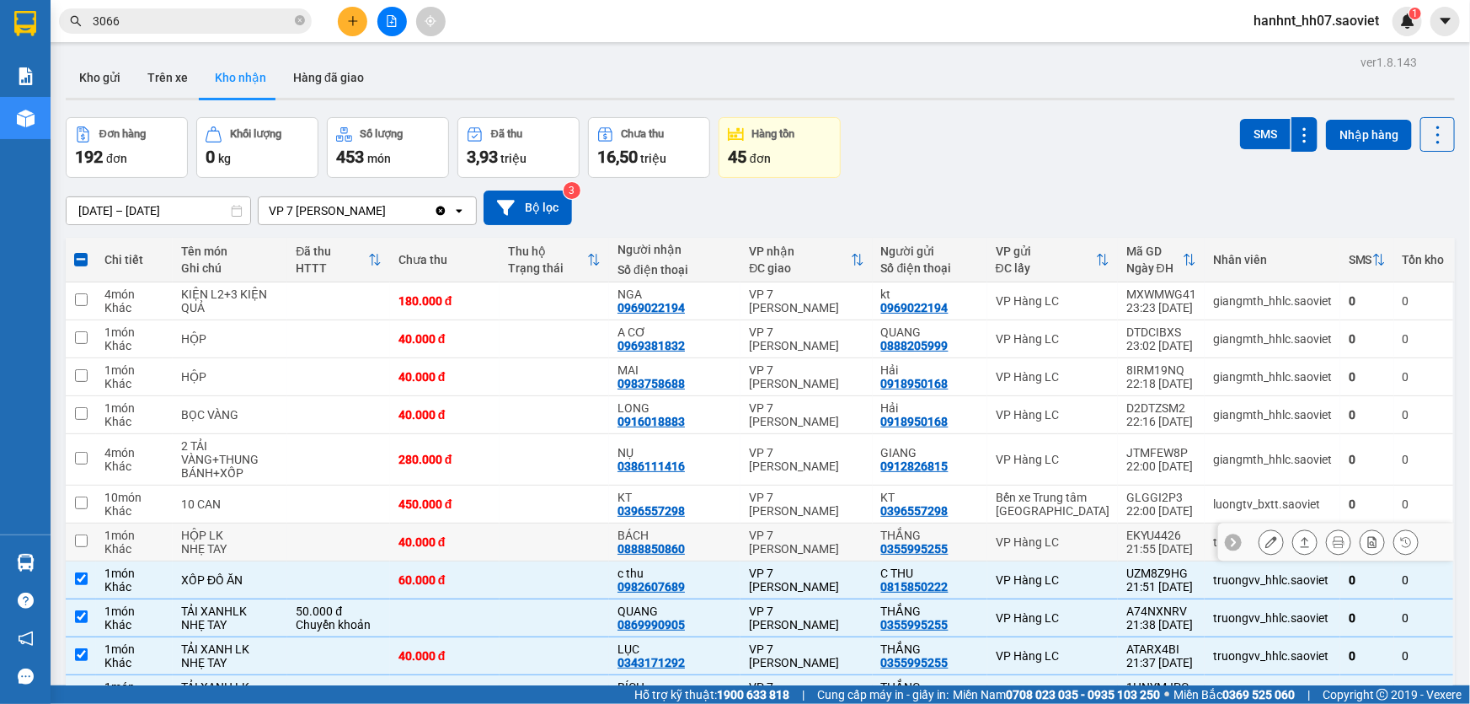
click at [122, 545] on div "Khác" at bounding box center [134, 548] width 60 height 13
checkbox input "true"
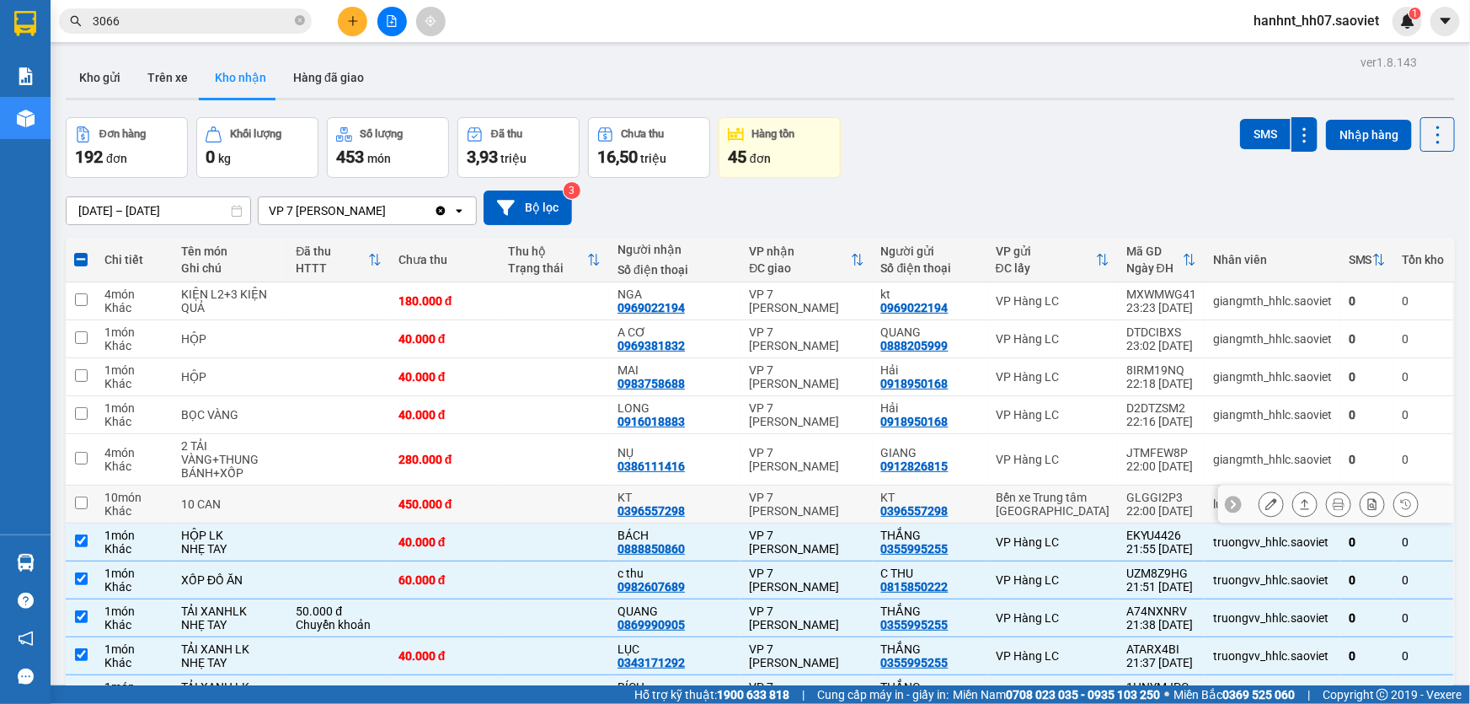
click at [117, 512] on div "Khác" at bounding box center [134, 510] width 60 height 13
checkbox input "true"
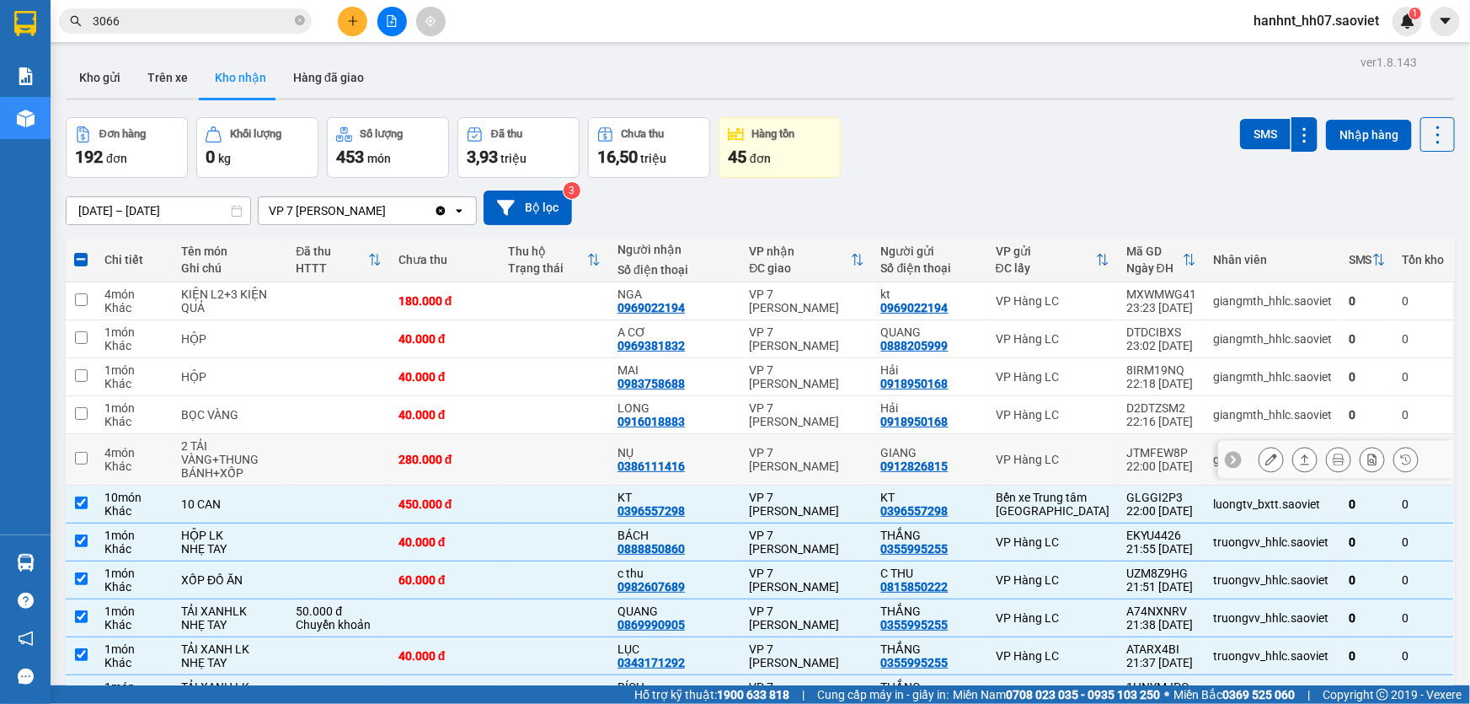
click at [120, 467] on div "Khác" at bounding box center [134, 465] width 60 height 13
checkbox input "true"
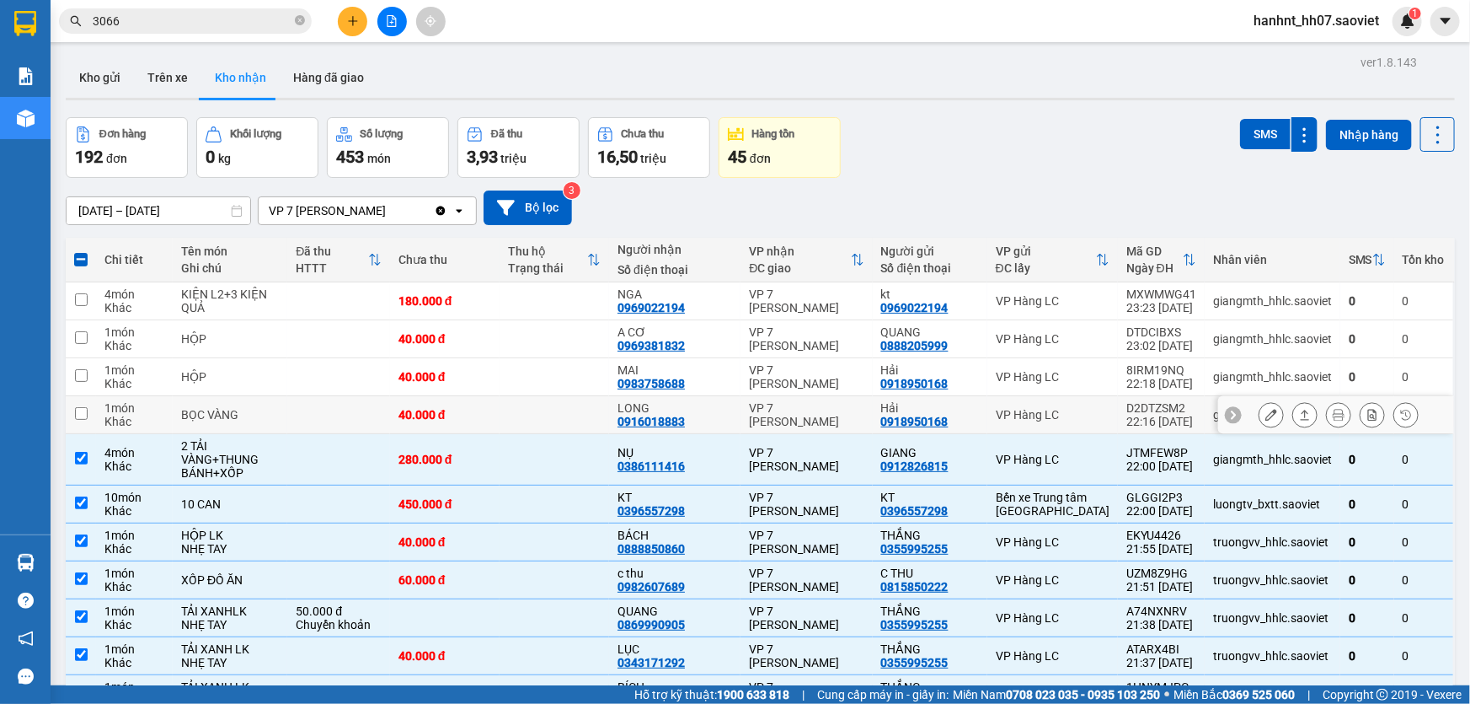
click at [127, 418] on div "Khác" at bounding box center [134, 421] width 60 height 13
checkbox input "true"
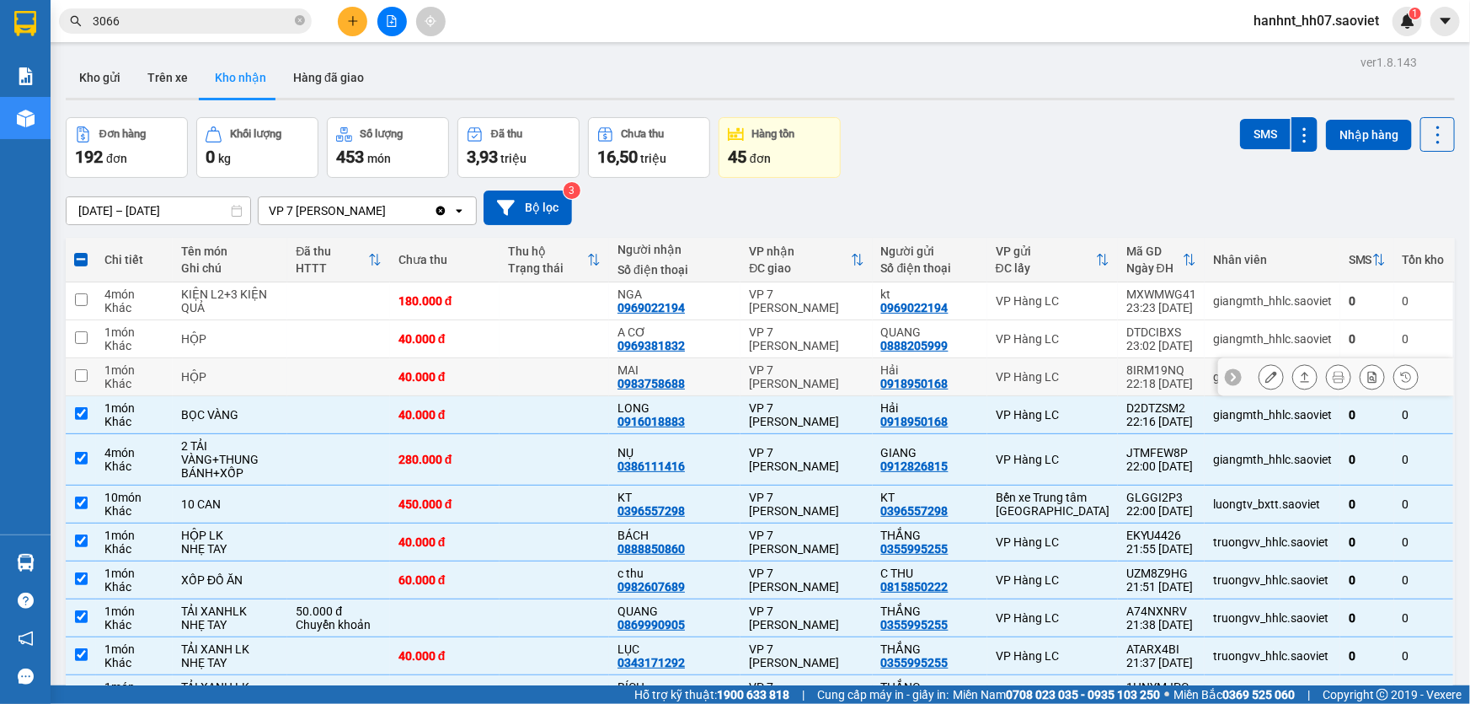
click at [126, 377] on div "Khác" at bounding box center [134, 383] width 60 height 13
checkbox input "true"
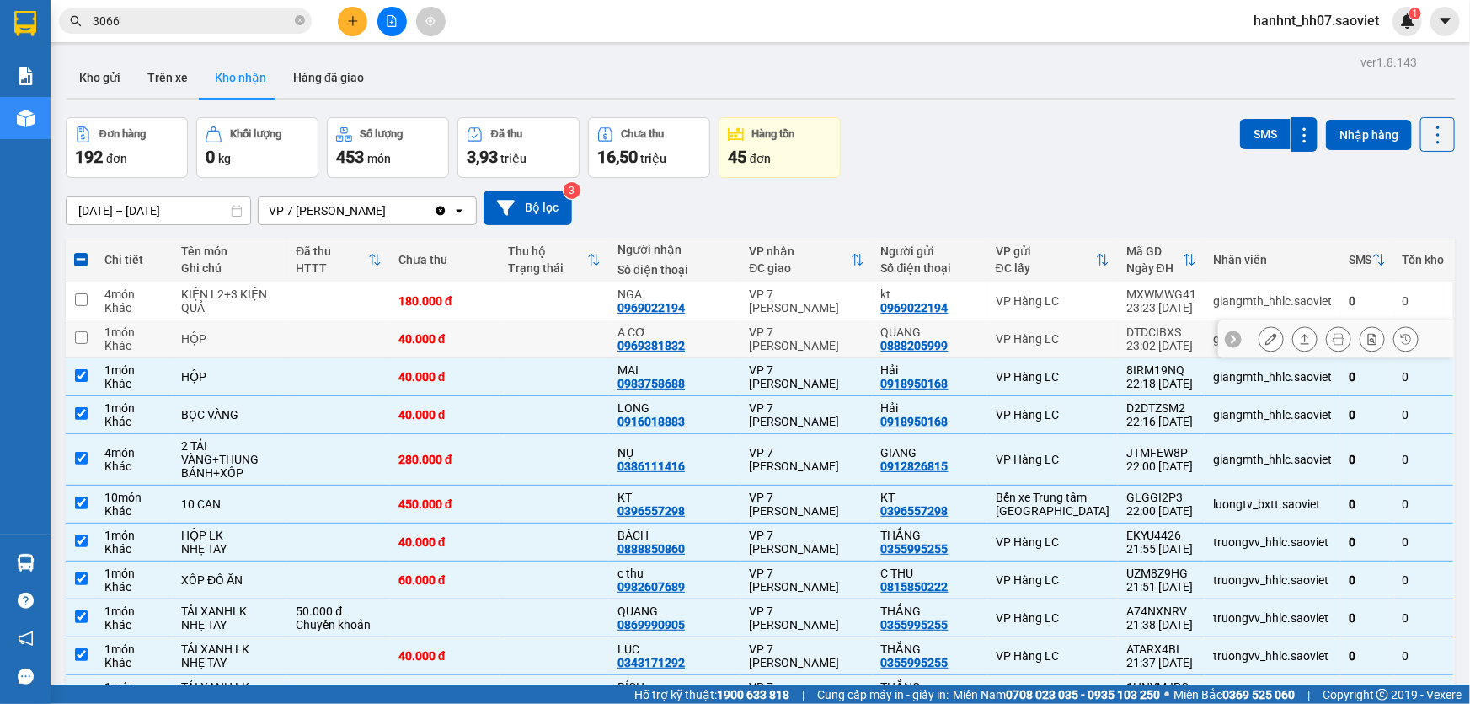
click at [128, 334] on div "1 món" at bounding box center [134, 331] width 60 height 13
checkbox input "true"
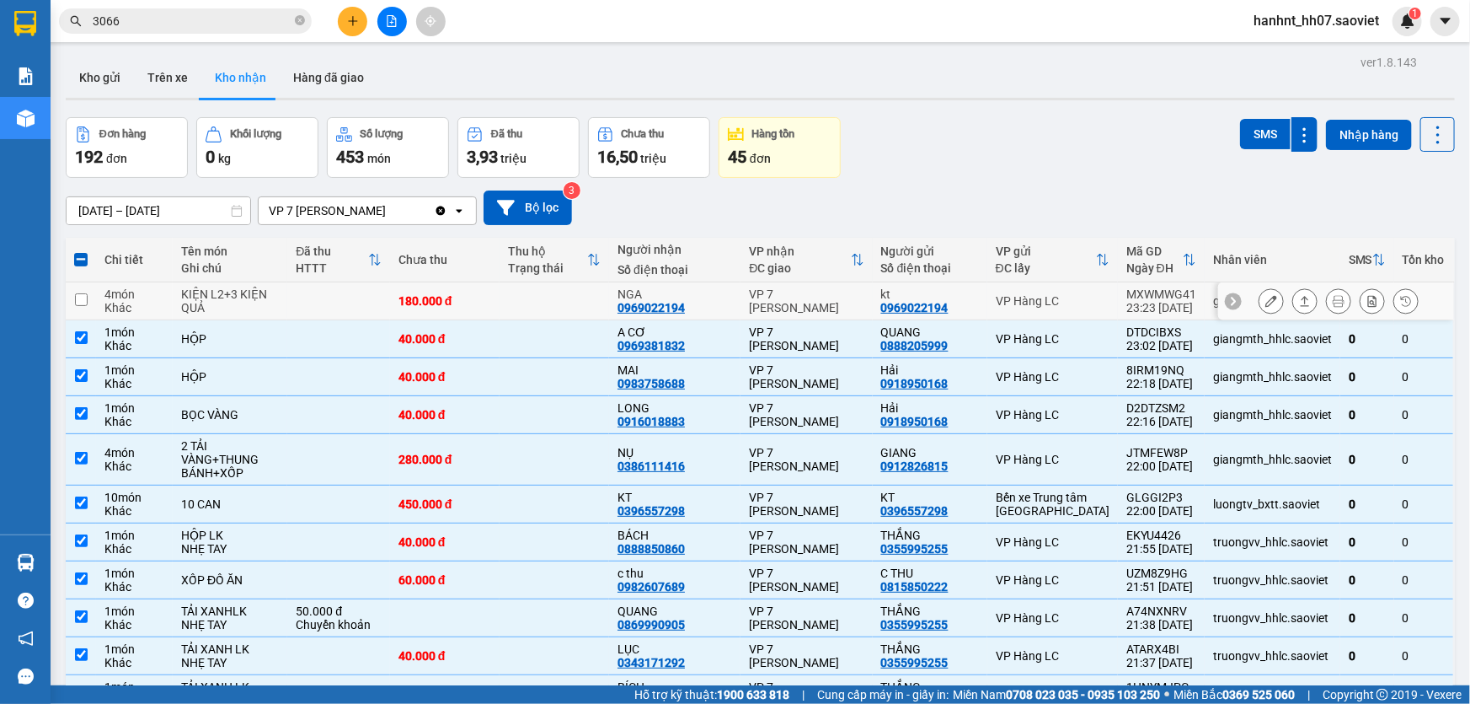
click at [127, 301] on div "Khác" at bounding box center [134, 307] width 60 height 13
checkbox input "true"
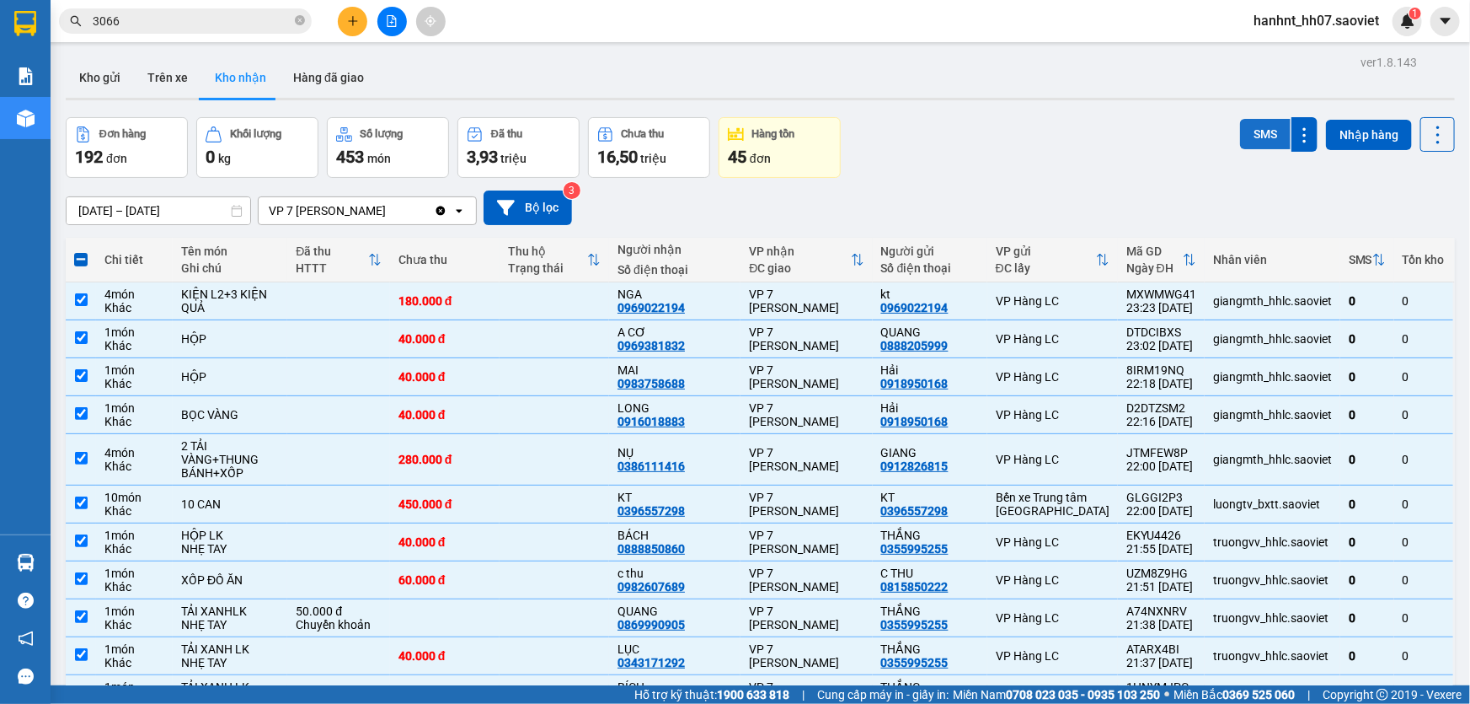
click at [1248, 133] on button "SMS" at bounding box center [1265, 134] width 51 height 30
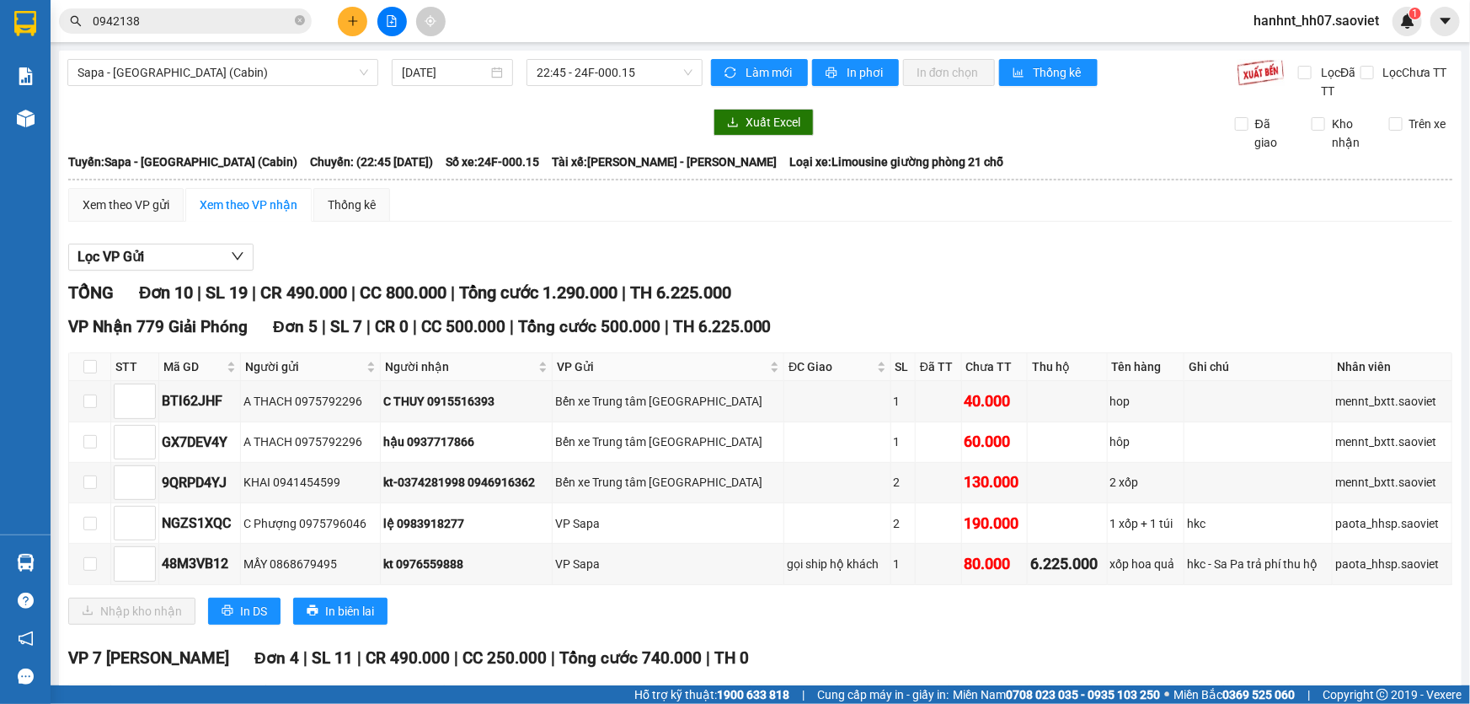
scroll to position [76, 0]
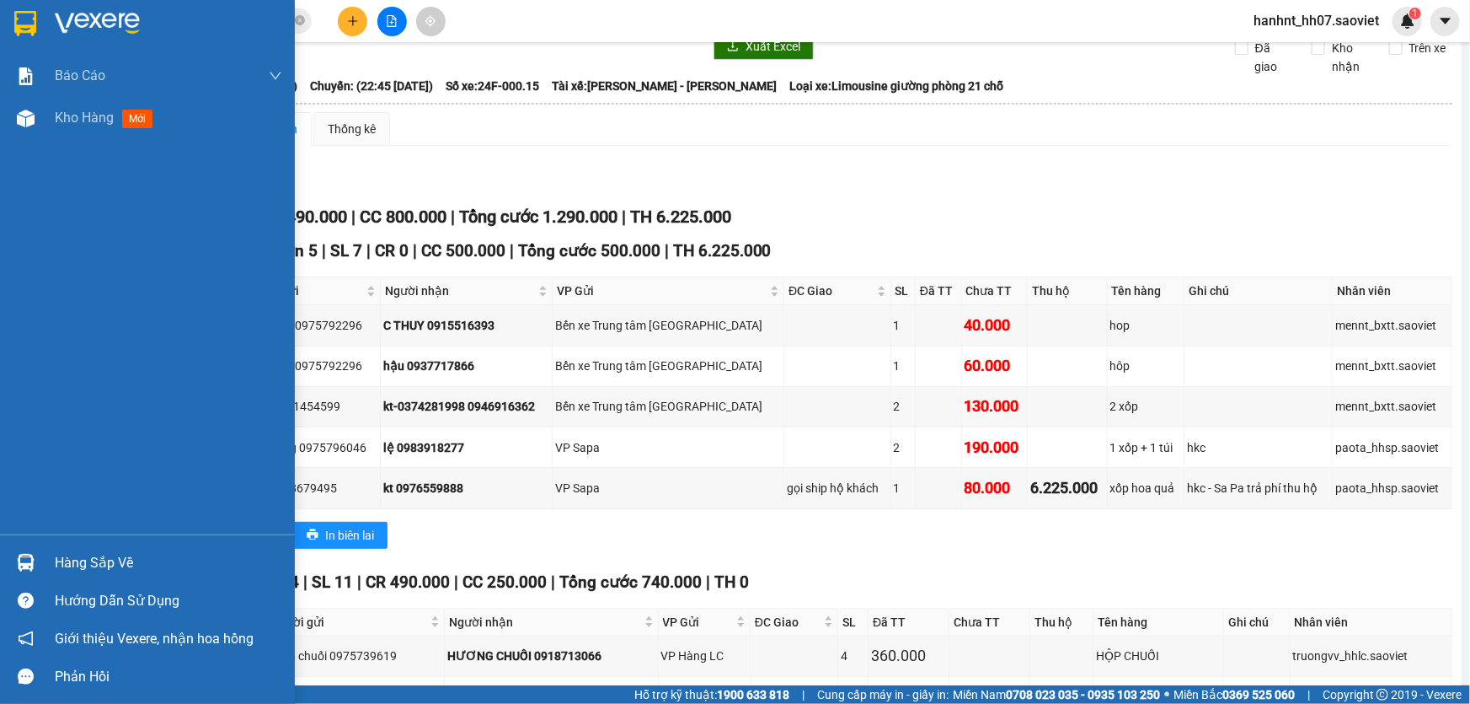
click at [74, 565] on div "Hàng sắp về" at bounding box center [168, 562] width 227 height 25
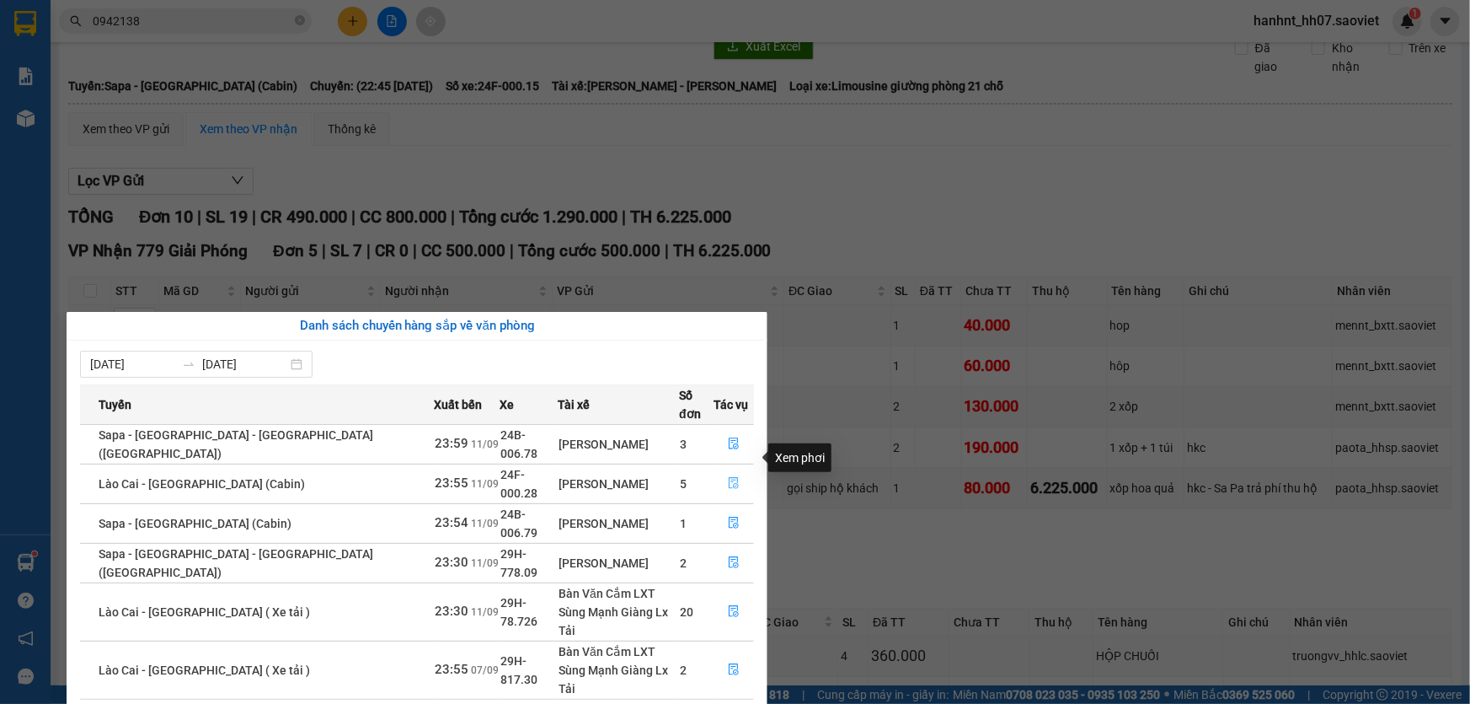
click at [728, 477] on icon "file-done" at bounding box center [734, 483] width 12 height 12
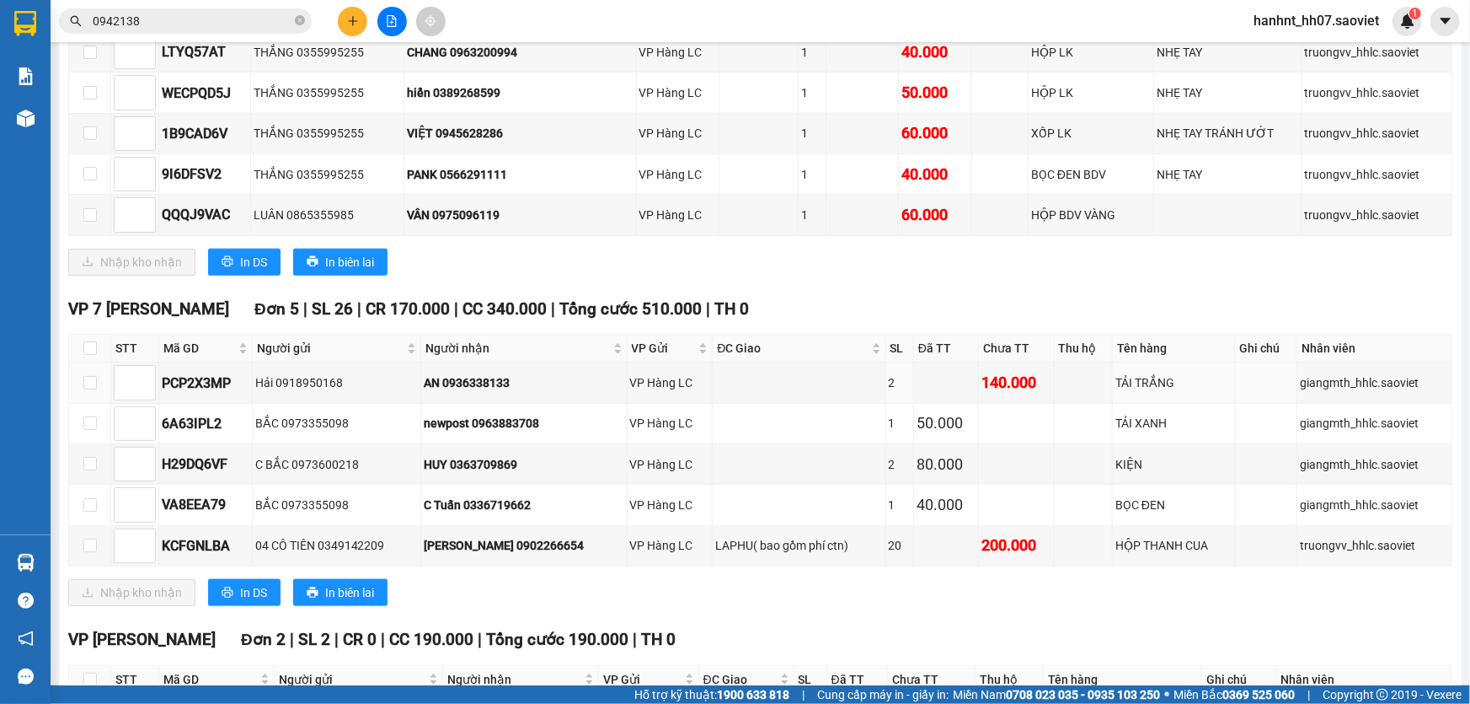
scroll to position [843, 0]
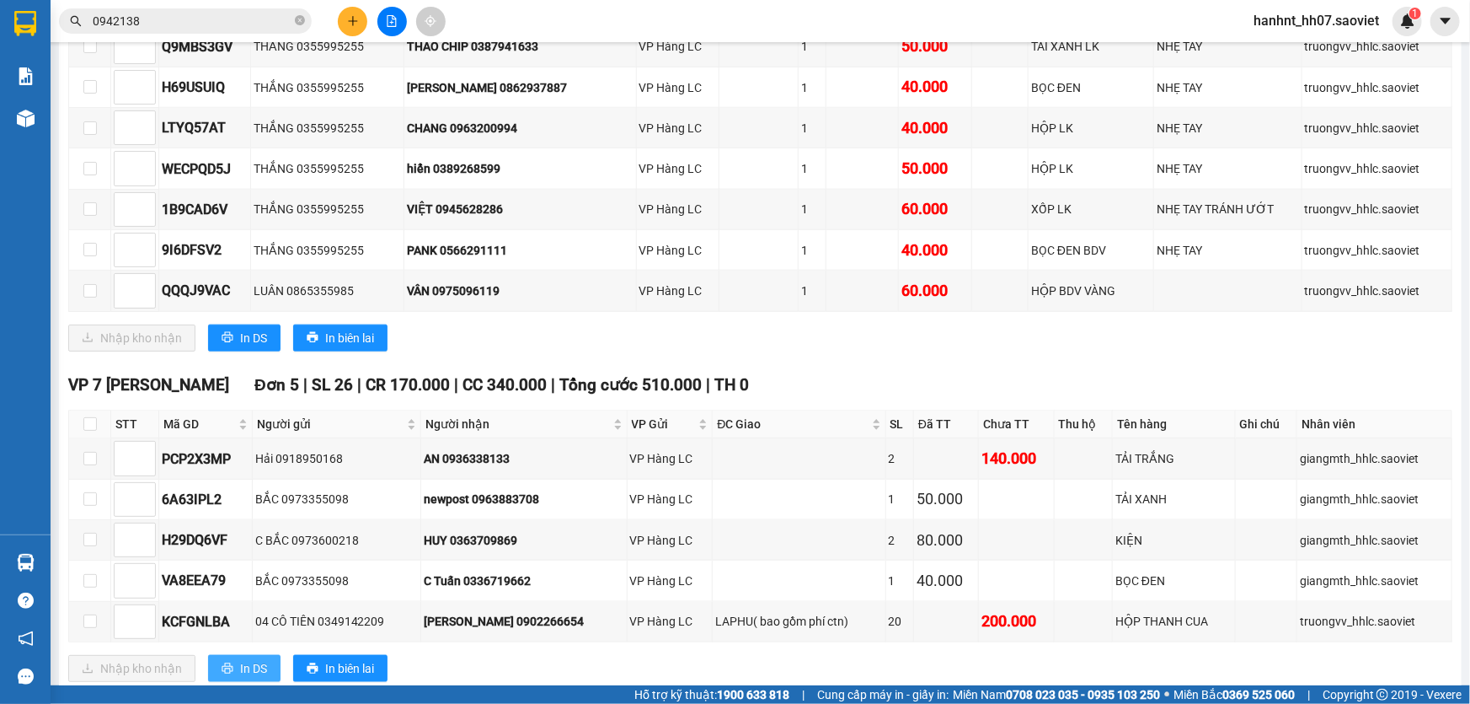
click at [244, 666] on span "In DS" at bounding box center [253, 668] width 27 height 19
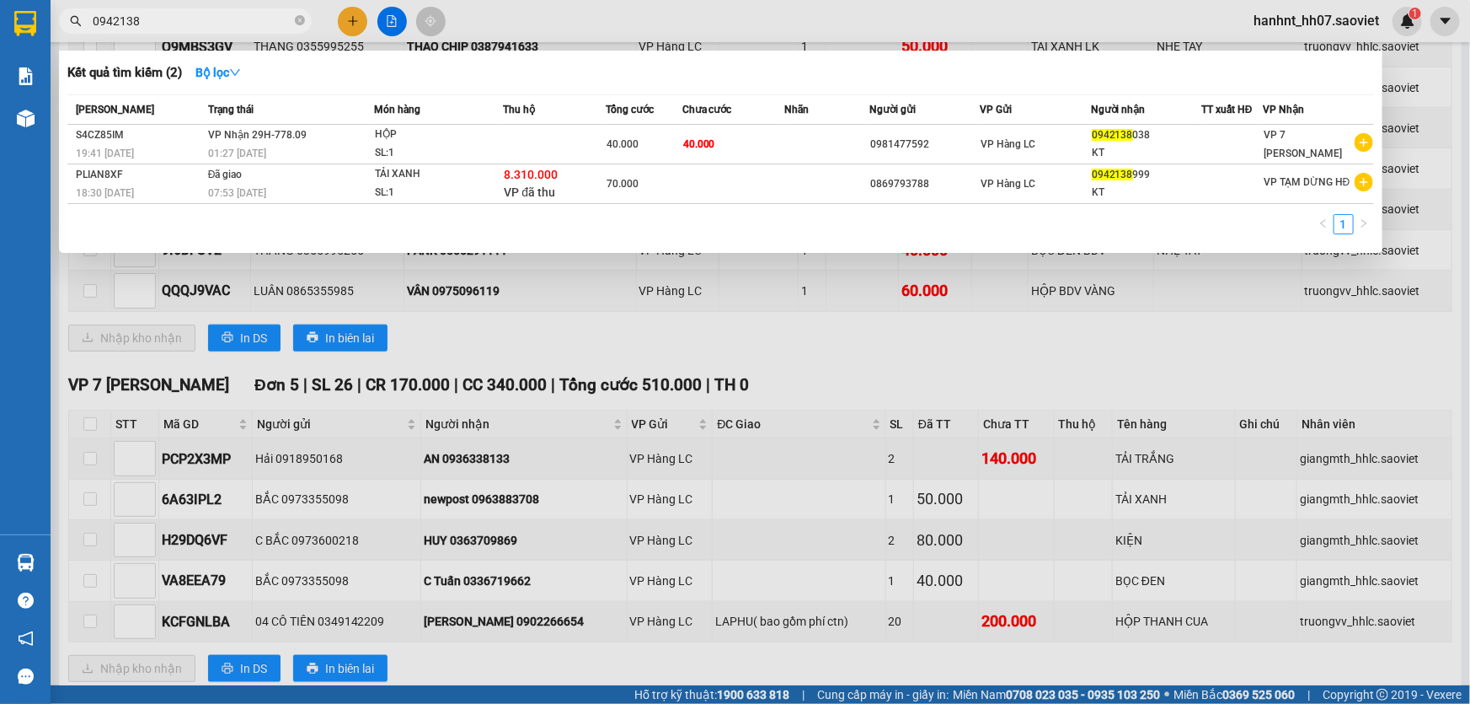
click at [268, 10] on span "0942138" at bounding box center [185, 20] width 253 height 25
click at [302, 19] on icon "close-circle" at bounding box center [300, 20] width 10 height 10
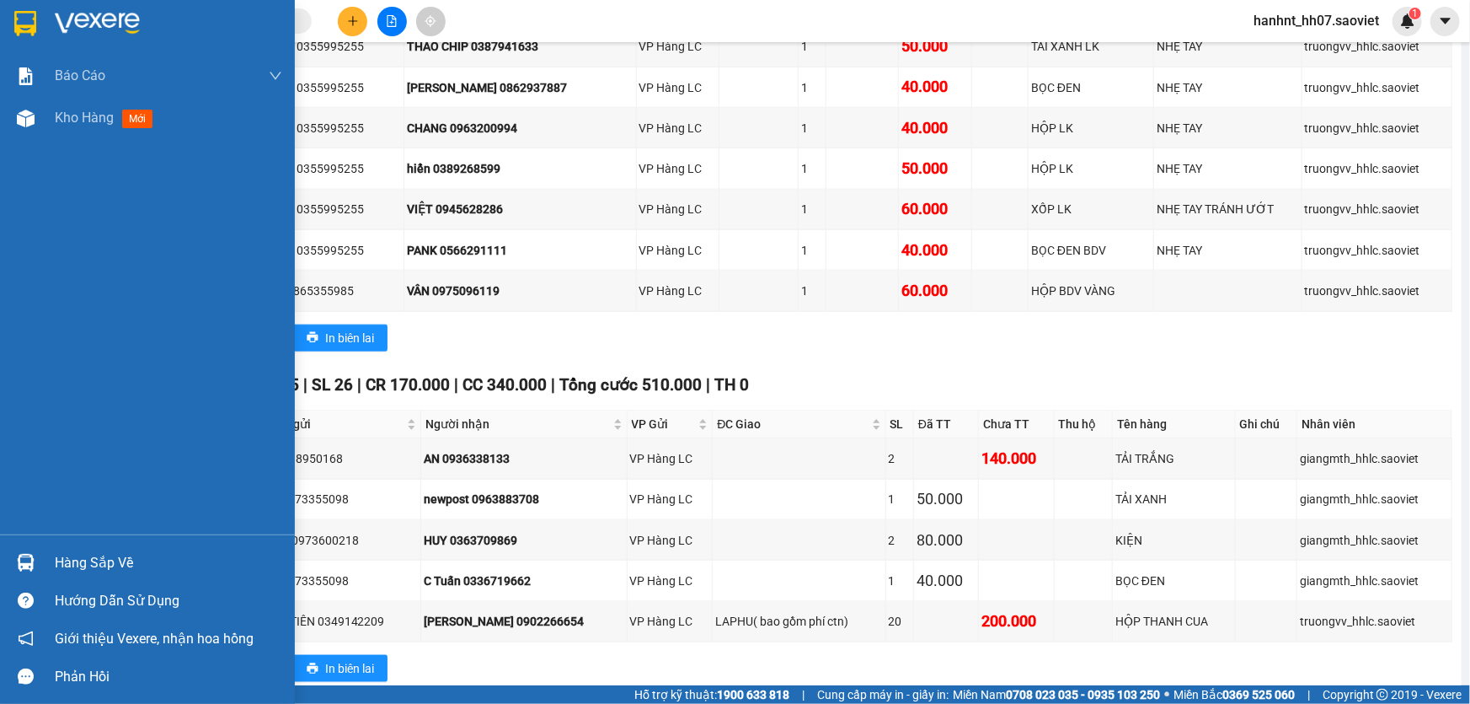
click at [139, 559] on div "Hàng sắp về" at bounding box center [168, 562] width 227 height 25
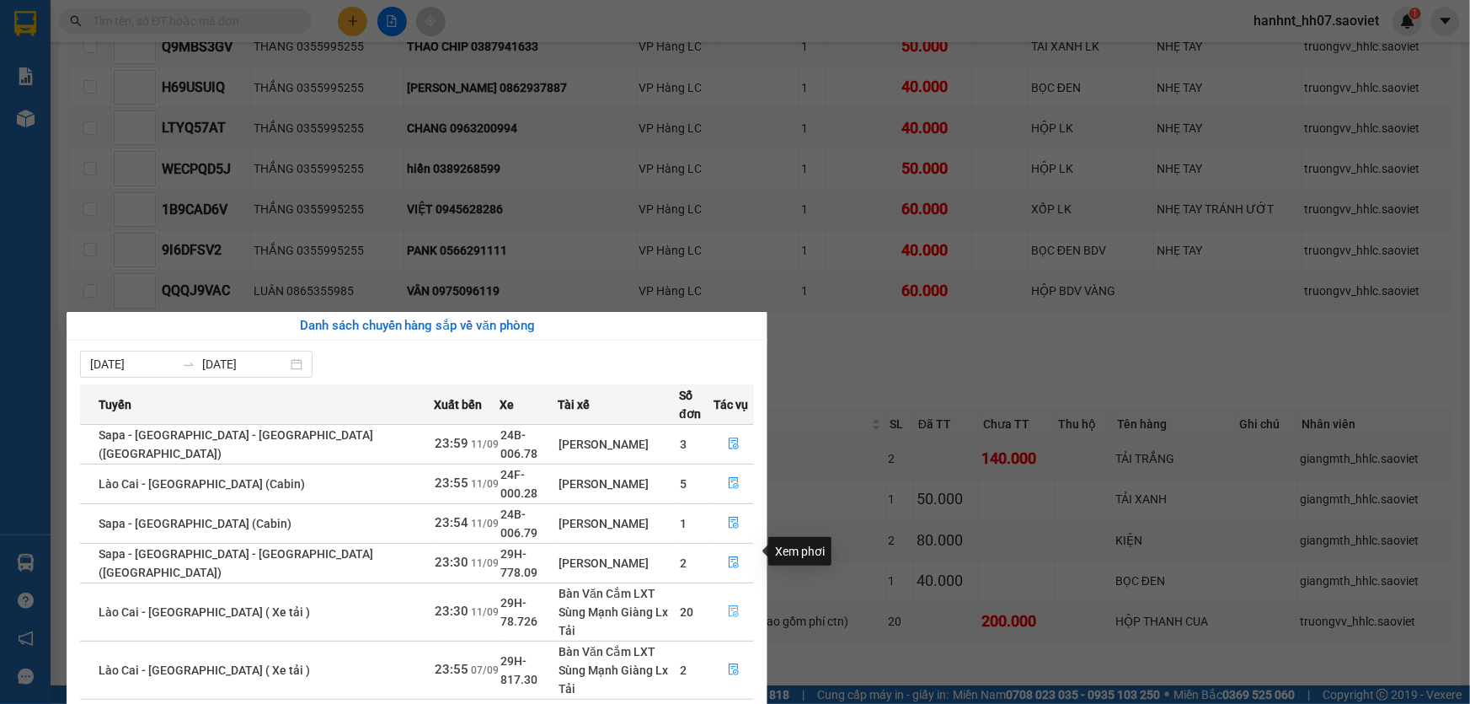
click at [728, 605] on icon "file-done" at bounding box center [734, 611] width 12 height 12
